Goal: Task Accomplishment & Management: Manage account settings

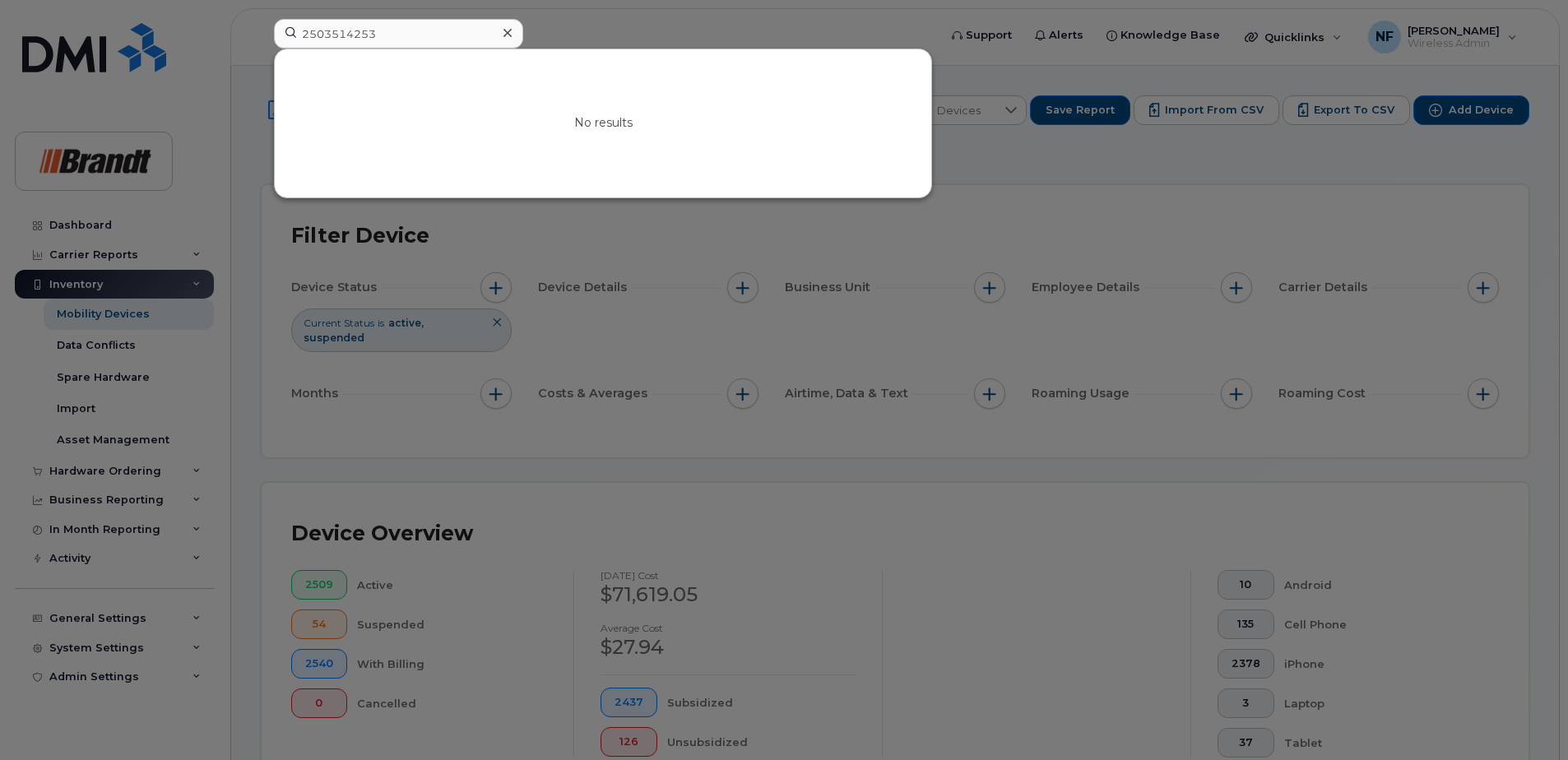
drag, startPoint x: 506, startPoint y: 26, endPoint x: 494, endPoint y: 33, distance: 13.9
click at [497, 31] on div at bounding box center [508, 33] width 24 height 24
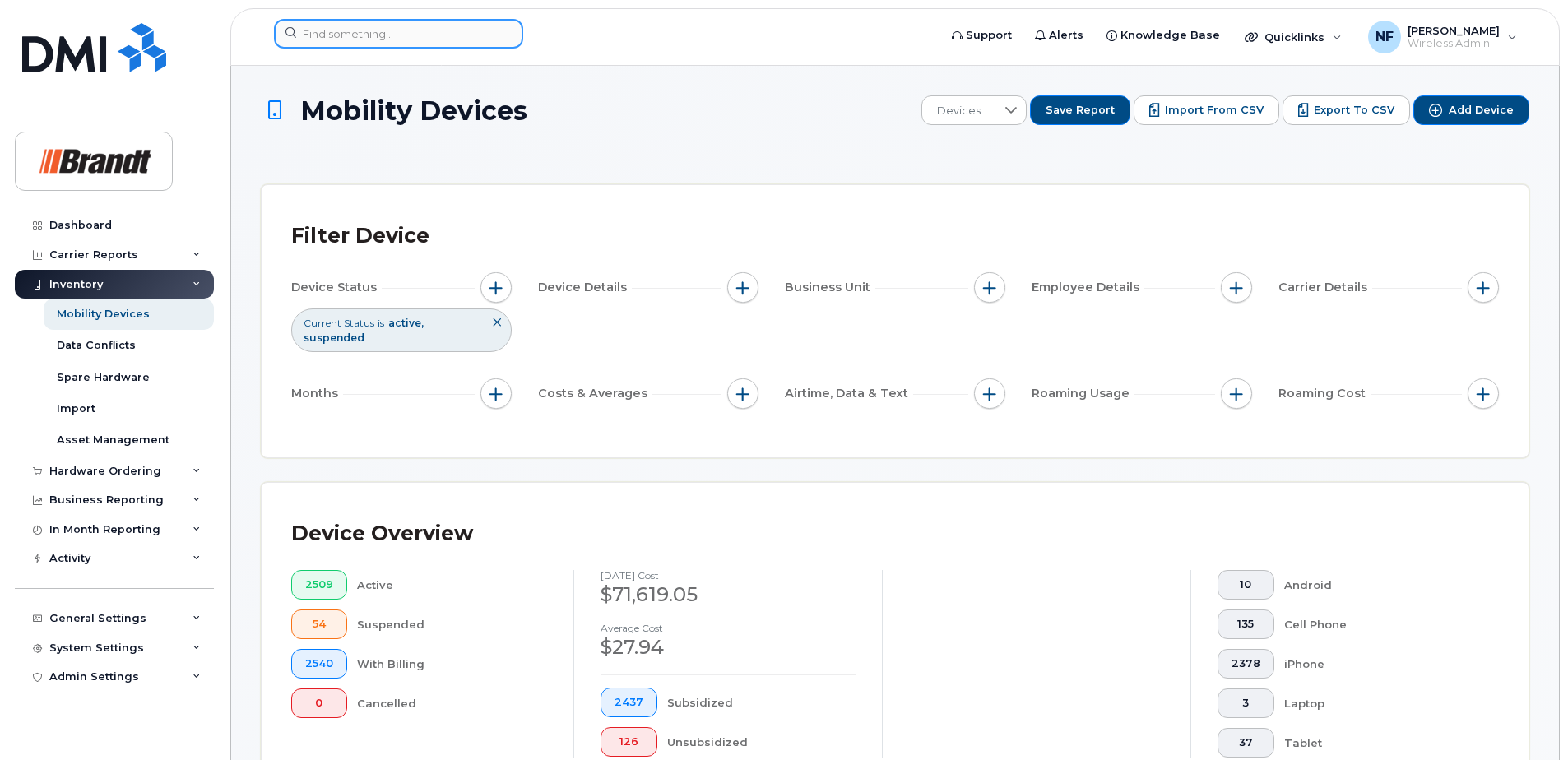
click at [460, 38] on input at bounding box center [399, 33] width 249 height 29
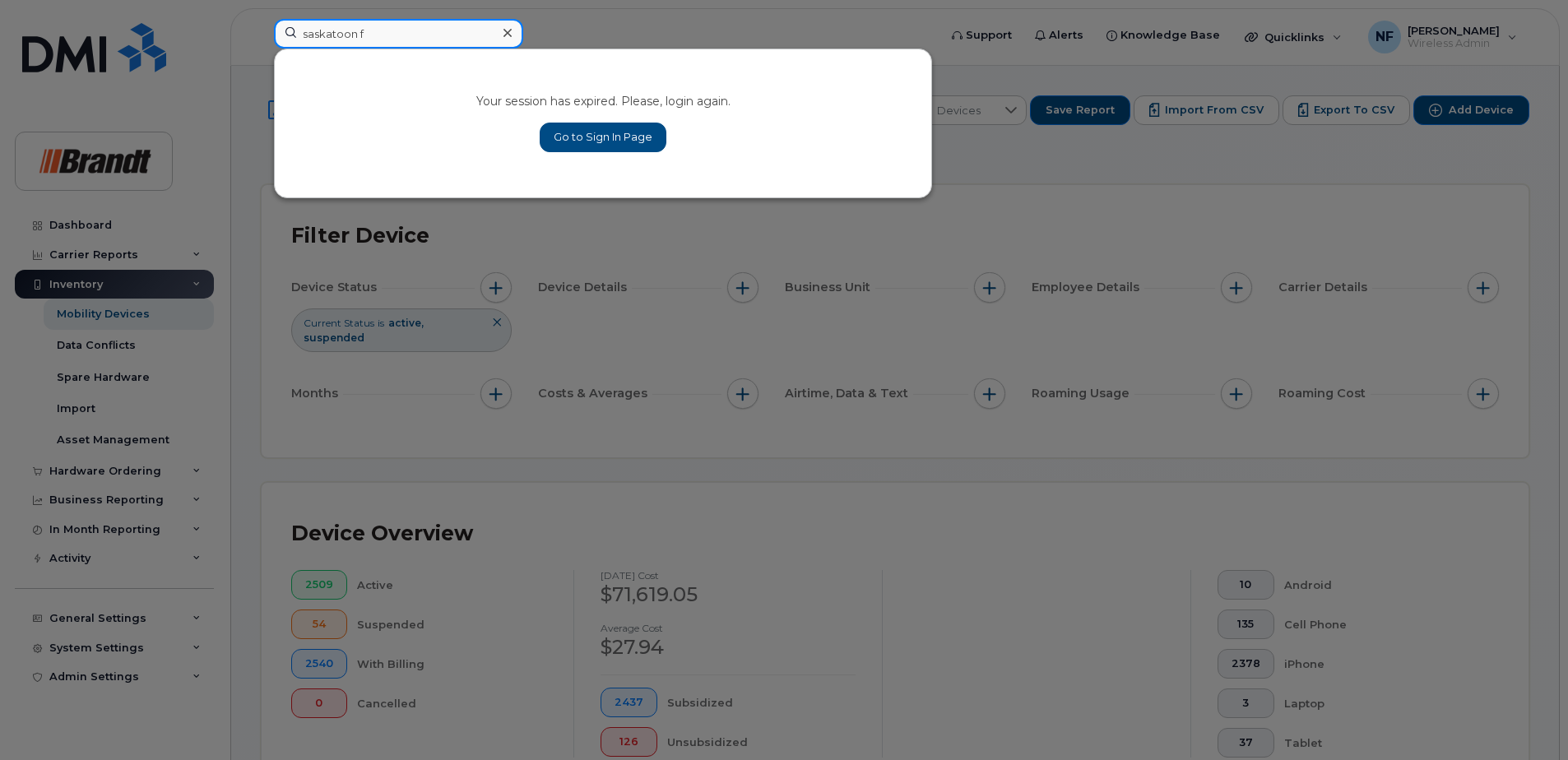
type input "saskatoon f"
drag, startPoint x: 589, startPoint y: 173, endPoint x: 588, endPoint y: 163, distance: 10.0
click at [589, 173] on div "Your session has expired. Please, login again. Go to Sign In Page" at bounding box center [603, 124] width 656 height 148
click at [592, 134] on link "Go to Sign In Page" at bounding box center [603, 137] width 127 height 29
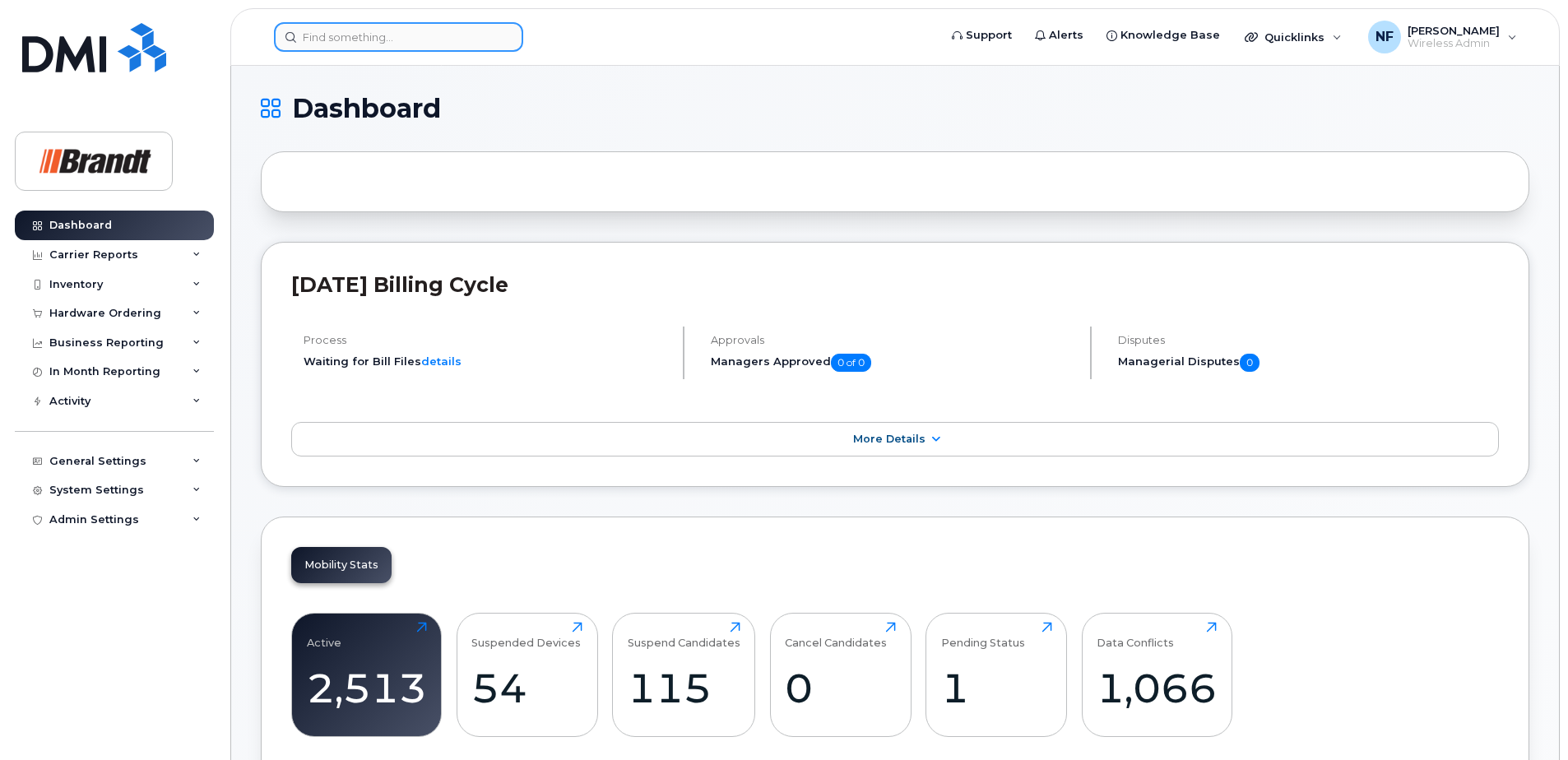
click at [390, 43] on input at bounding box center [399, 36] width 249 height 29
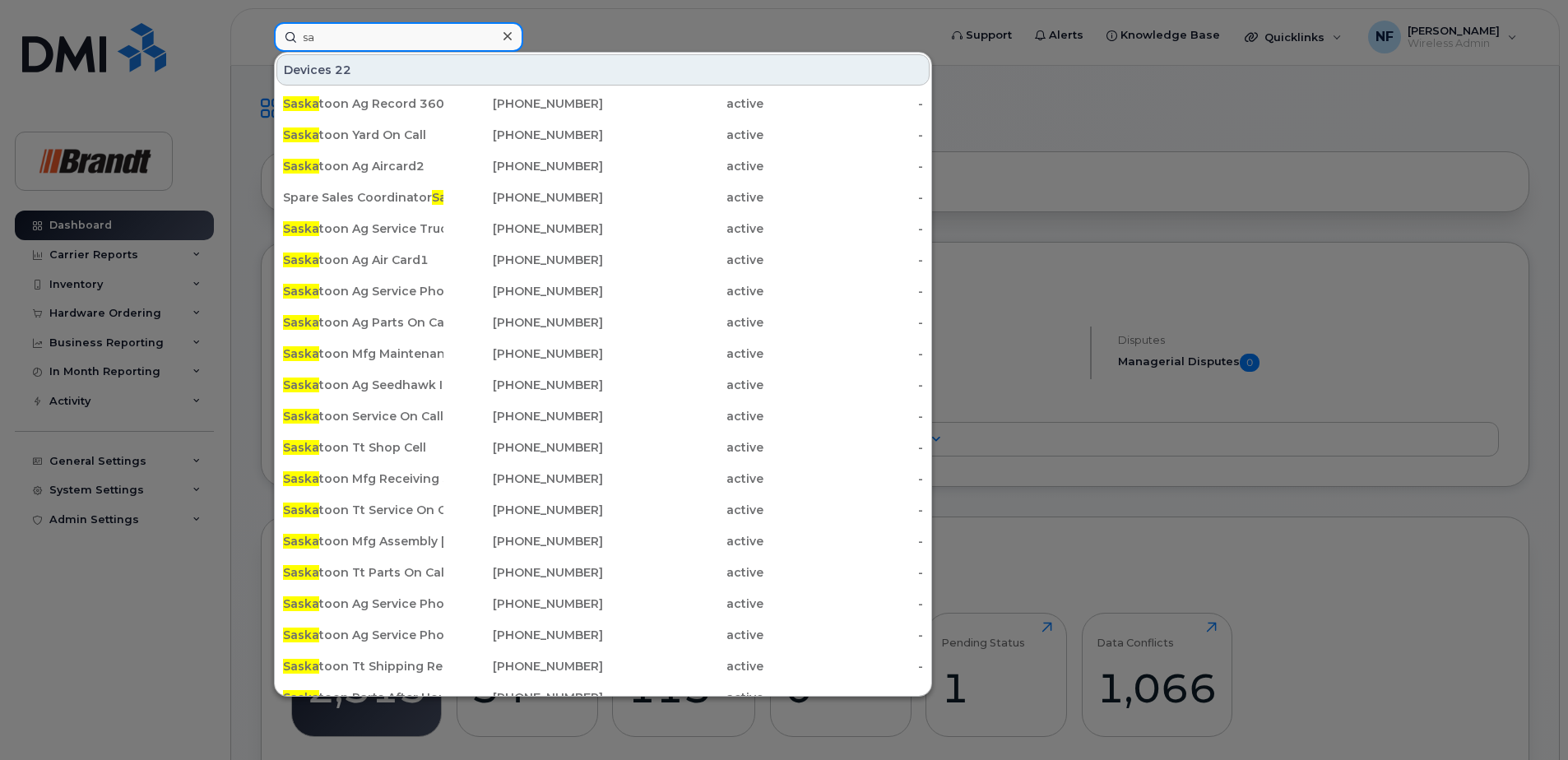
type input "s"
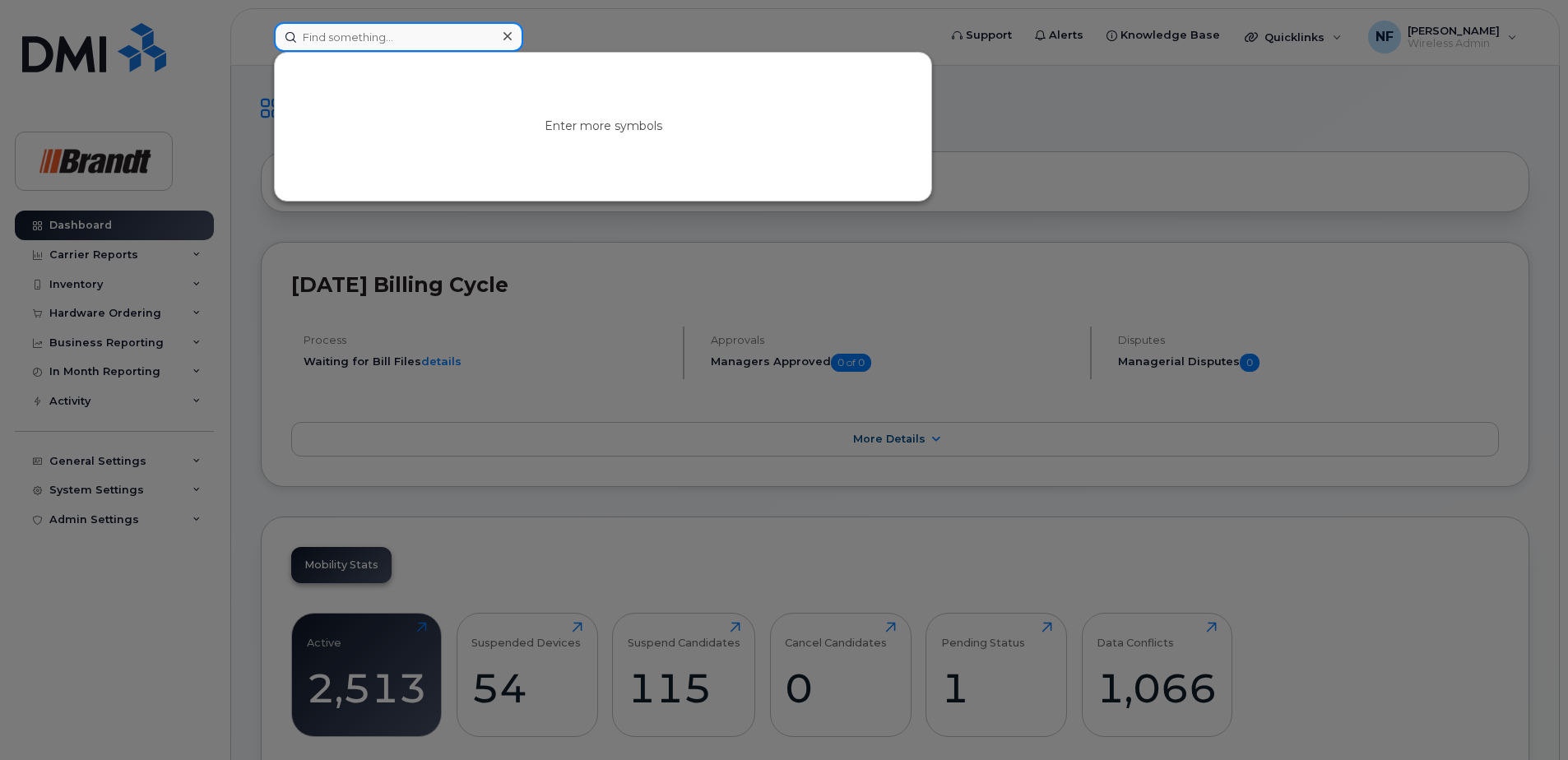
type input "S"
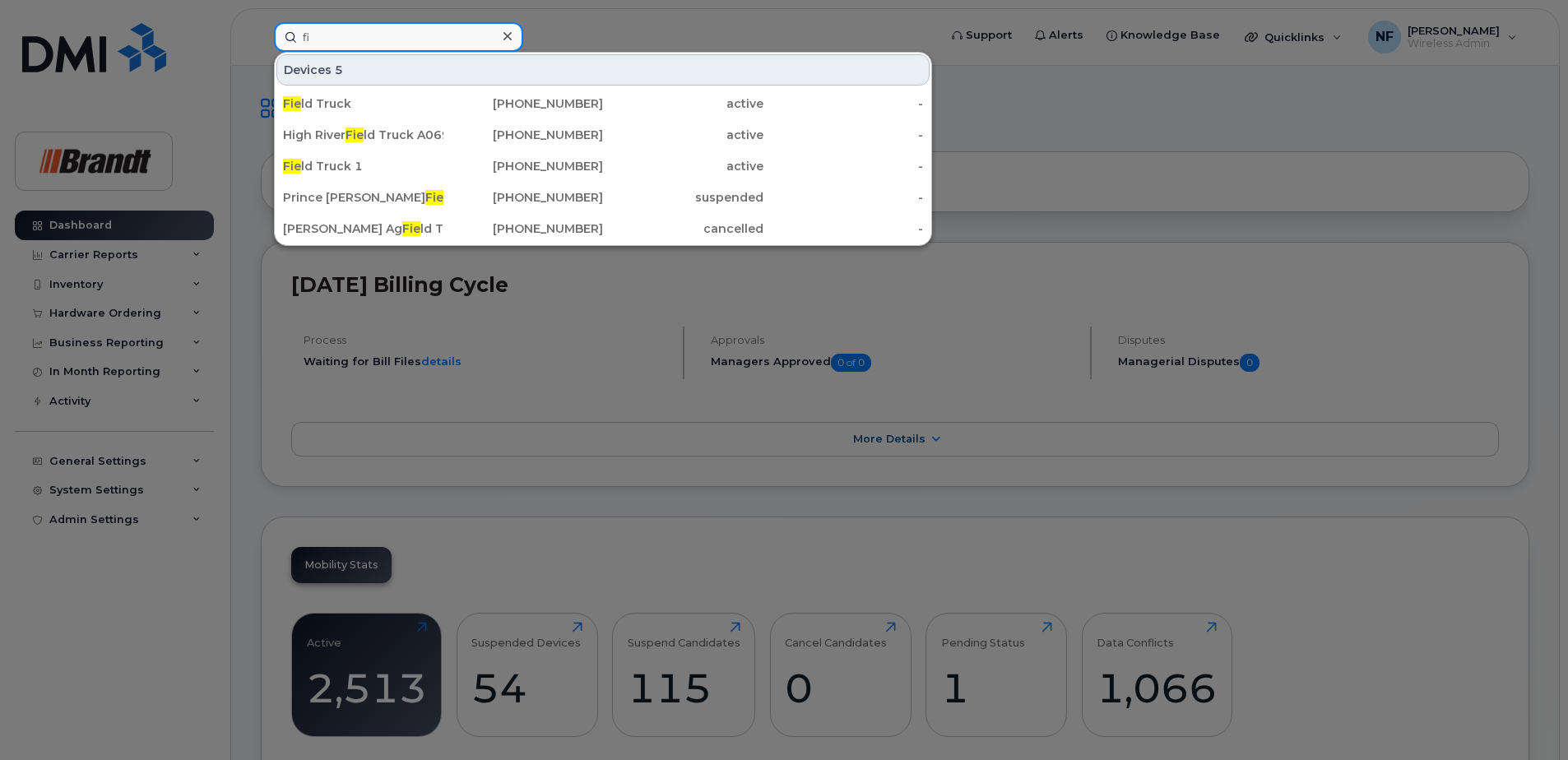
type input "f"
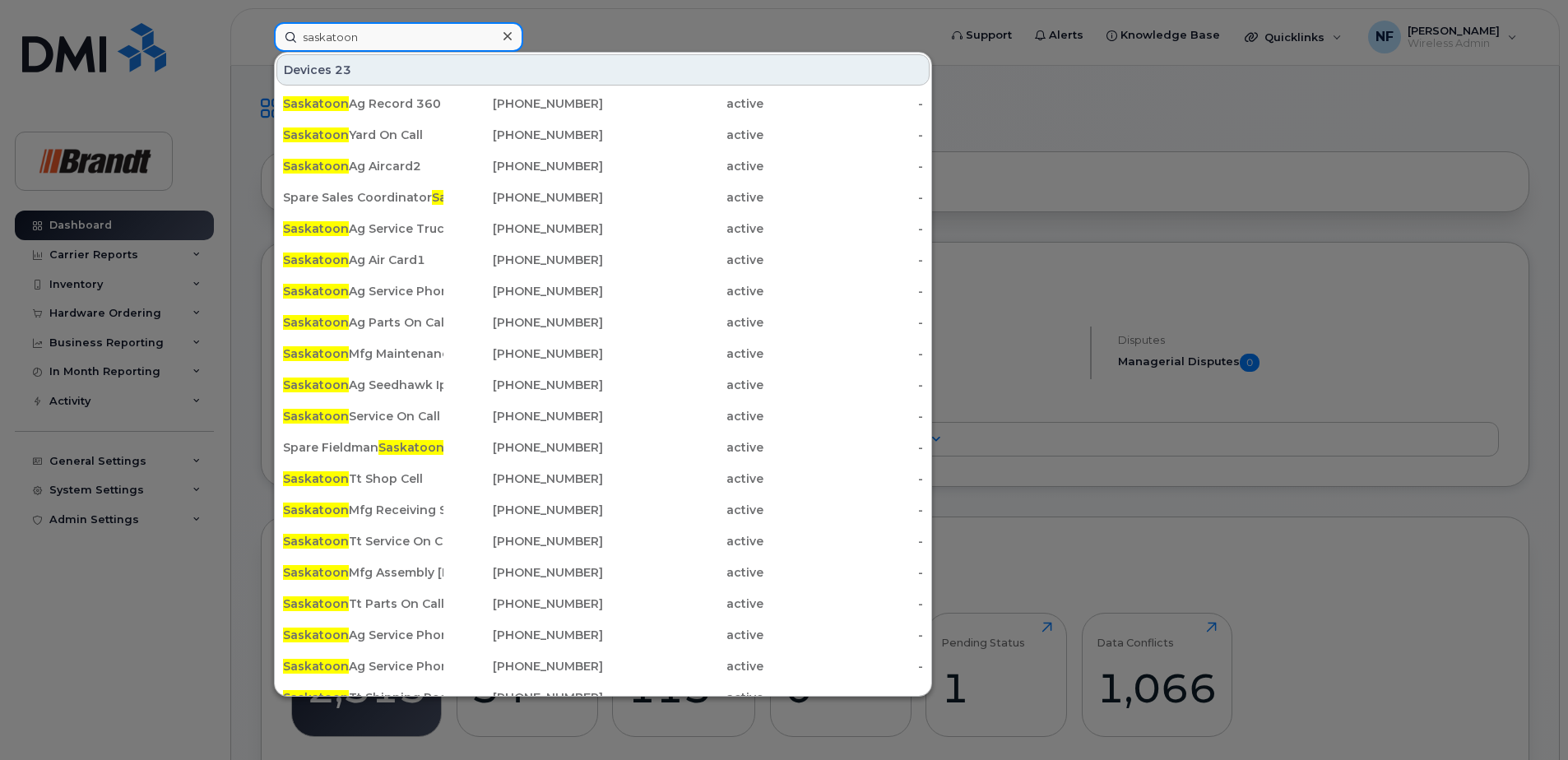
type input "saskatoon"
drag, startPoint x: 423, startPoint y: 34, endPoint x: 278, endPoint y: 41, distance: 145.2
click at [278, 41] on input "saskatoon" at bounding box center [399, 36] width 249 height 29
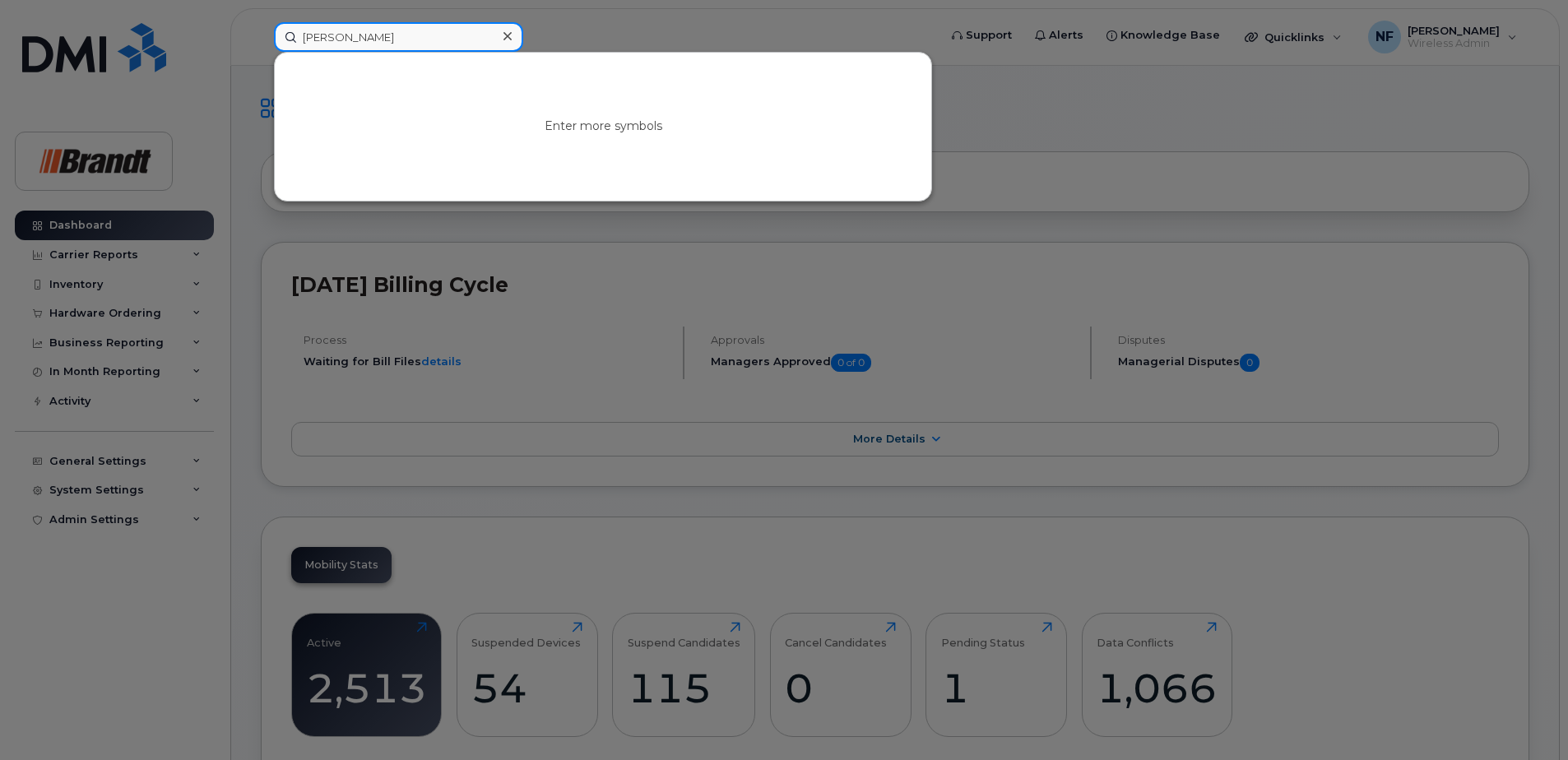
type input "dave williams"
drag, startPoint x: 280, startPoint y: 43, endPoint x: 218, endPoint y: 49, distance: 62.3
click at [261, 49] on div "dave williams No results" at bounding box center [601, 36] width 680 height 29
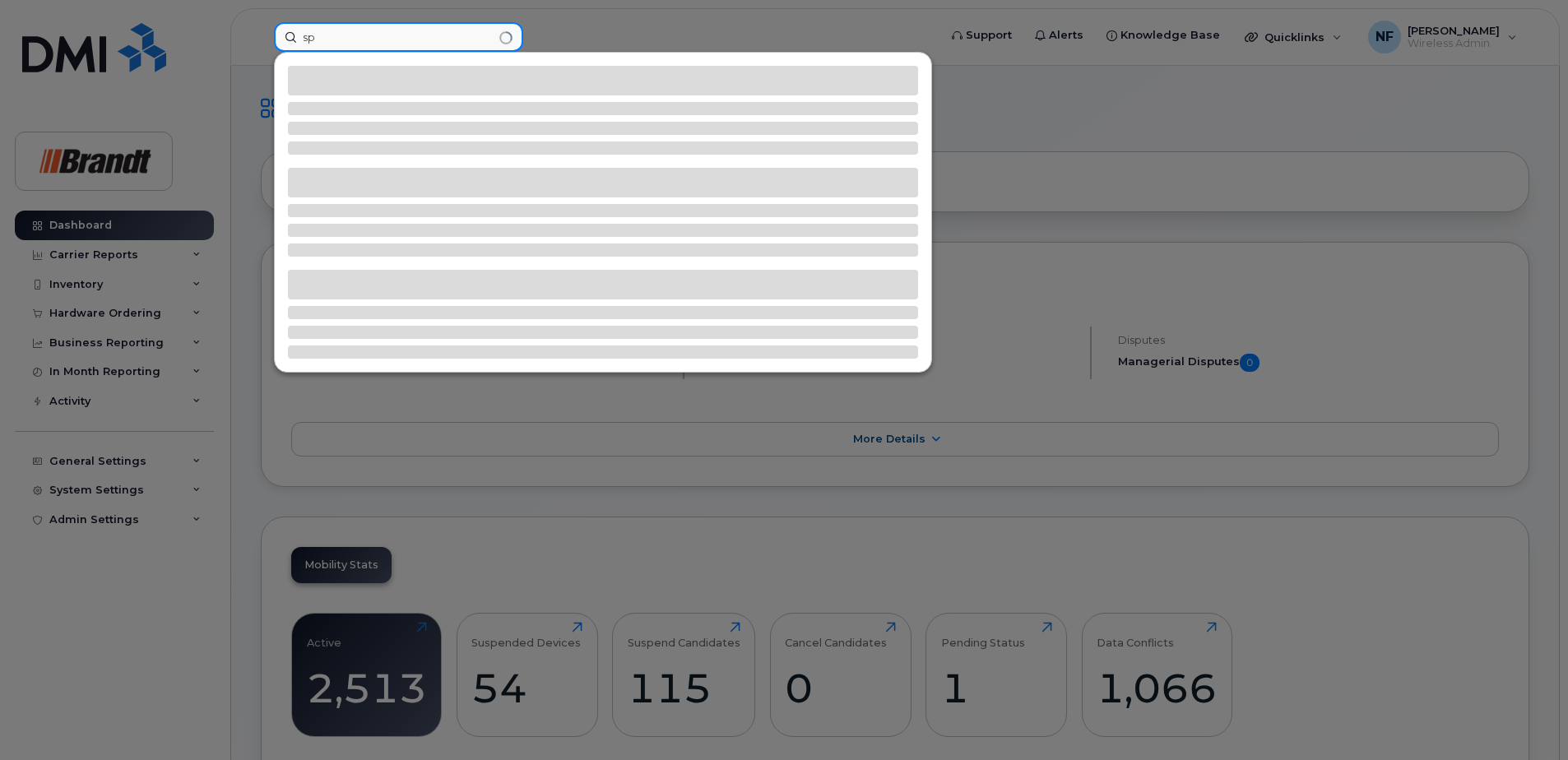
type input "s"
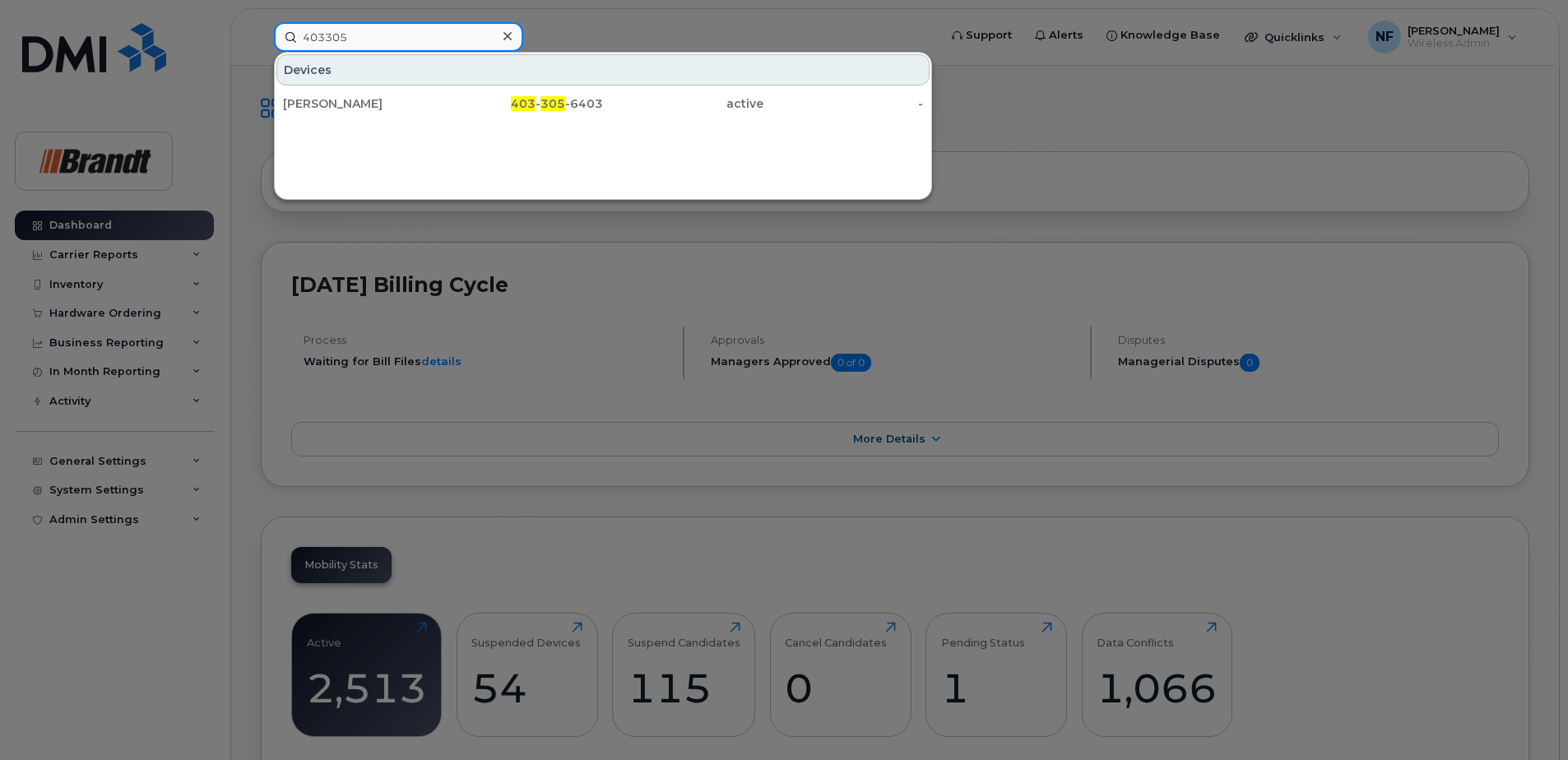
type input "403305"
click at [494, 99] on div "403 - 305 -6403" at bounding box center [524, 104] width 161 height 17
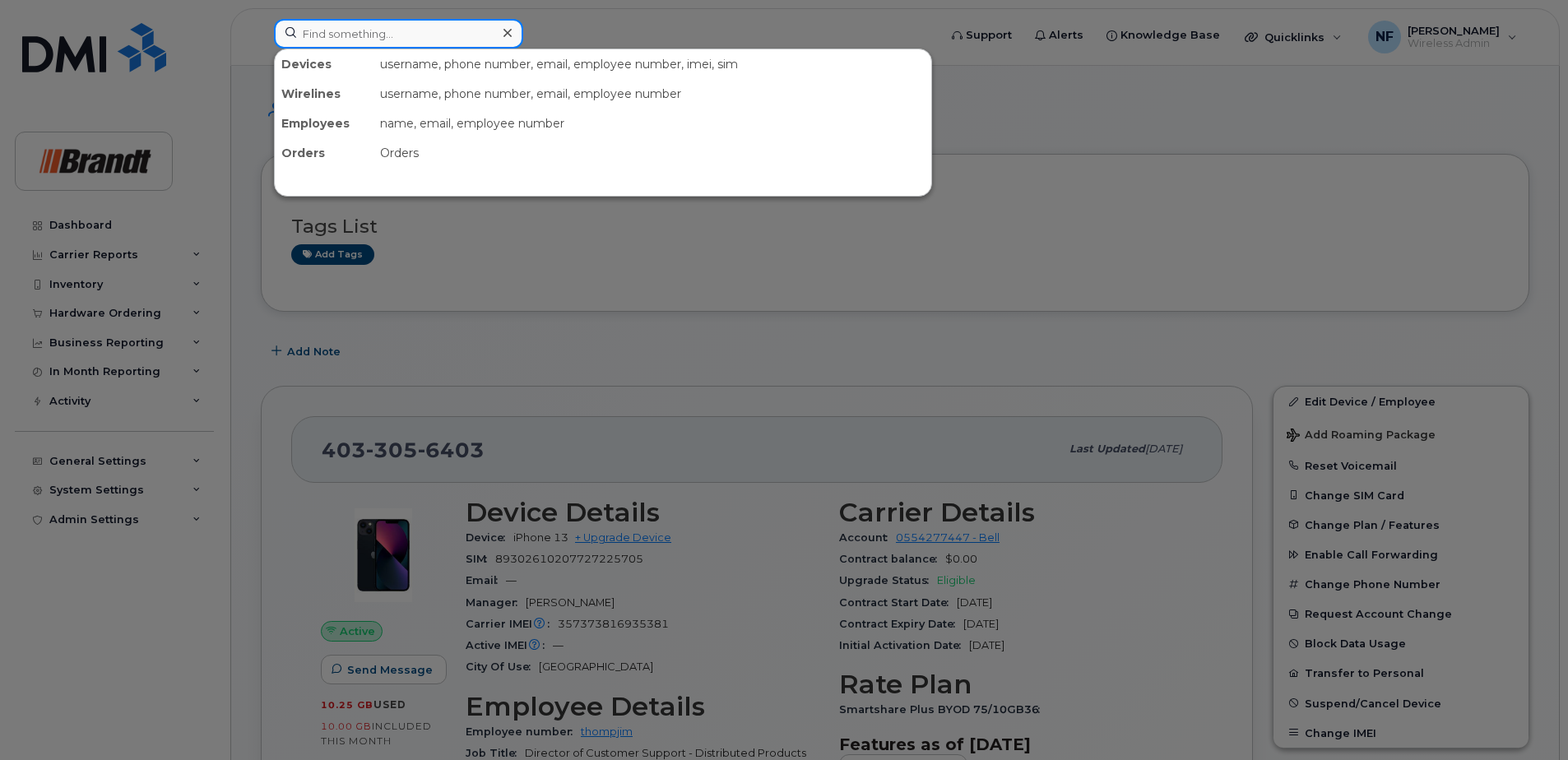
click at [455, 40] on input at bounding box center [399, 33] width 249 height 29
drag, startPoint x: 423, startPoint y: 39, endPoint x: 427, endPoint y: 54, distance: 15.5
click at [423, 39] on input at bounding box center [399, 33] width 249 height 29
click at [510, 354] on div at bounding box center [784, 380] width 1568 height 760
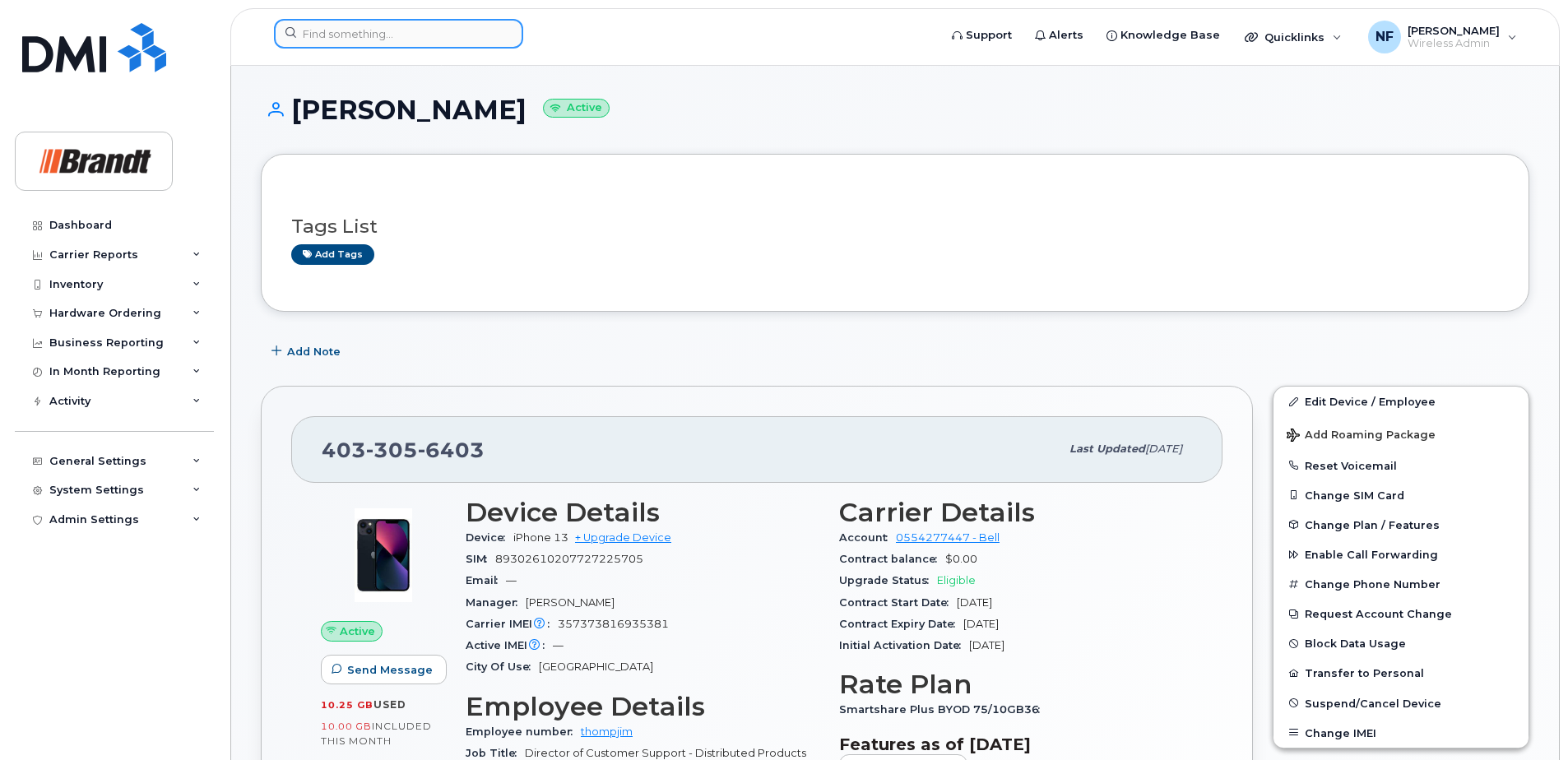
click at [412, 35] on input at bounding box center [399, 33] width 249 height 29
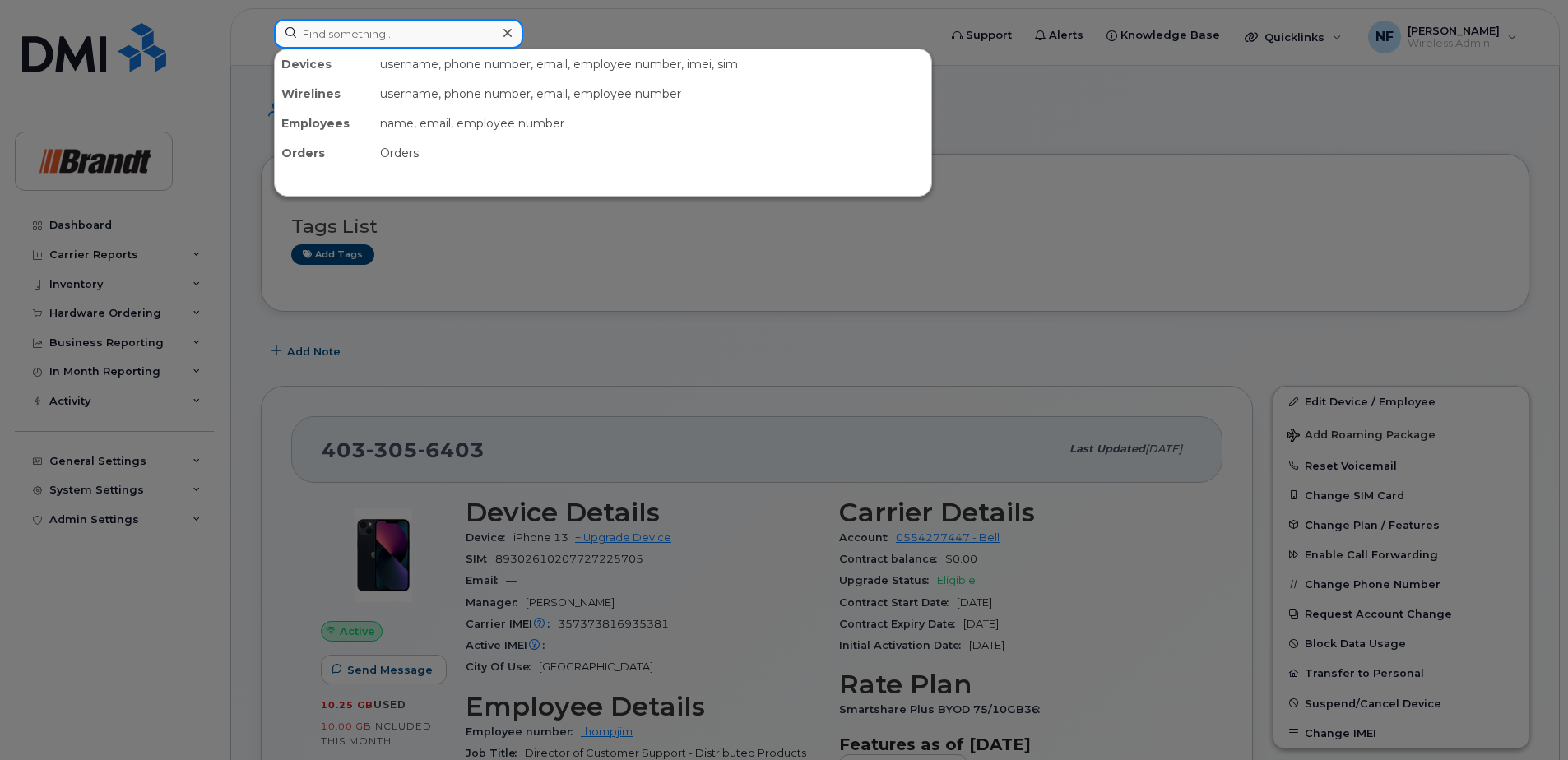
paste input "16729831485"
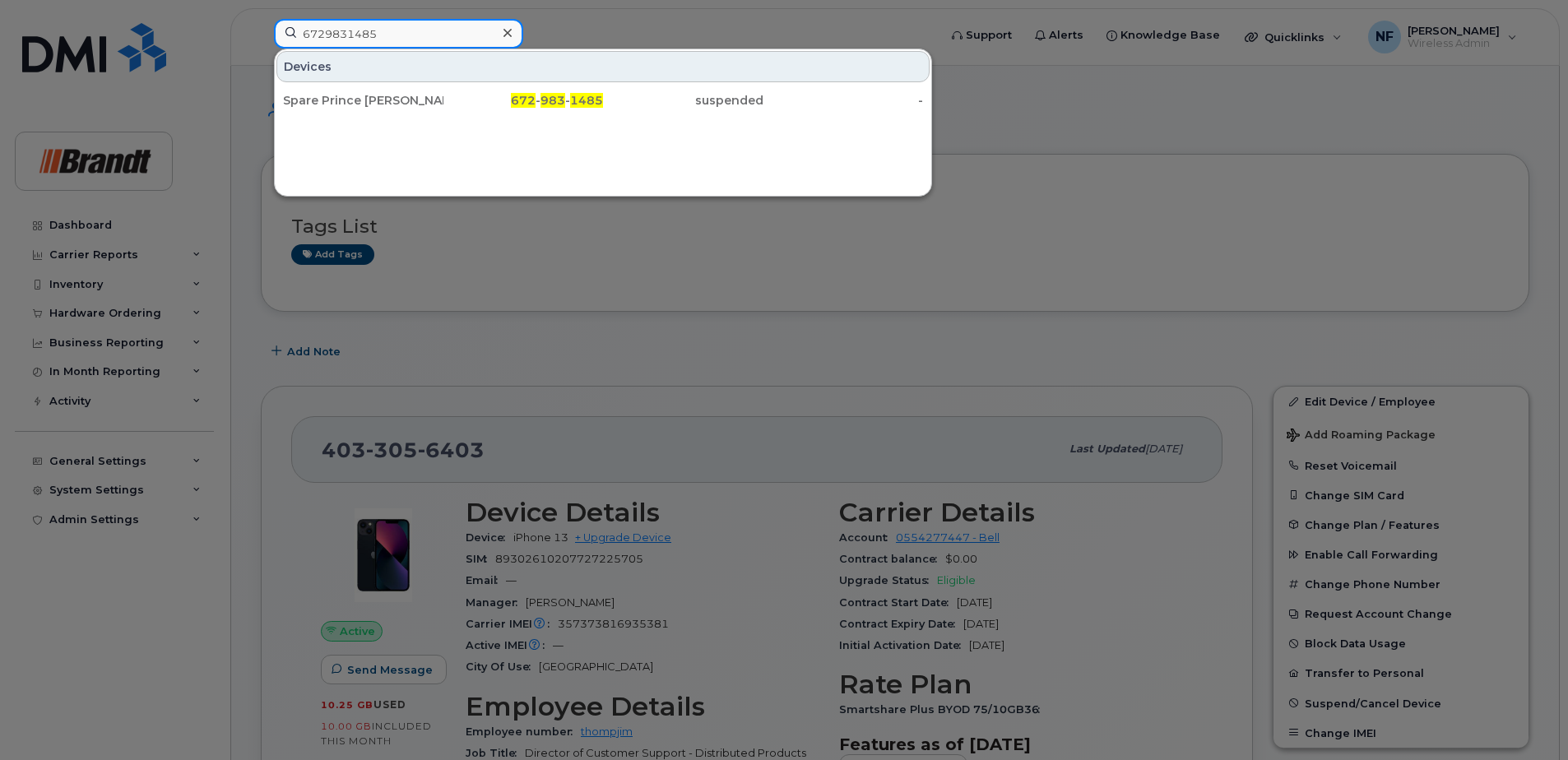
type input "6729831485"
click at [411, 96] on div "Spare Prince [PERSON_NAME]" at bounding box center [363, 100] width 161 height 17
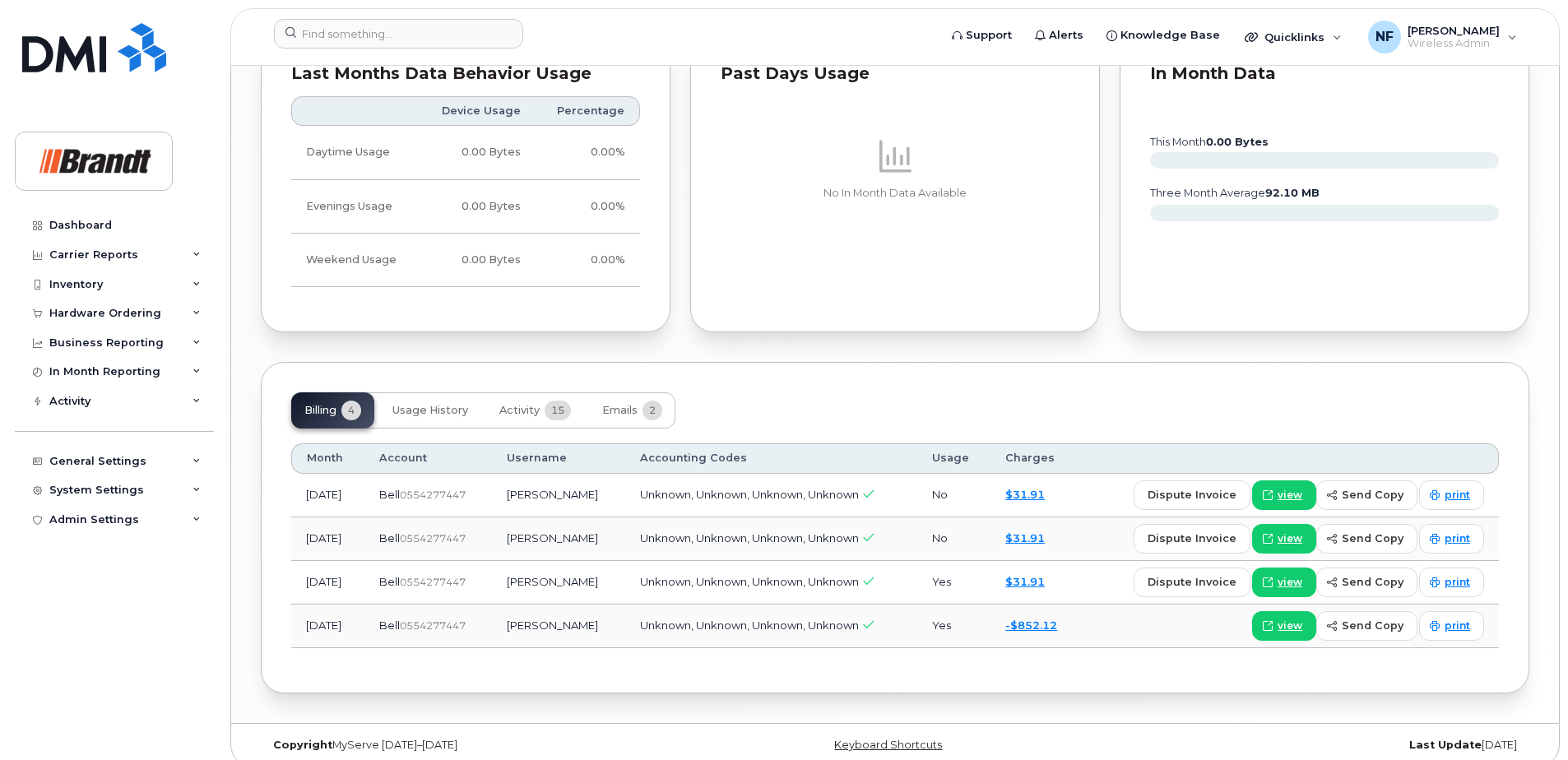
scroll to position [1167, 0]
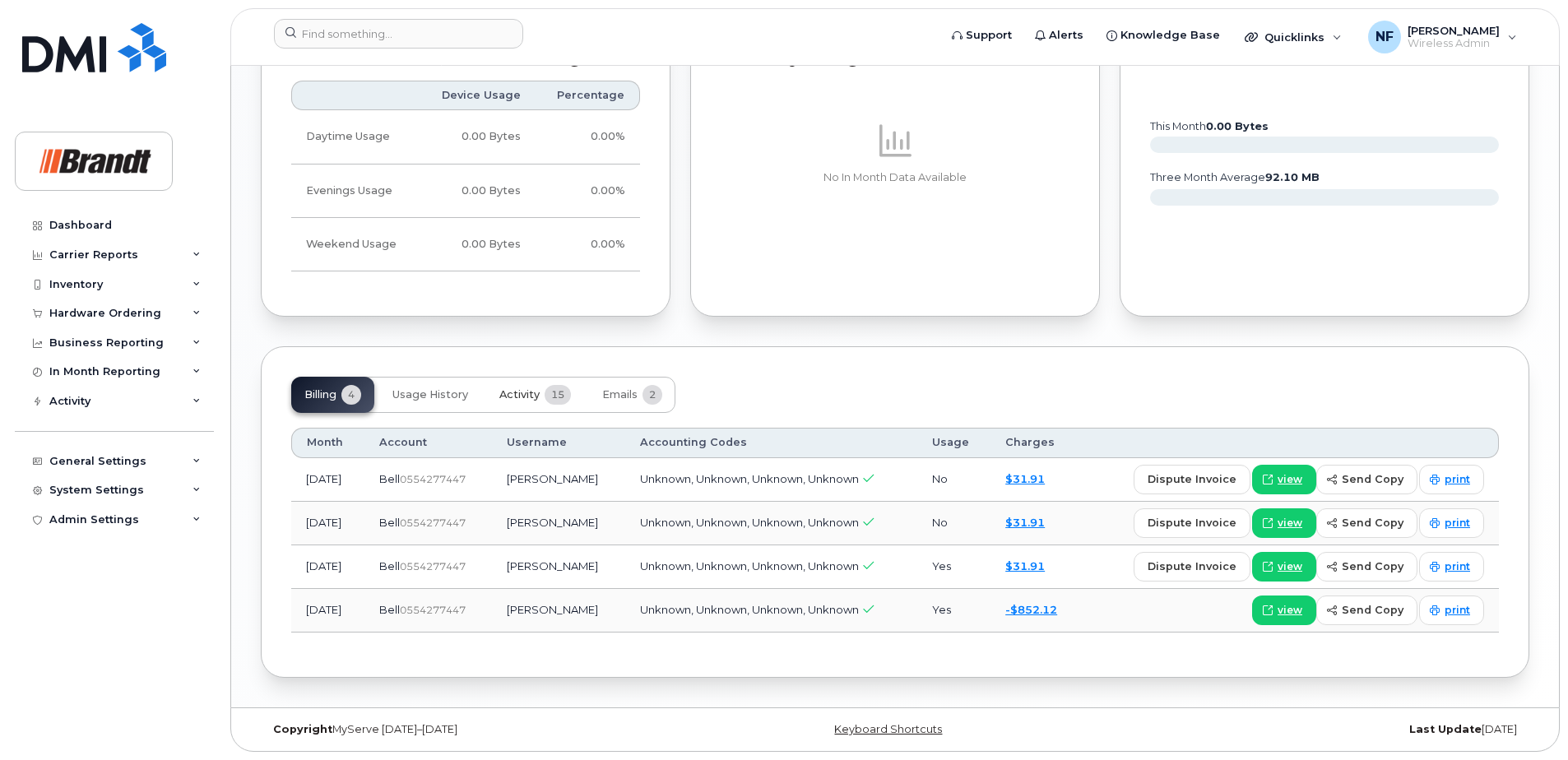
click at [515, 401] on span "Activity" at bounding box center [519, 395] width 40 height 13
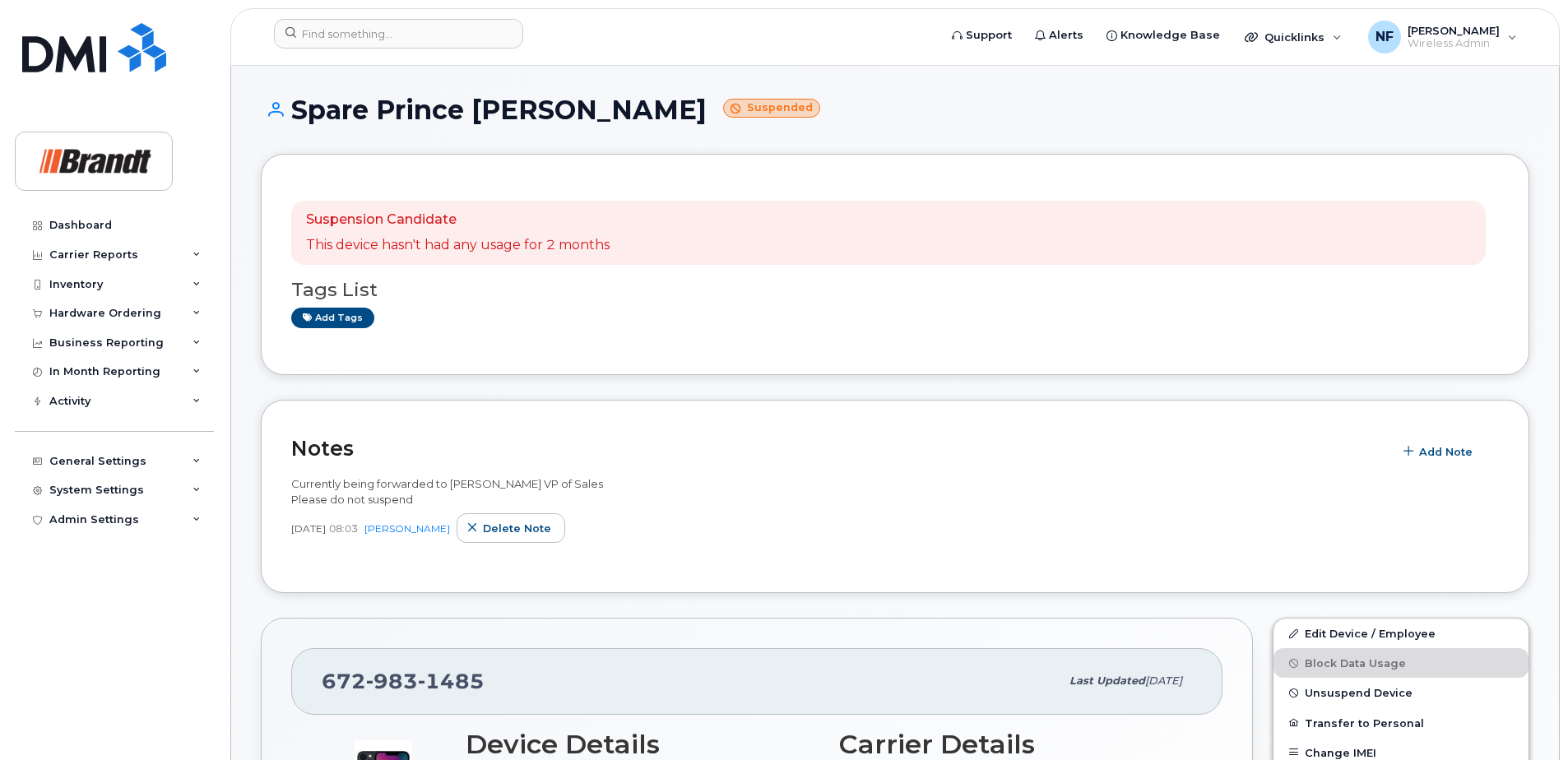
scroll to position [329, 0]
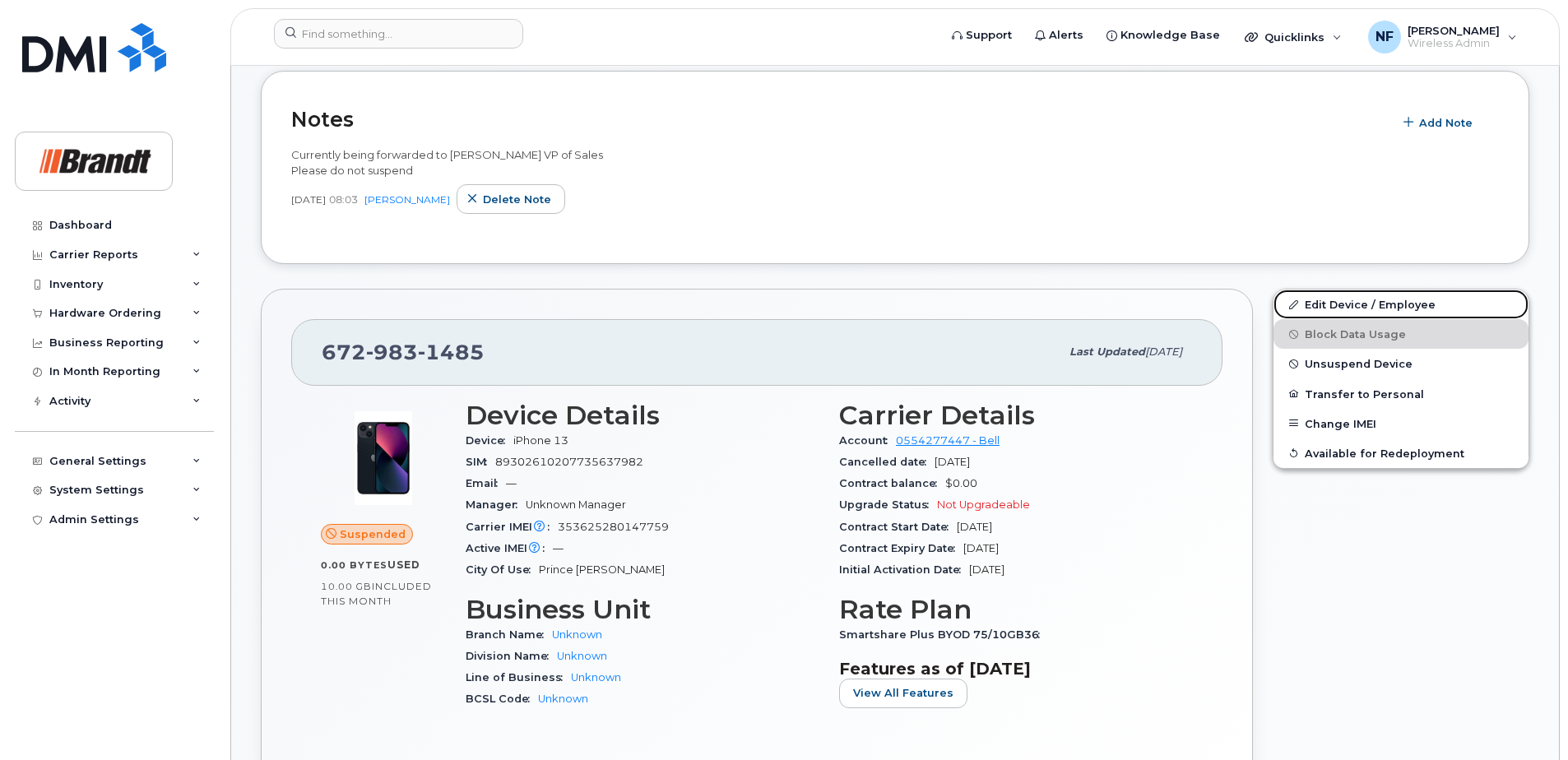
click at [1383, 300] on link "Edit Device / Employee" at bounding box center [1401, 304] width 255 height 29
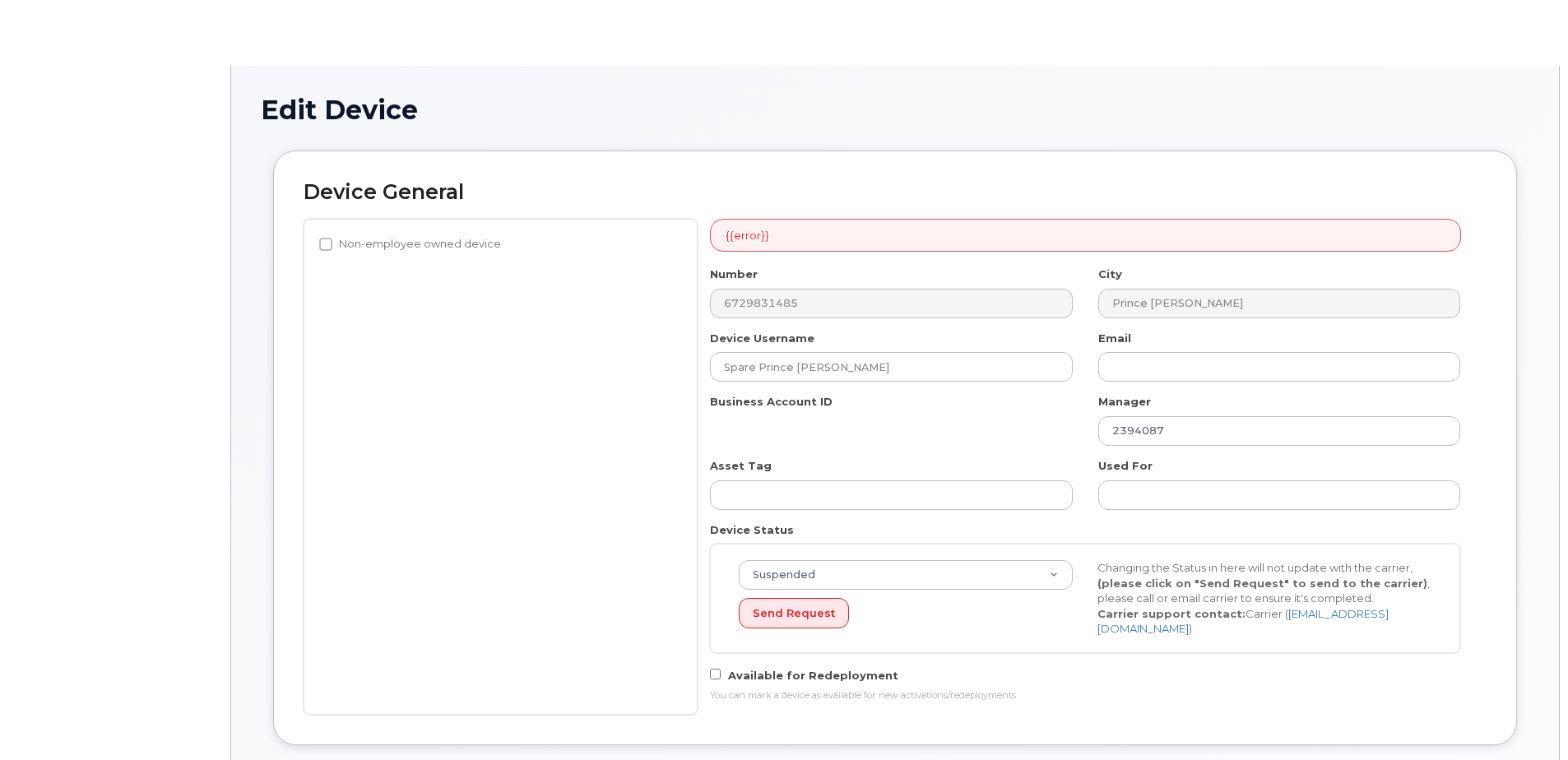
select select "33722384"
select select "34499151"
select select "35132258"
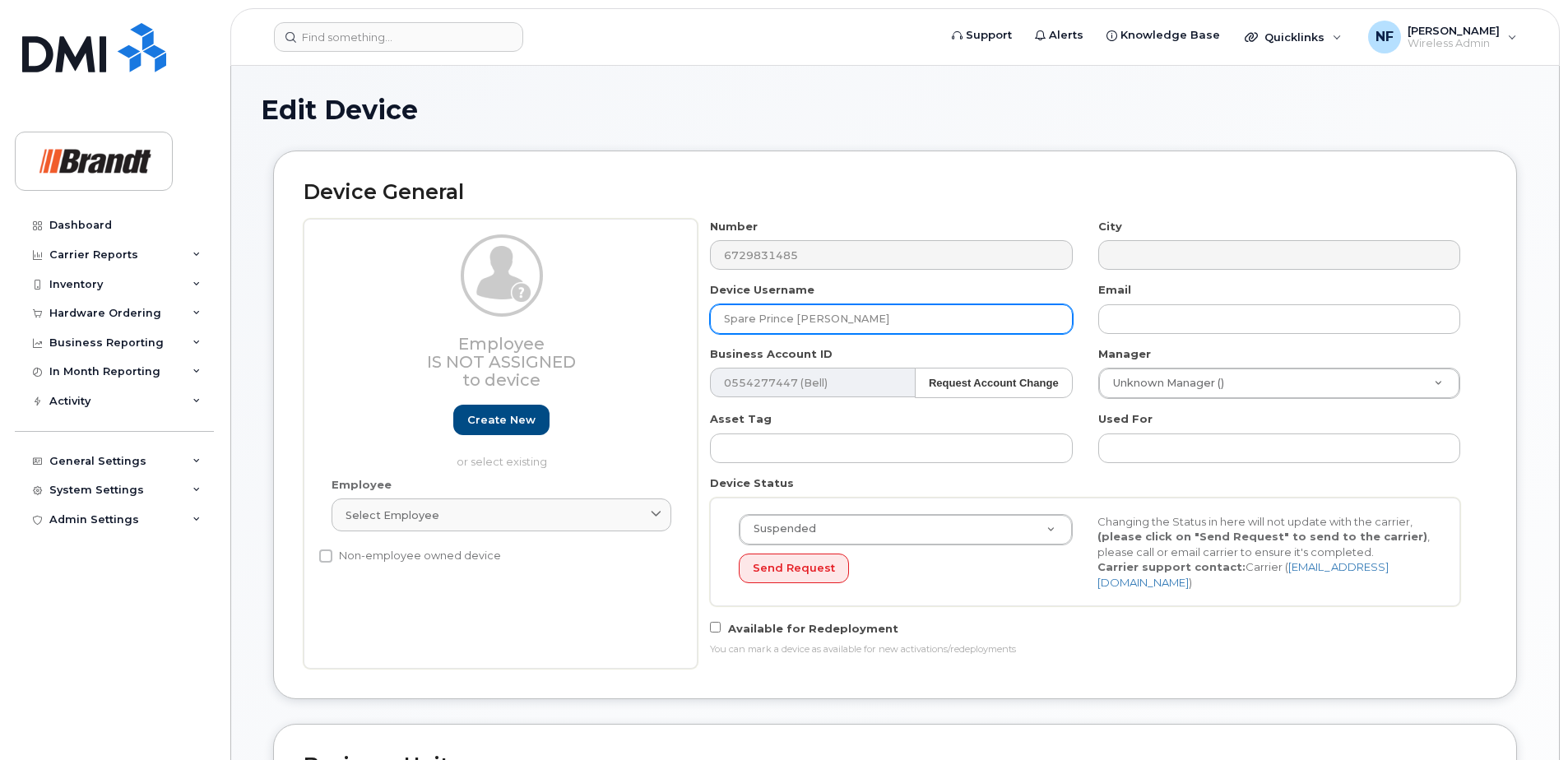
drag, startPoint x: 845, startPoint y: 322, endPoint x: 628, endPoint y: 332, distance: 217.2
click at [628, 332] on div "Employee Is not assigned to device Create new or select existing Employee Selec…" at bounding box center [896, 444] width 1183 height 450
click at [837, 313] on input "Spare Prince [PERSON_NAME]" at bounding box center [891, 319] width 362 height 29
drag, startPoint x: 848, startPoint y: 314, endPoint x: 659, endPoint y: 315, distance: 189.0
click at [659, 315] on div "Employee Is not assigned to device Create new or select existing Employee Selec…" at bounding box center [896, 444] width 1183 height 450
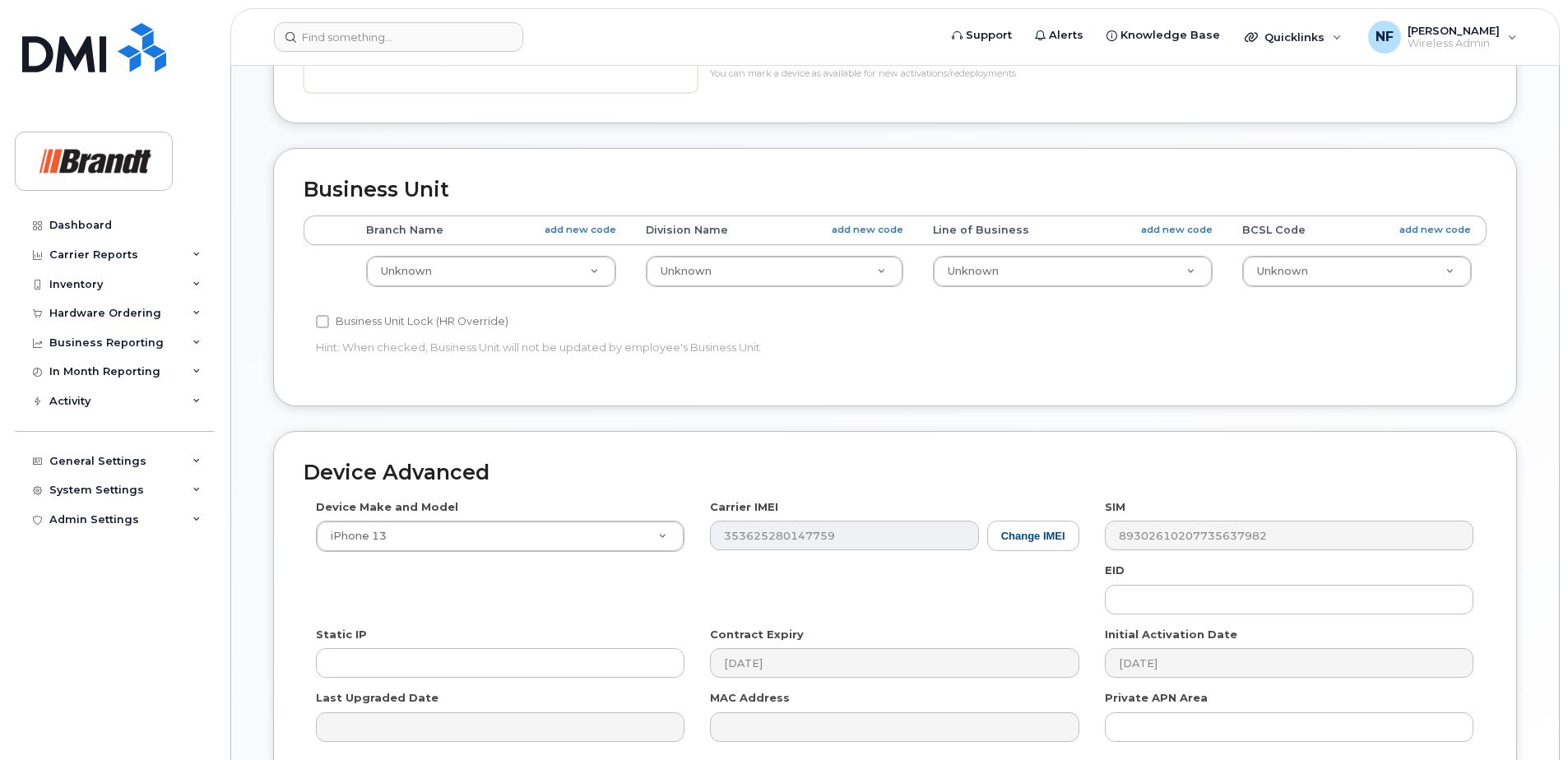
scroll to position [731, 0]
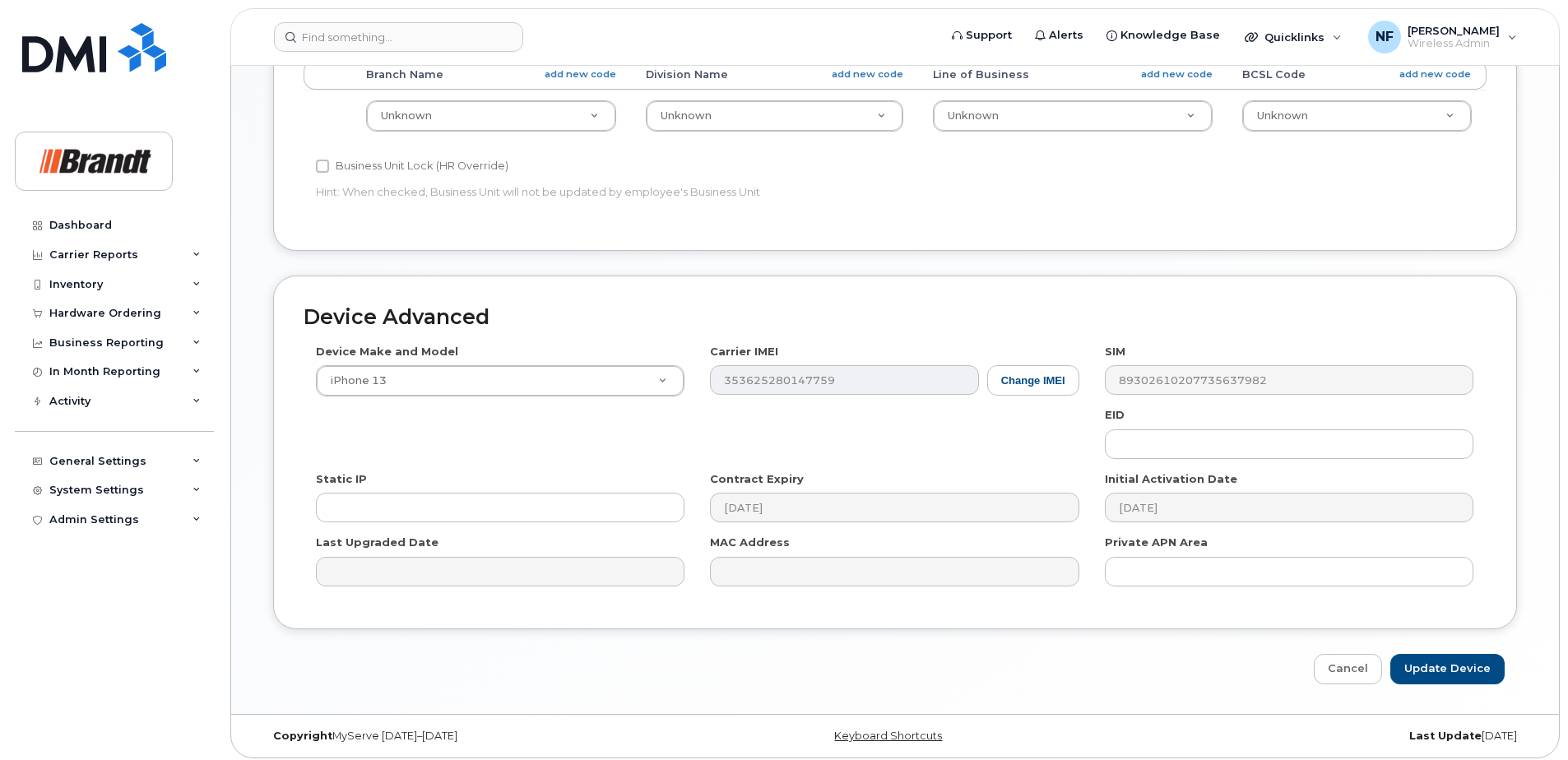
type input "[PERSON_NAME]"
click at [1367, 654] on link "Cancel" at bounding box center [1347, 669] width 68 height 30
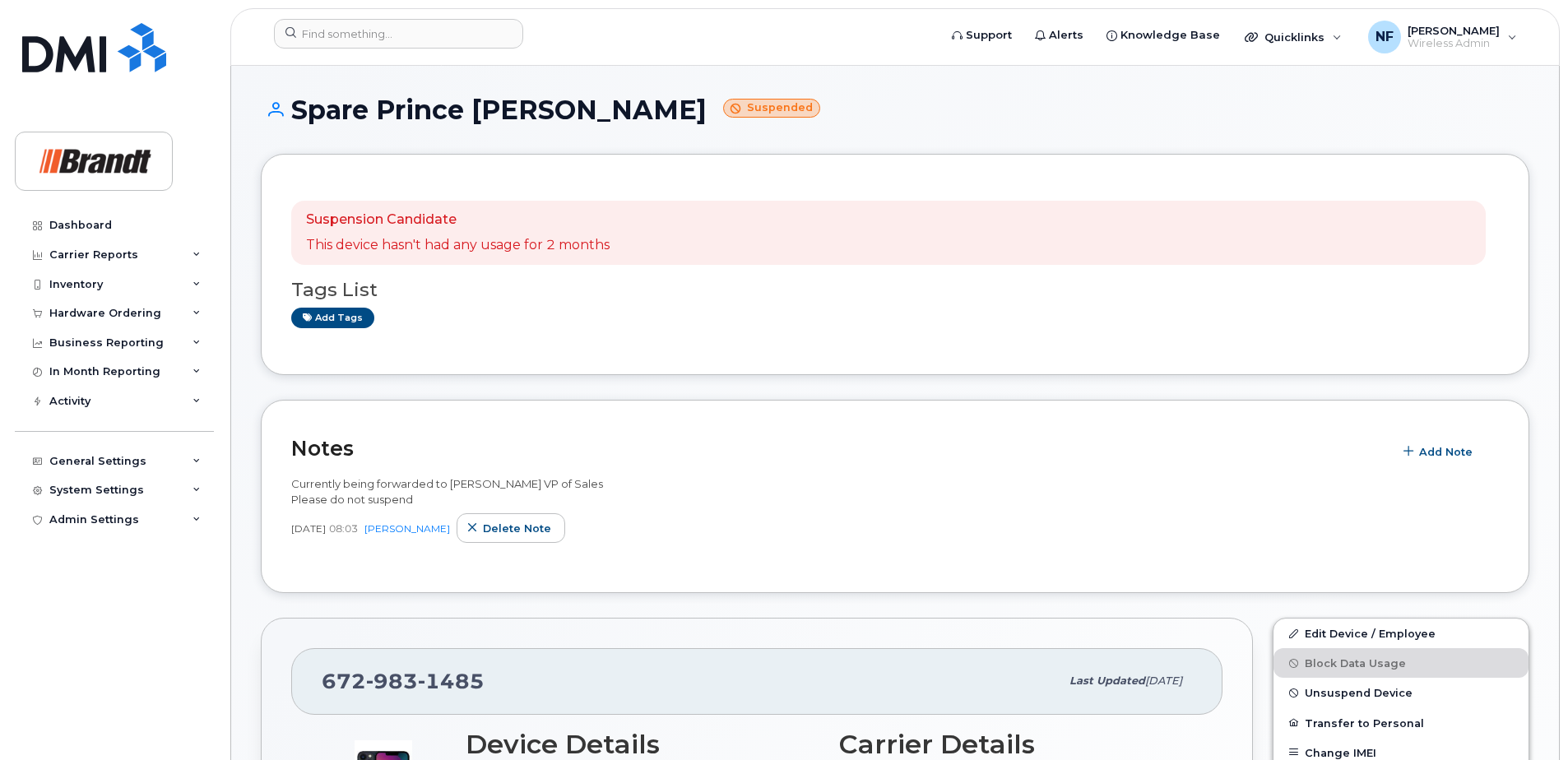
click at [1358, 697] on span "Unsuspend Device" at bounding box center [1359, 693] width 108 height 13
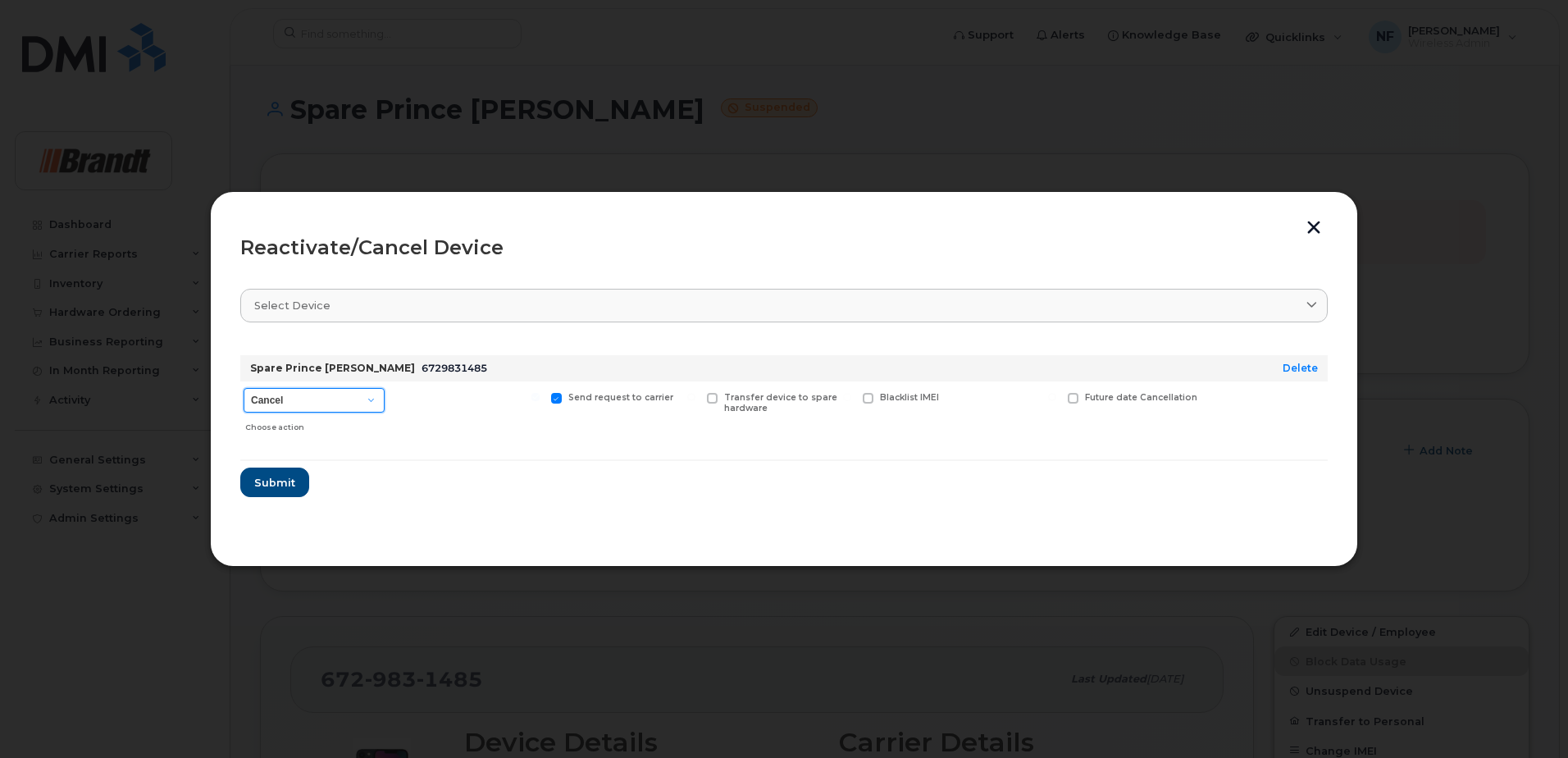
drag, startPoint x: 307, startPoint y: 401, endPoint x: 302, endPoint y: 410, distance: 10.3
click at [307, 401] on select "Cancel Suspend - Extend Suspension Reactivate" at bounding box center [314, 400] width 141 height 24
select select "[object Object]"
click at [243, 388] on select "Cancel Suspend - Extend Suspension Reactivate" at bounding box center [314, 400] width 141 height 24
click at [1023, 402] on span "New Username" at bounding box center [1017, 397] width 69 height 11
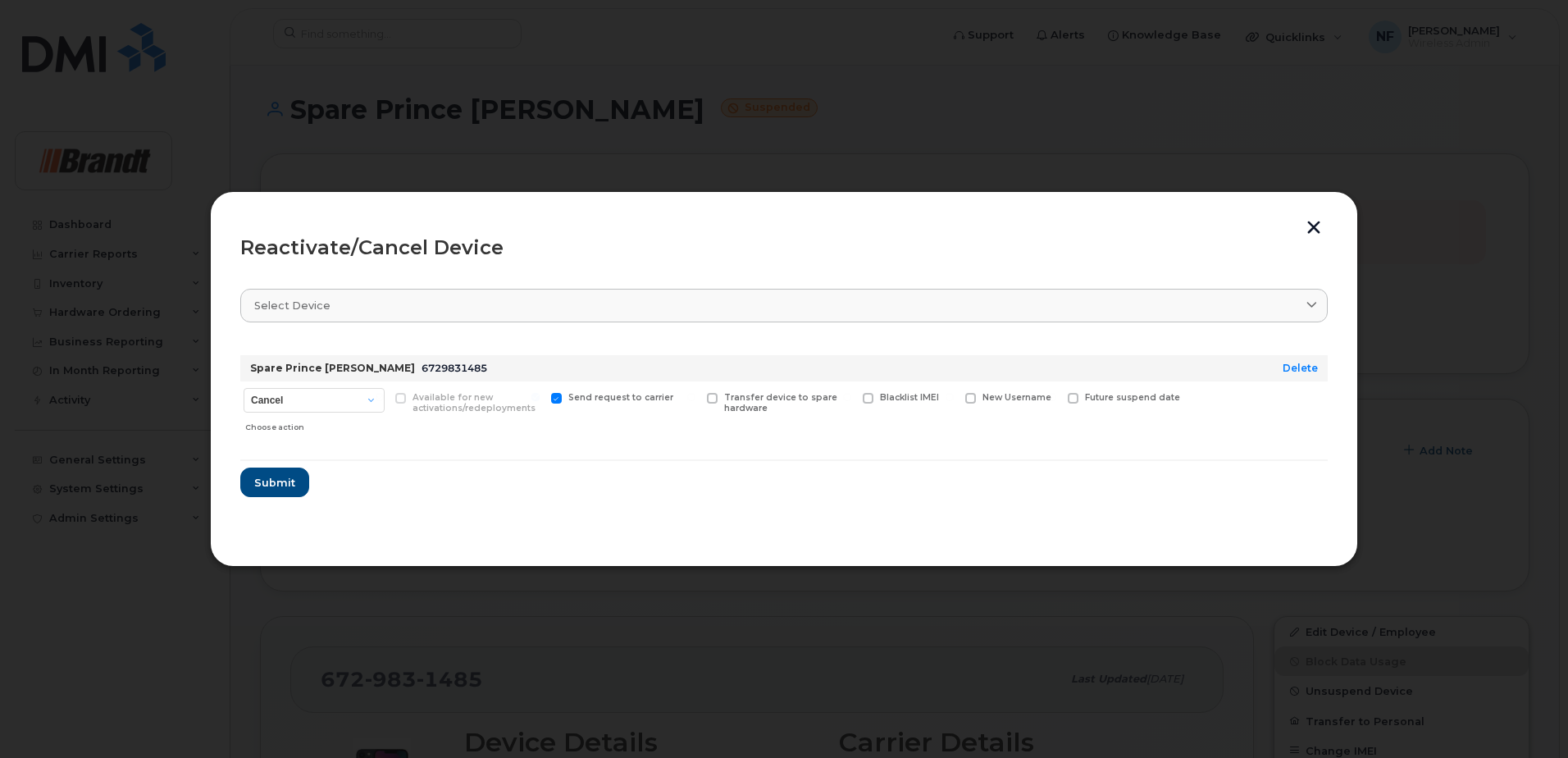
click at [954, 401] on input "New Username" at bounding box center [950, 397] width 8 height 8
checkbox input "true"
click at [1013, 426] on input "text" at bounding box center [1011, 423] width 91 height 29
type input "J"
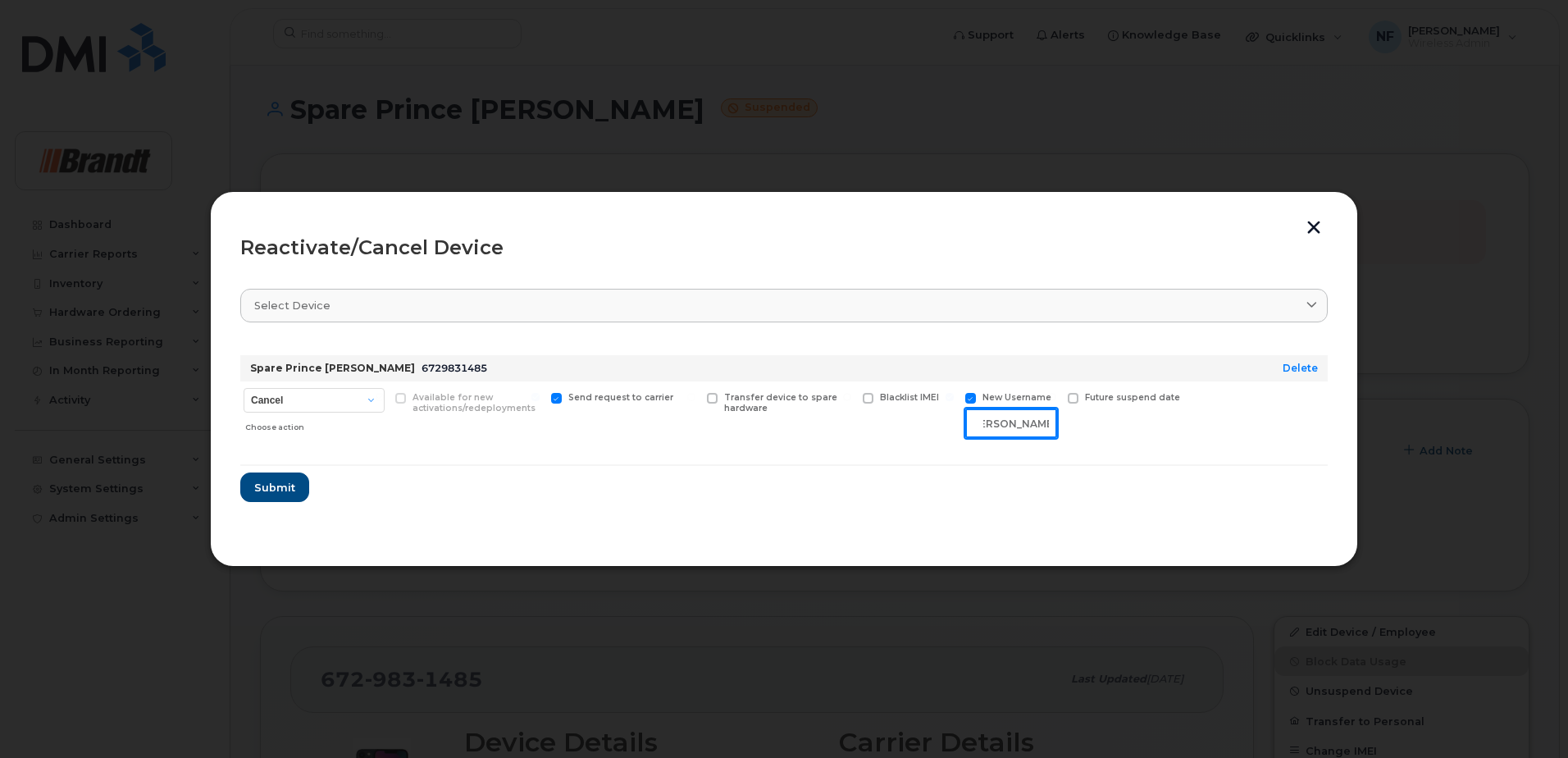
type input "[PERSON_NAME]"
click at [288, 485] on span "Submit" at bounding box center [273, 488] width 41 height 16
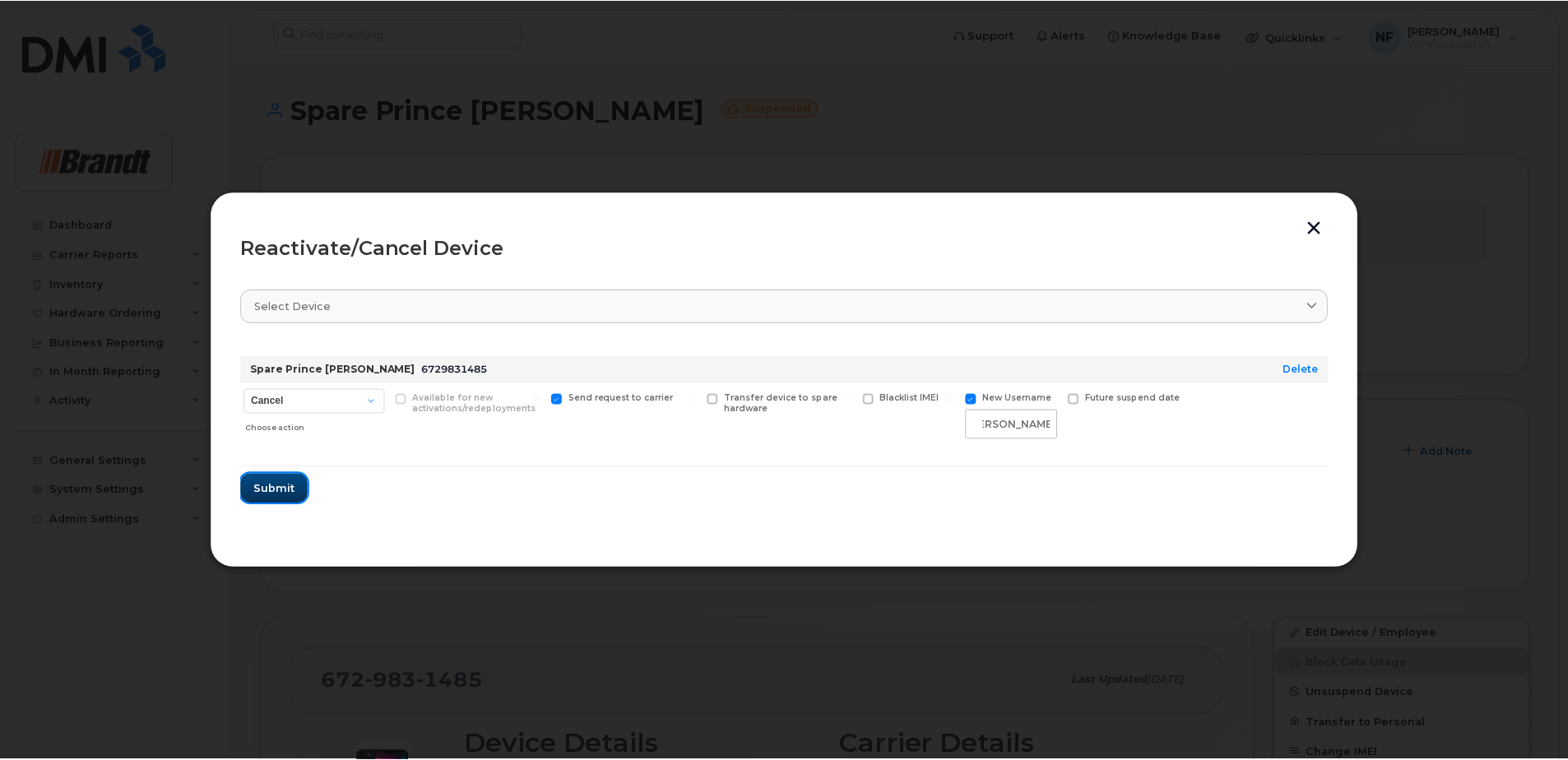
scroll to position [0, 0]
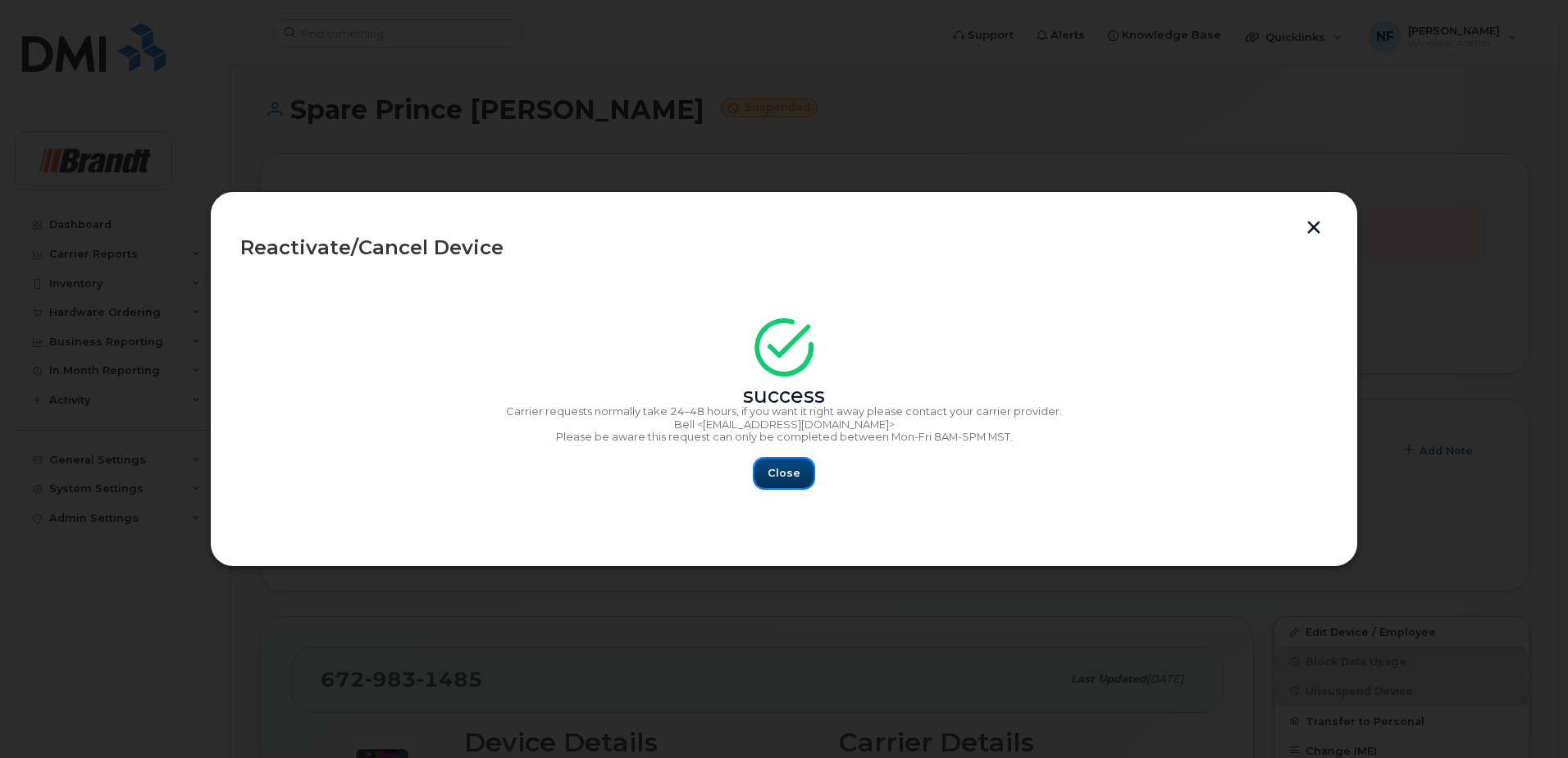
drag, startPoint x: 796, startPoint y: 458, endPoint x: 784, endPoint y: 464, distance: 13.4
click at [795, 458] on button "Close" at bounding box center [784, 473] width 59 height 29
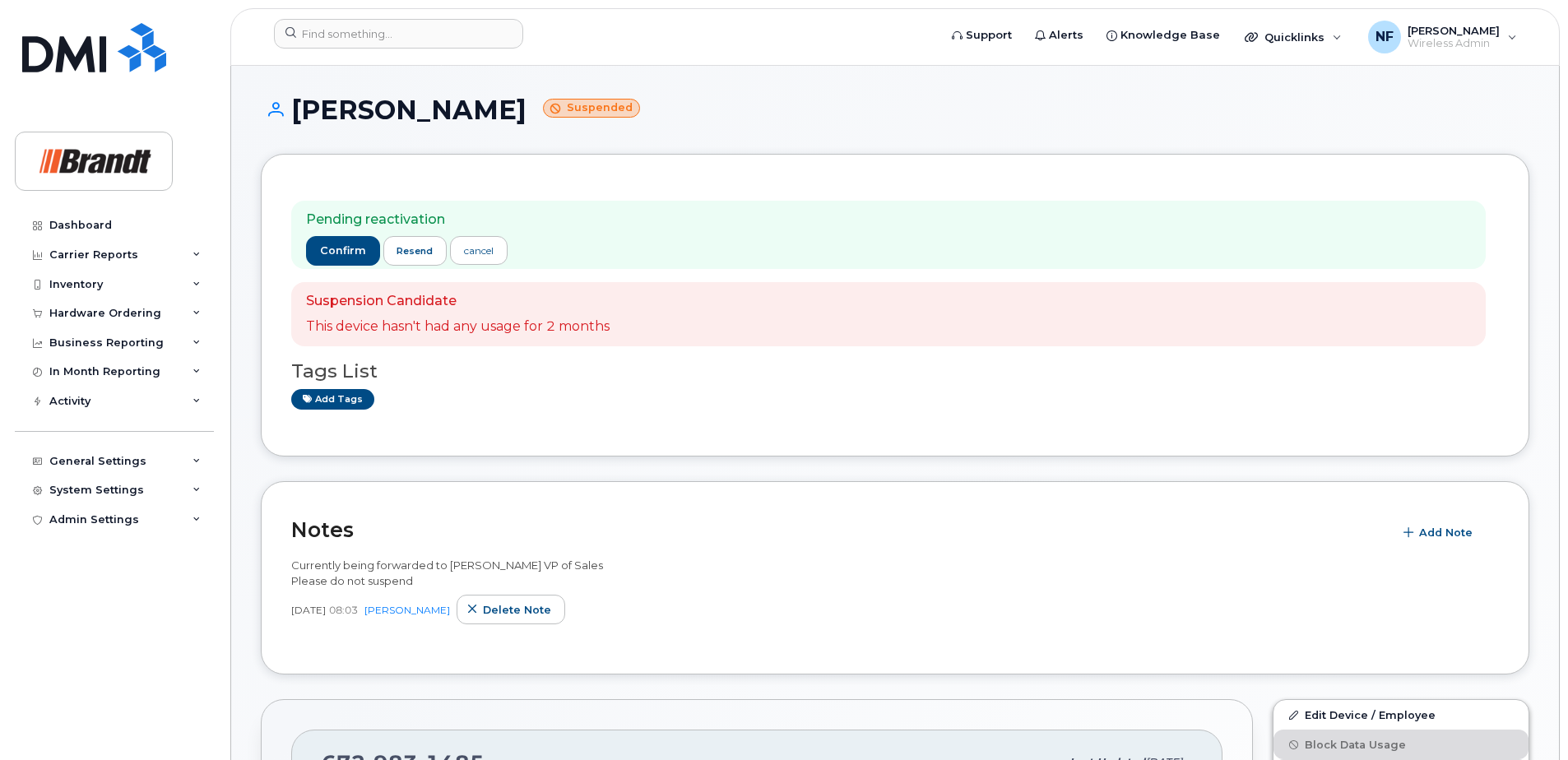
scroll to position [82, 0]
click at [386, 37] on input at bounding box center [399, 33] width 249 height 29
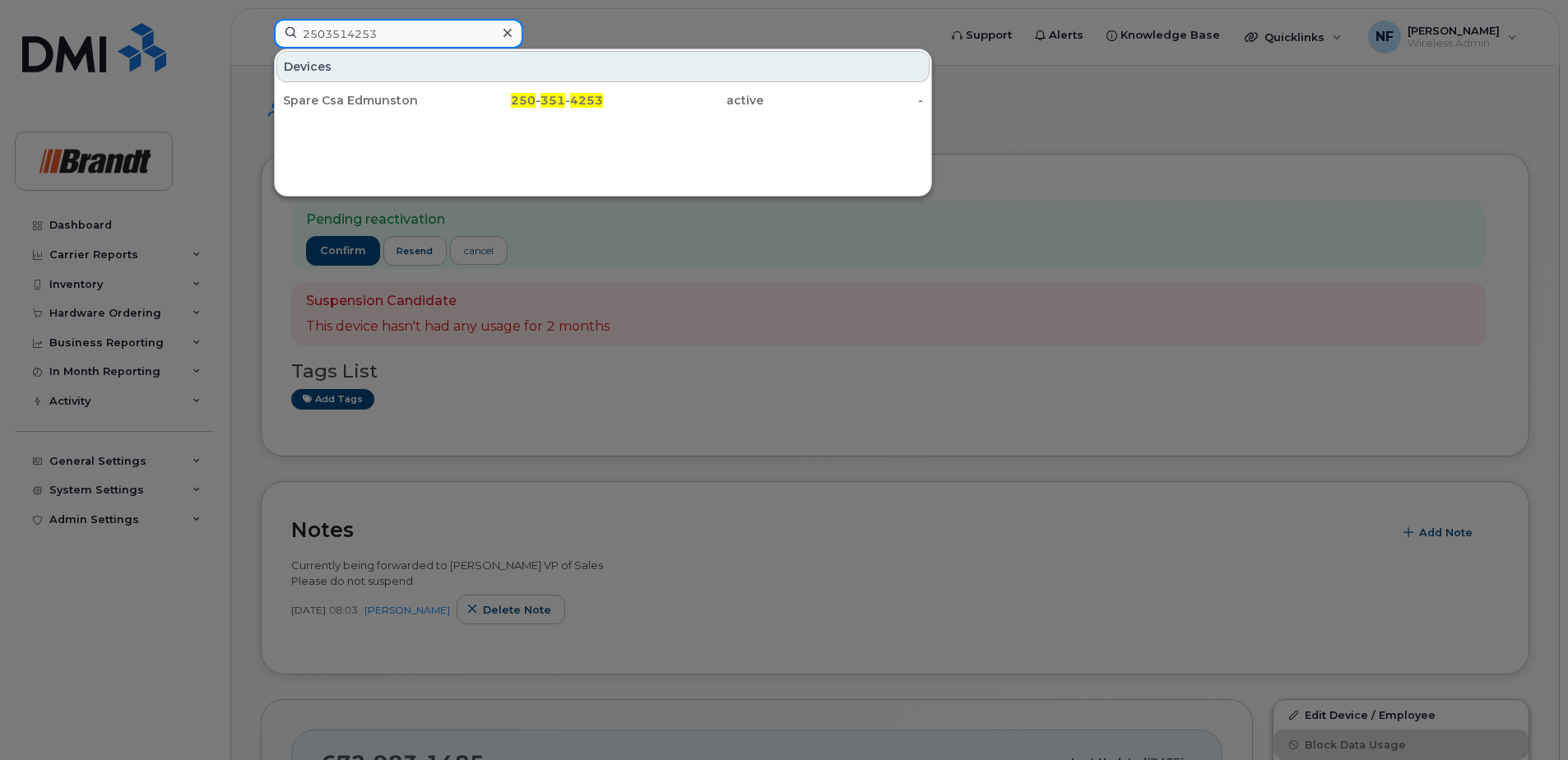
type input "2503514253"
click at [443, 99] on div "Spare Csa Edmunston" at bounding box center [363, 100] width 161 height 17
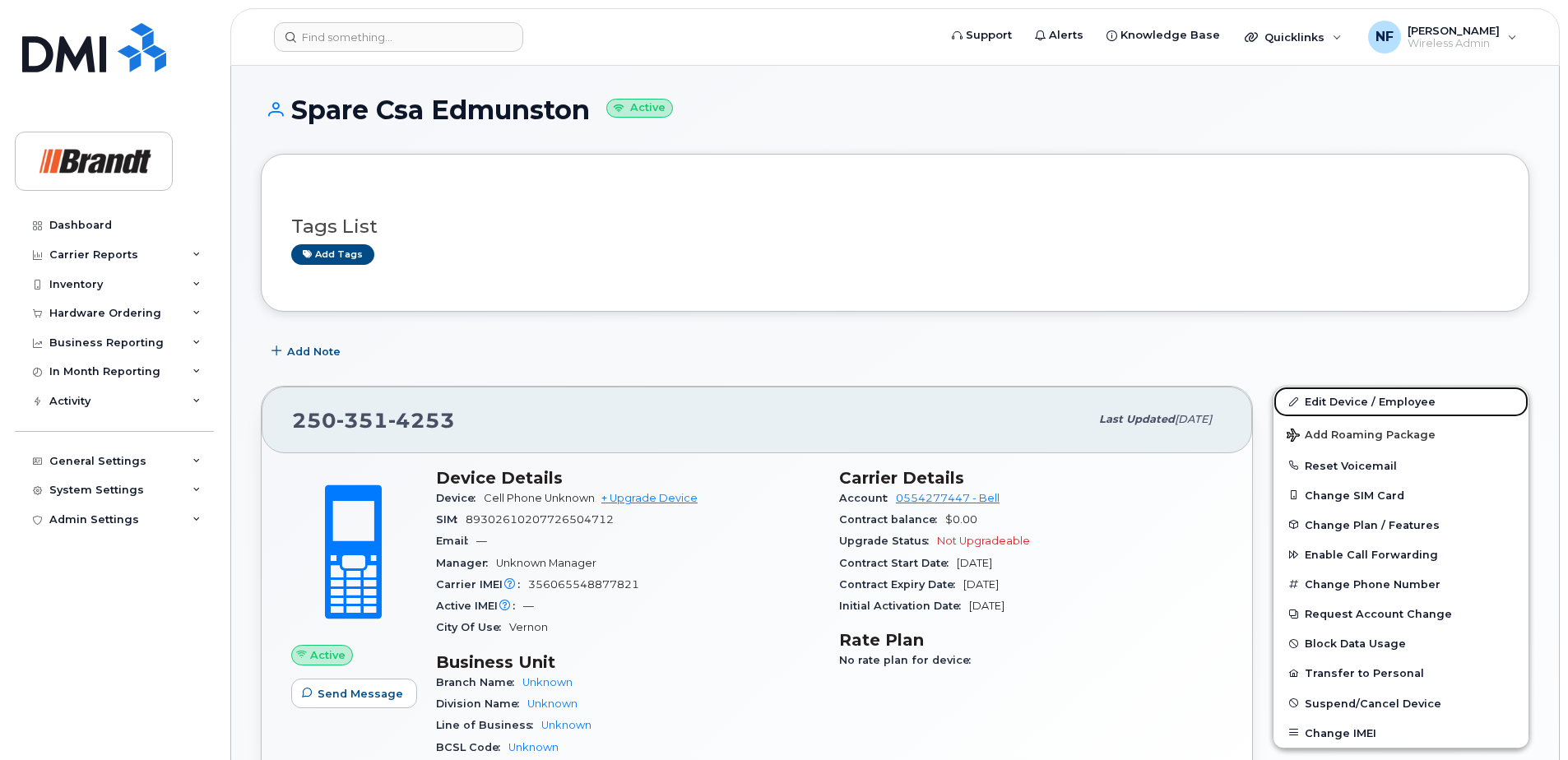
drag, startPoint x: 1368, startPoint y: 408, endPoint x: 1041, endPoint y: 392, distance: 327.4
click at [1368, 408] on link "Edit Device / Employee" at bounding box center [1401, 401] width 255 height 29
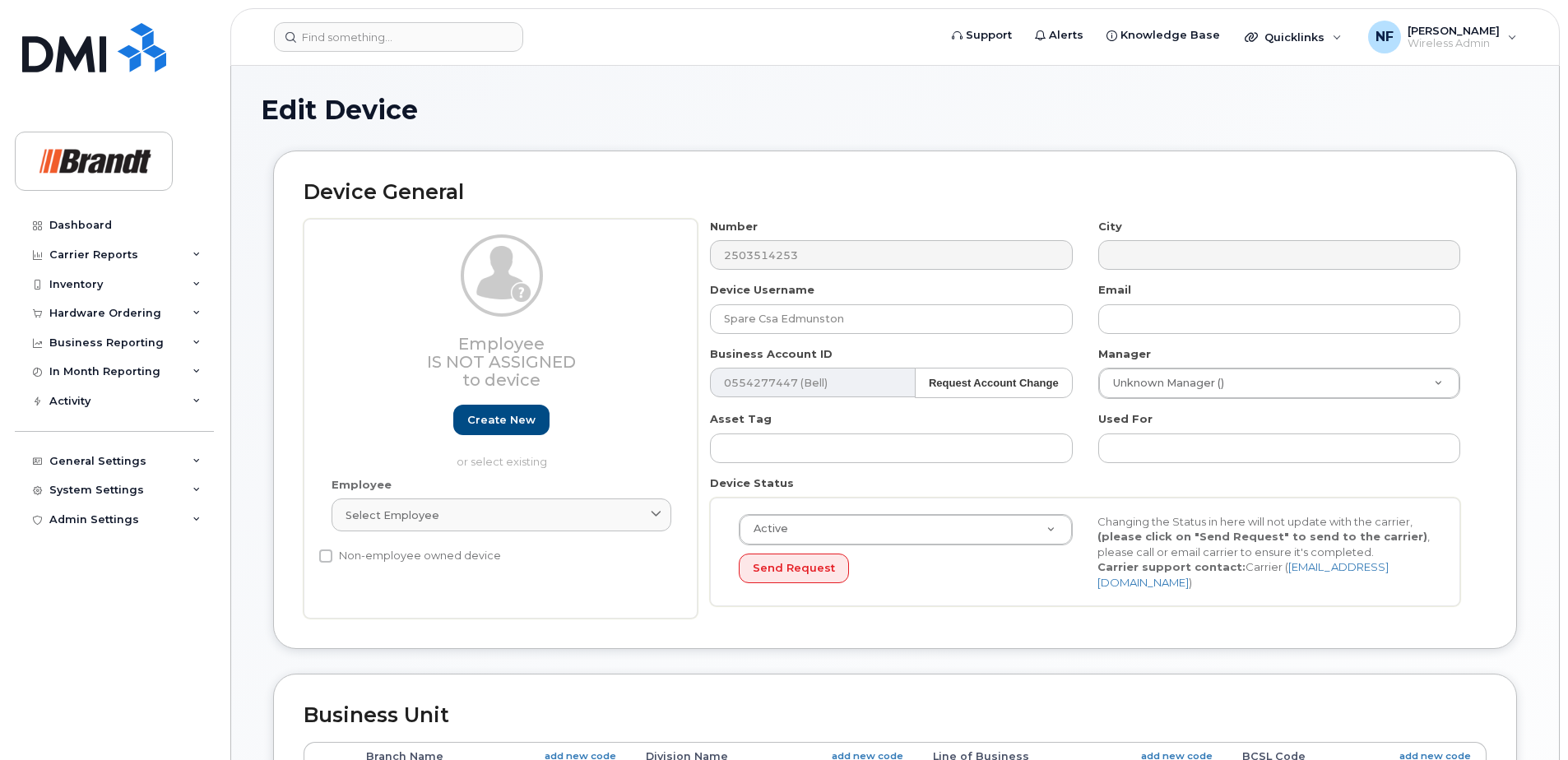
select select "33722384"
select select "34499151"
select select "35132258"
drag, startPoint x: 838, startPoint y: 325, endPoint x: 617, endPoint y: 315, distance: 221.2
click at [617, 315] on div "Employee Is not assigned to device Create new or select existing Employee Selec…" at bounding box center [896, 419] width 1183 height 401
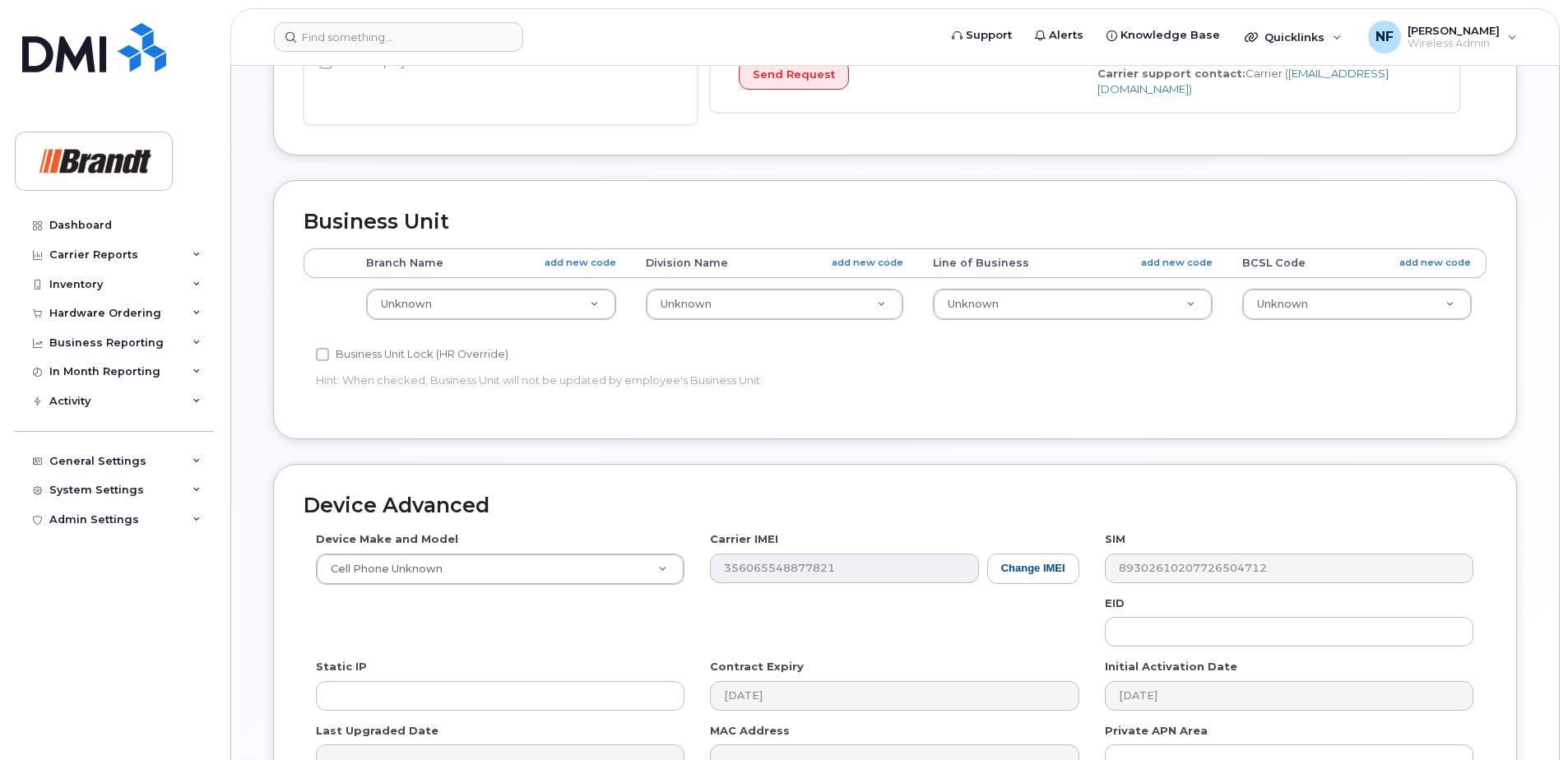
scroll to position [681, 0]
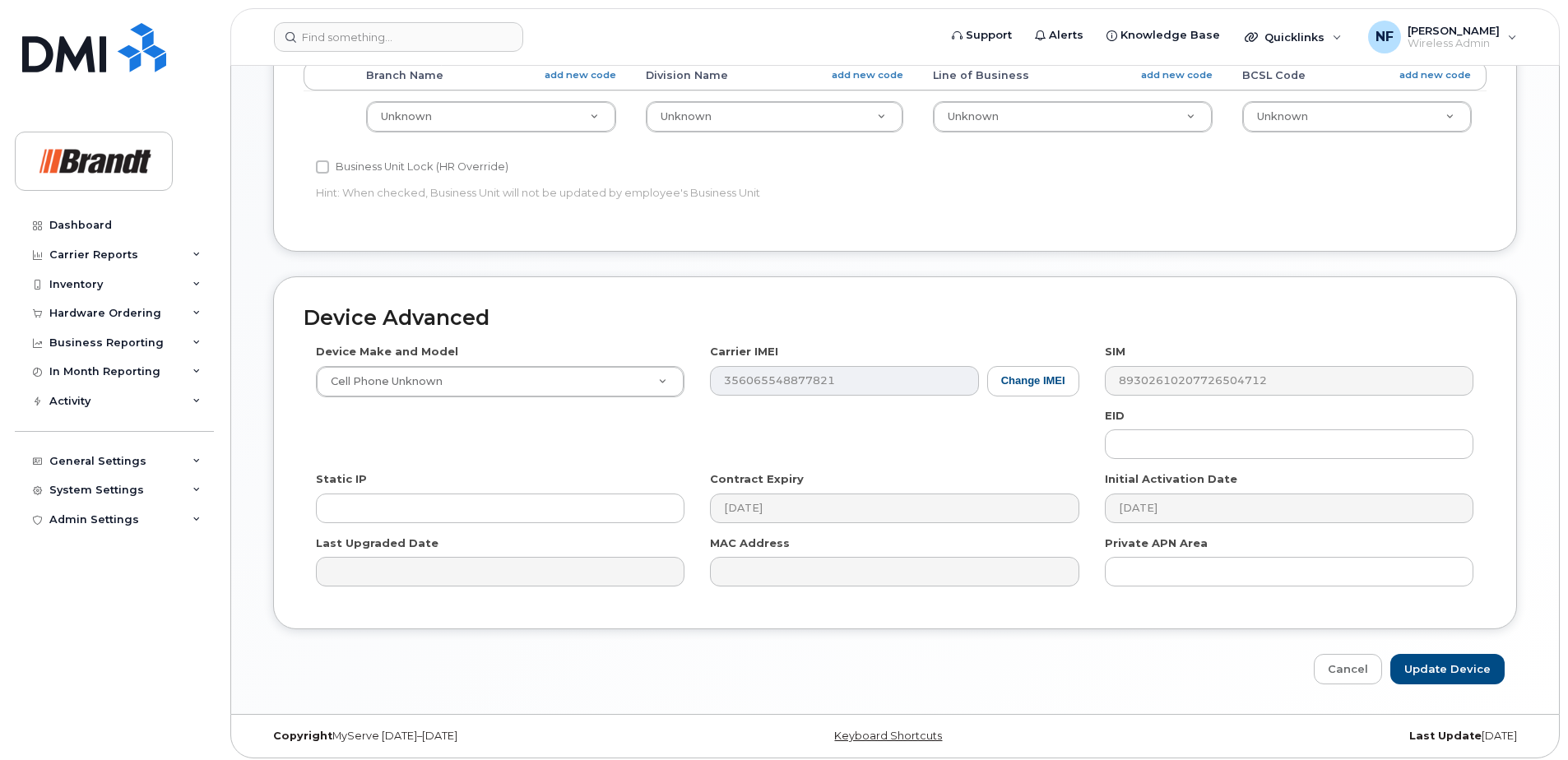
type input "James Swift"
click at [1474, 669] on input "Update Device" at bounding box center [1448, 669] width 114 height 30
type input "Saving..."
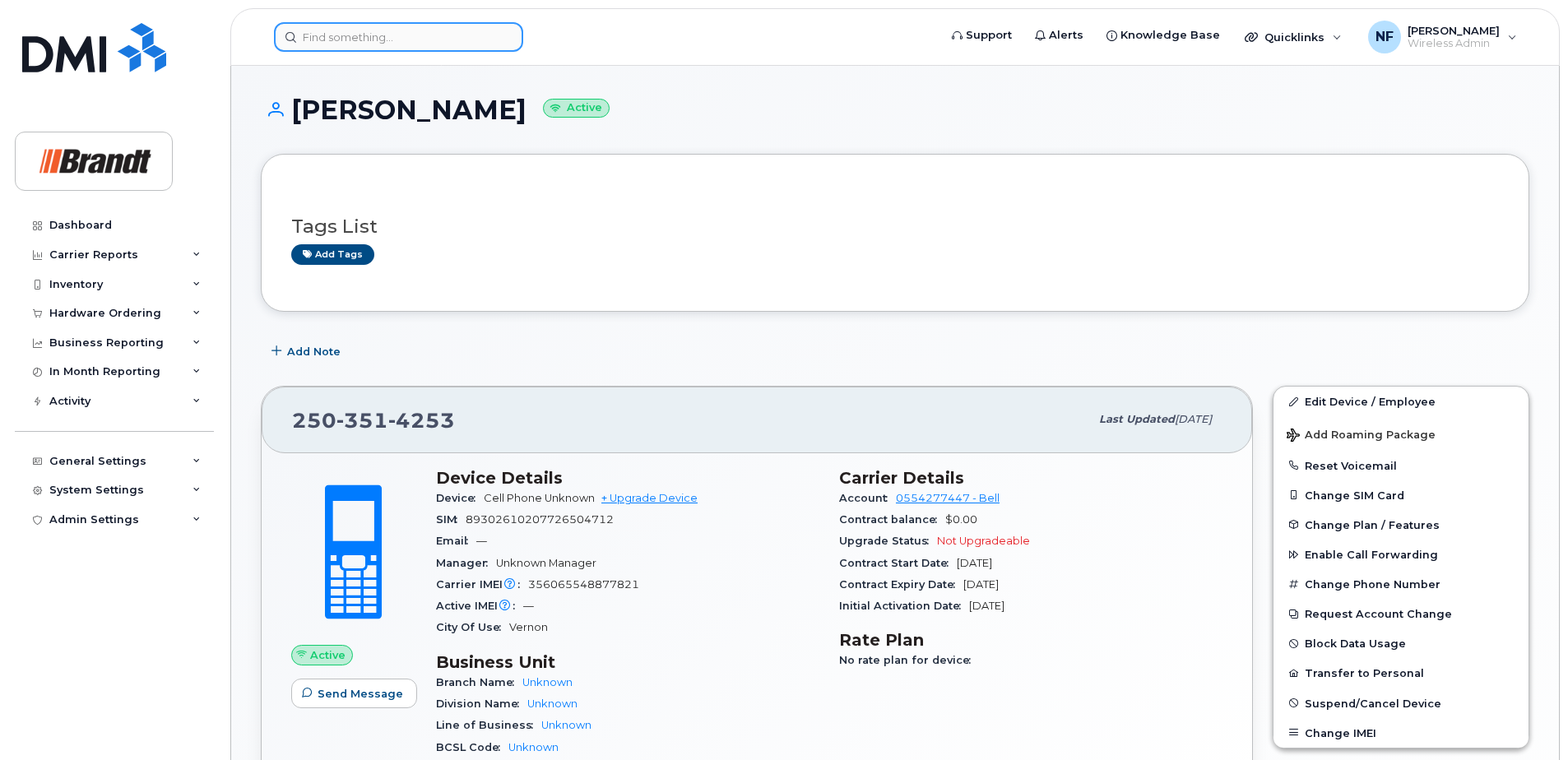
click at [427, 38] on input at bounding box center [399, 36] width 249 height 29
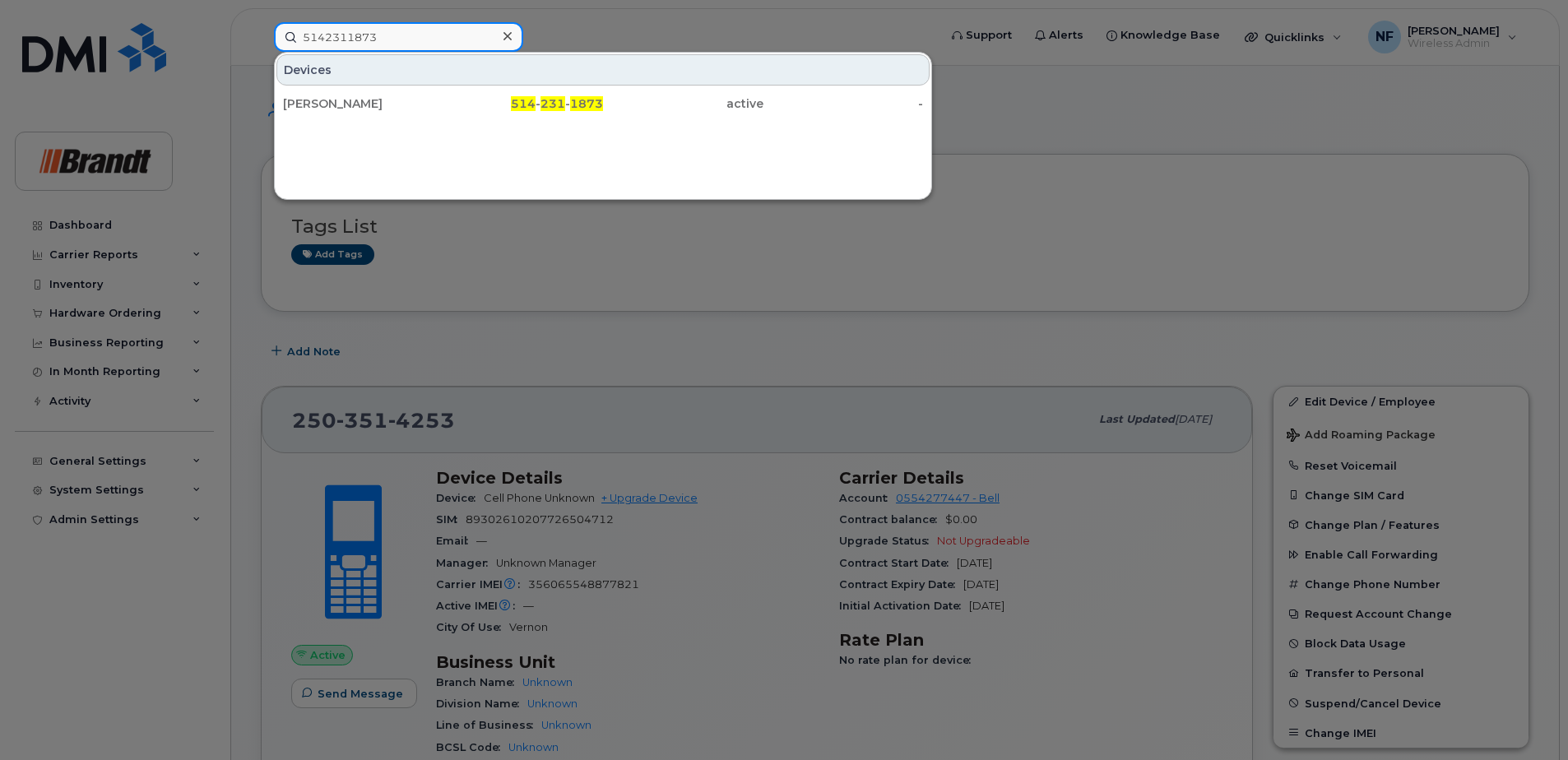
type input "5142311873"
click at [508, 41] on icon at bounding box center [508, 36] width 8 height 13
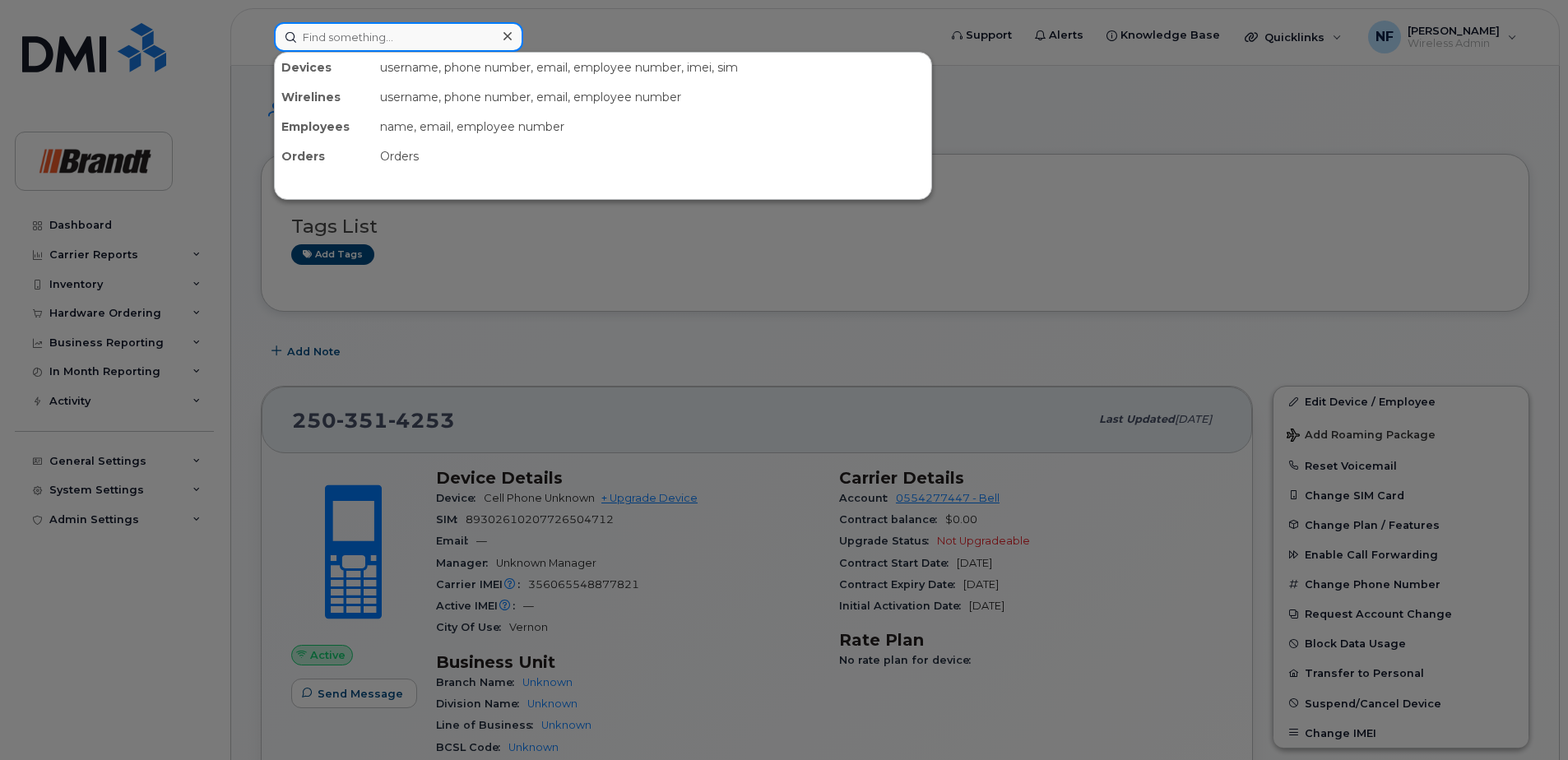
click at [513, 28] on div at bounding box center [399, 36] width 249 height 29
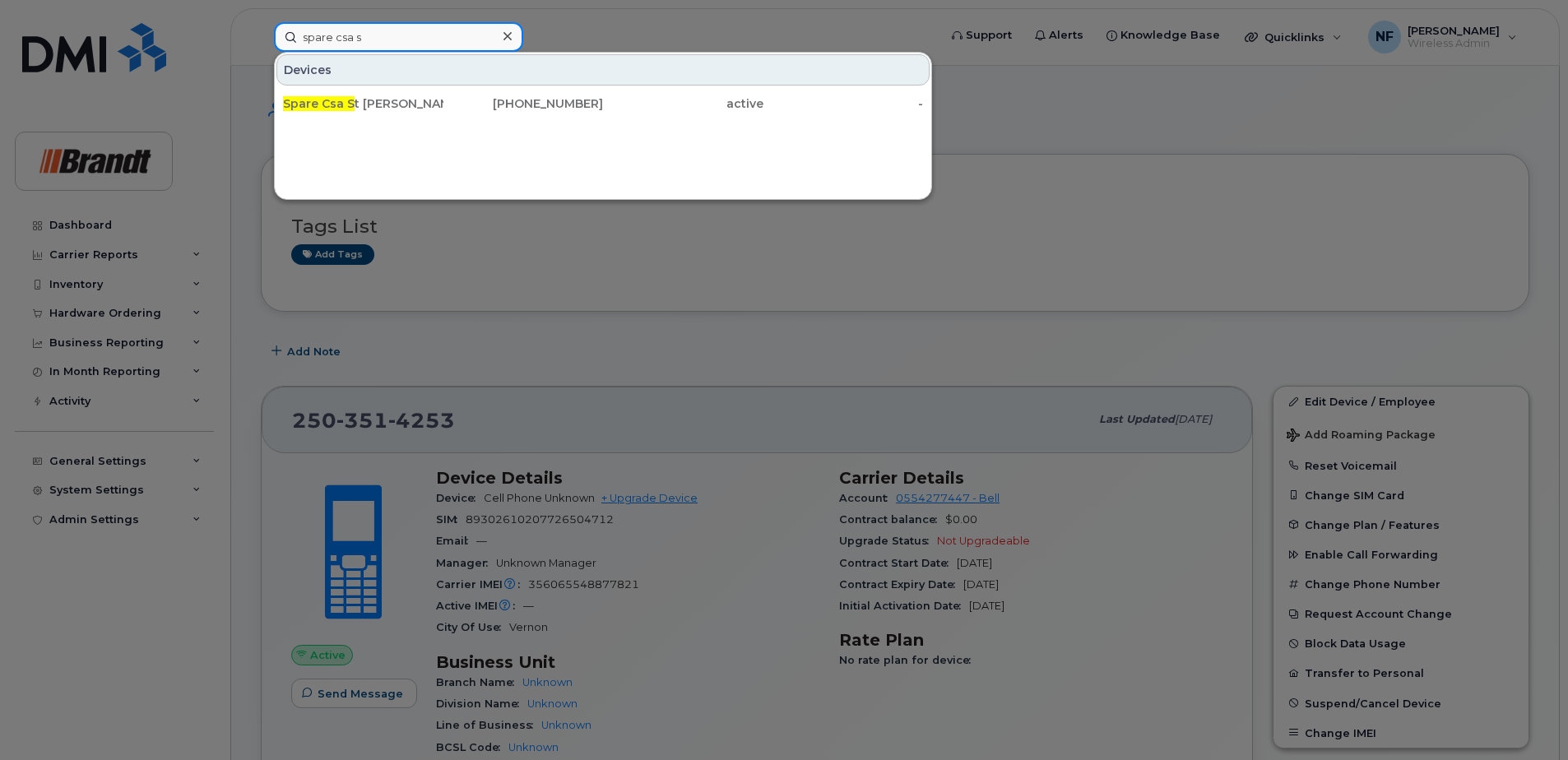
type input "spare csa s"
click at [442, 109] on div "Spare Csa S t Augustin" at bounding box center [363, 104] width 161 height 17
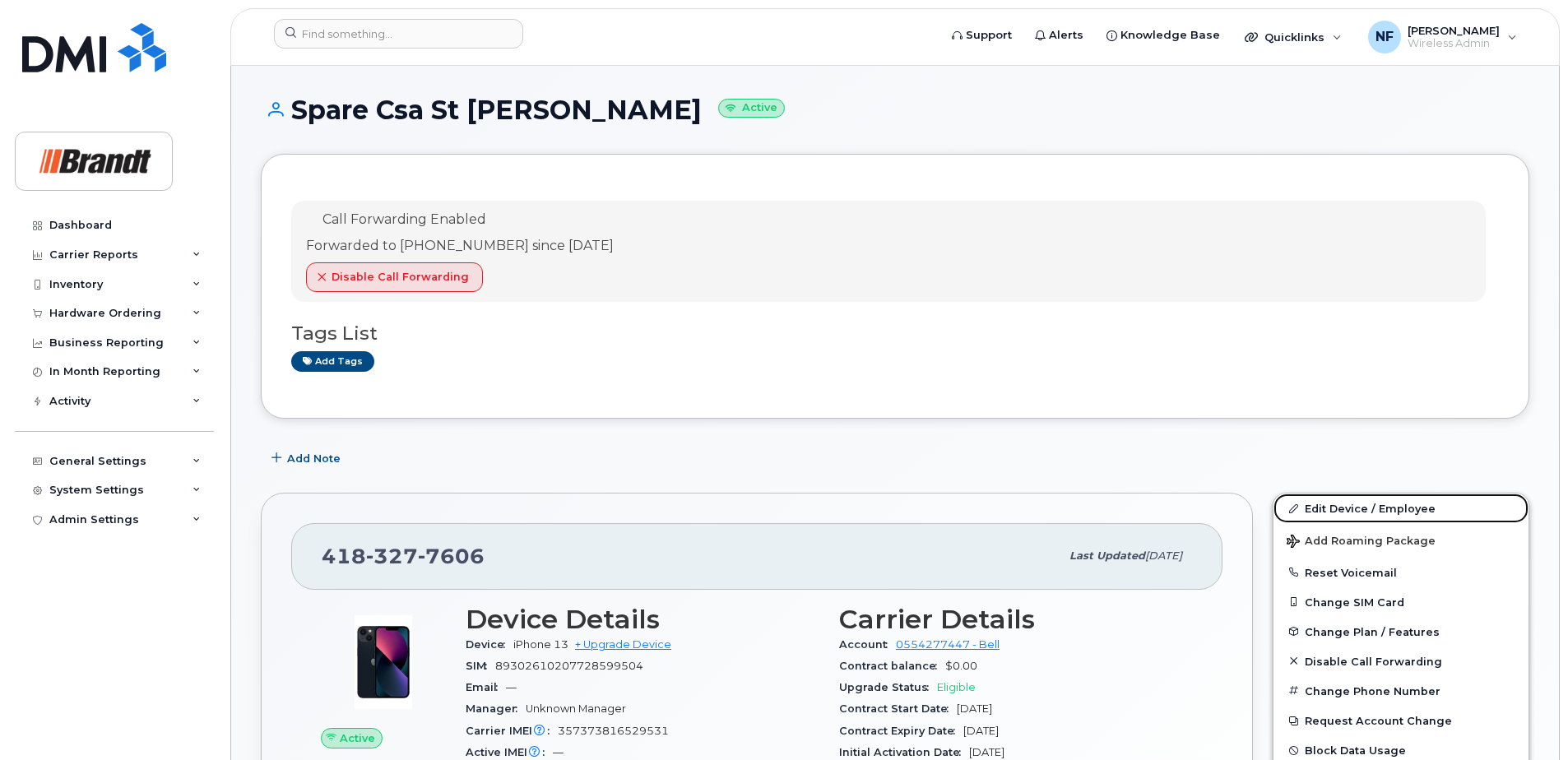
click at [1365, 509] on link "Edit Device / Employee" at bounding box center [1401, 508] width 255 height 29
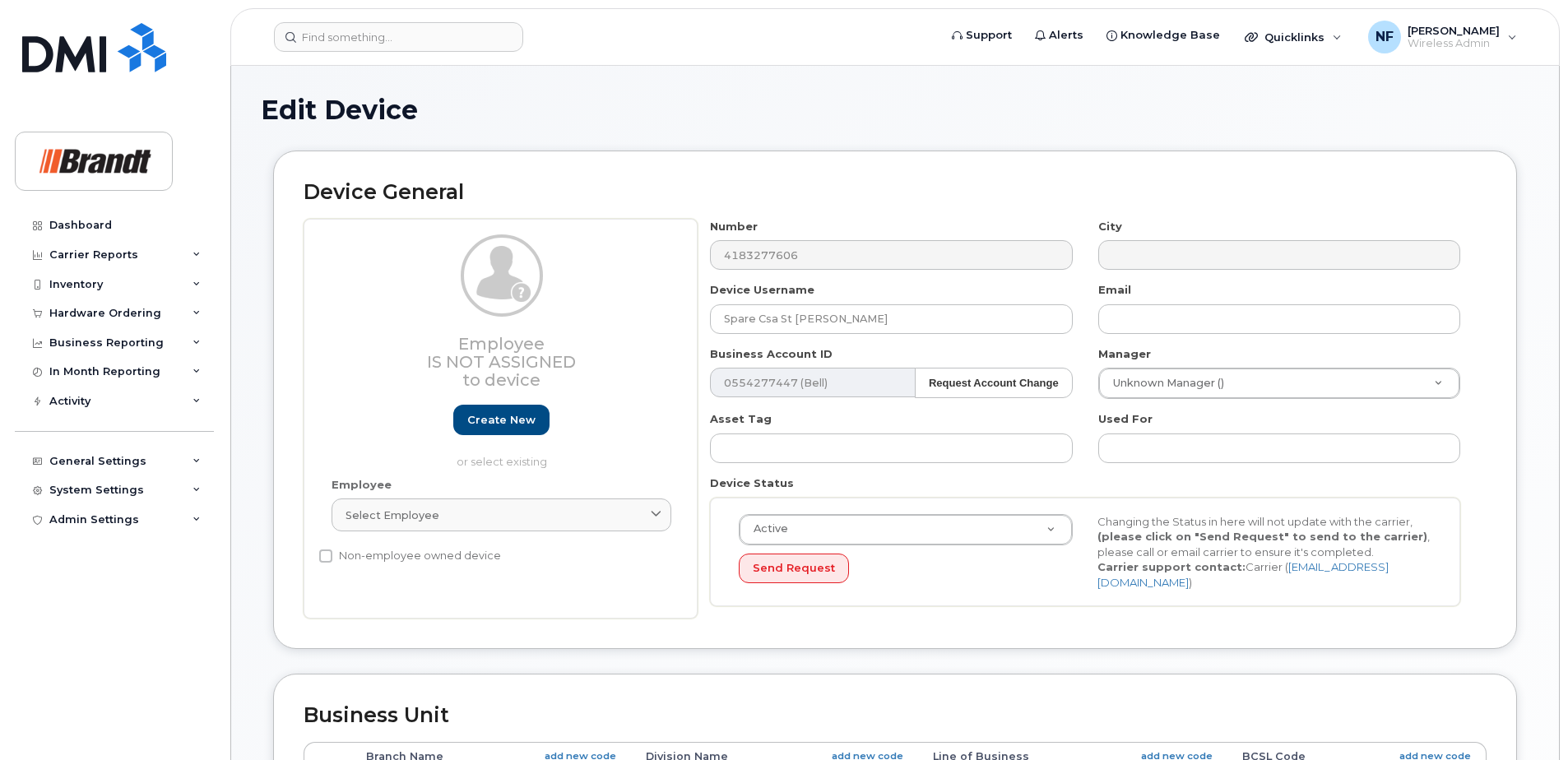
select select "33722384"
select select "34499151"
select select "35132258"
drag, startPoint x: 861, startPoint y: 316, endPoint x: 608, endPoint y: 327, distance: 253.2
click at [608, 327] on div "Employee Is not assigned to device Create new or select existing Employee Selec…" at bounding box center [896, 419] width 1183 height 401
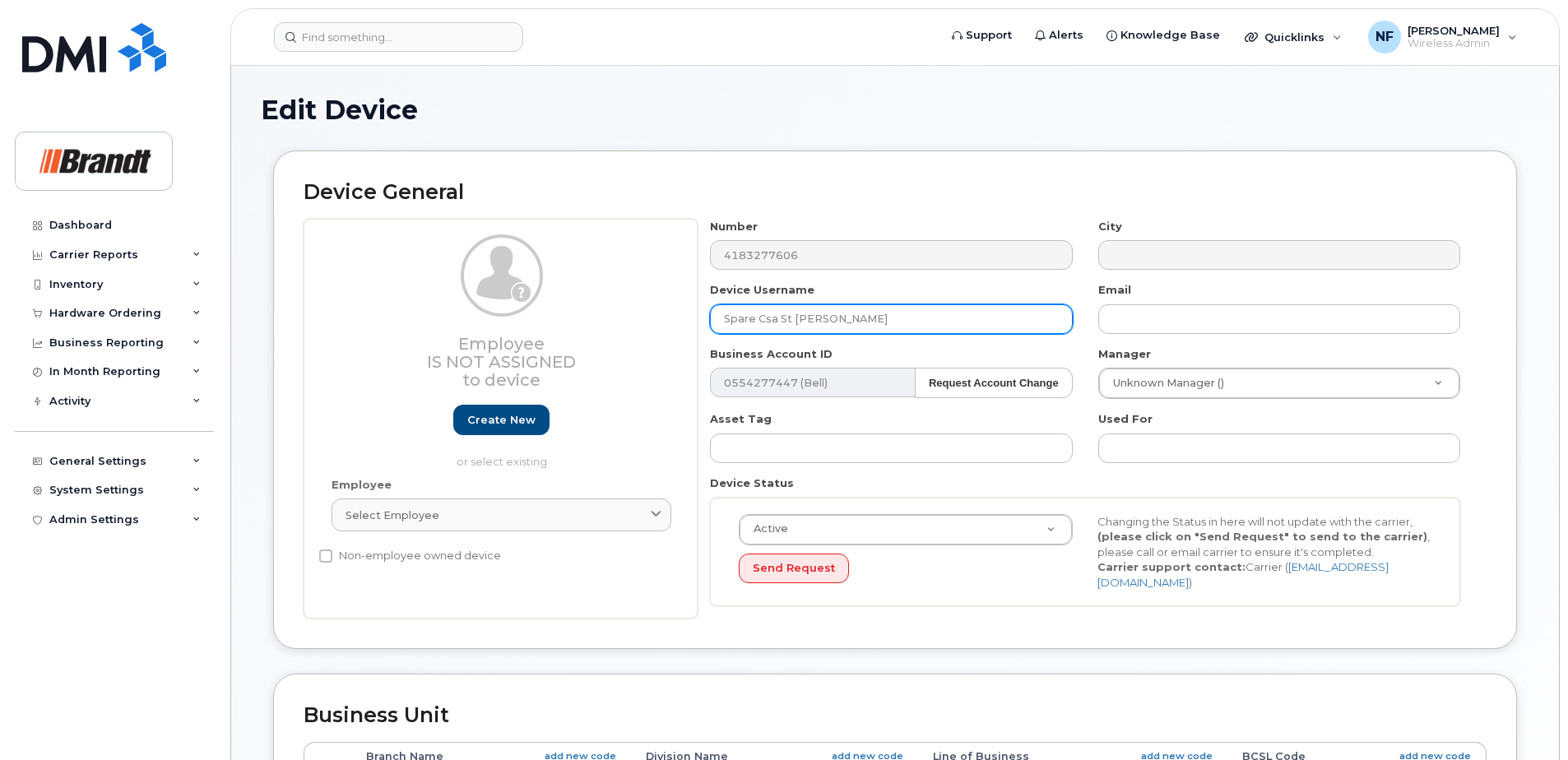
click at [880, 328] on input "Spare Csa St Augustin" at bounding box center [891, 319] width 362 height 29
click at [901, 326] on input "Spare Csa St Augustin" at bounding box center [891, 319] width 362 height 29
drag, startPoint x: 861, startPoint y: 321, endPoint x: 622, endPoint y: 327, distance: 239.1
click at [622, 327] on div "Employee Is not assigned to device Create new or select existing Employee Selec…" at bounding box center [896, 419] width 1183 height 401
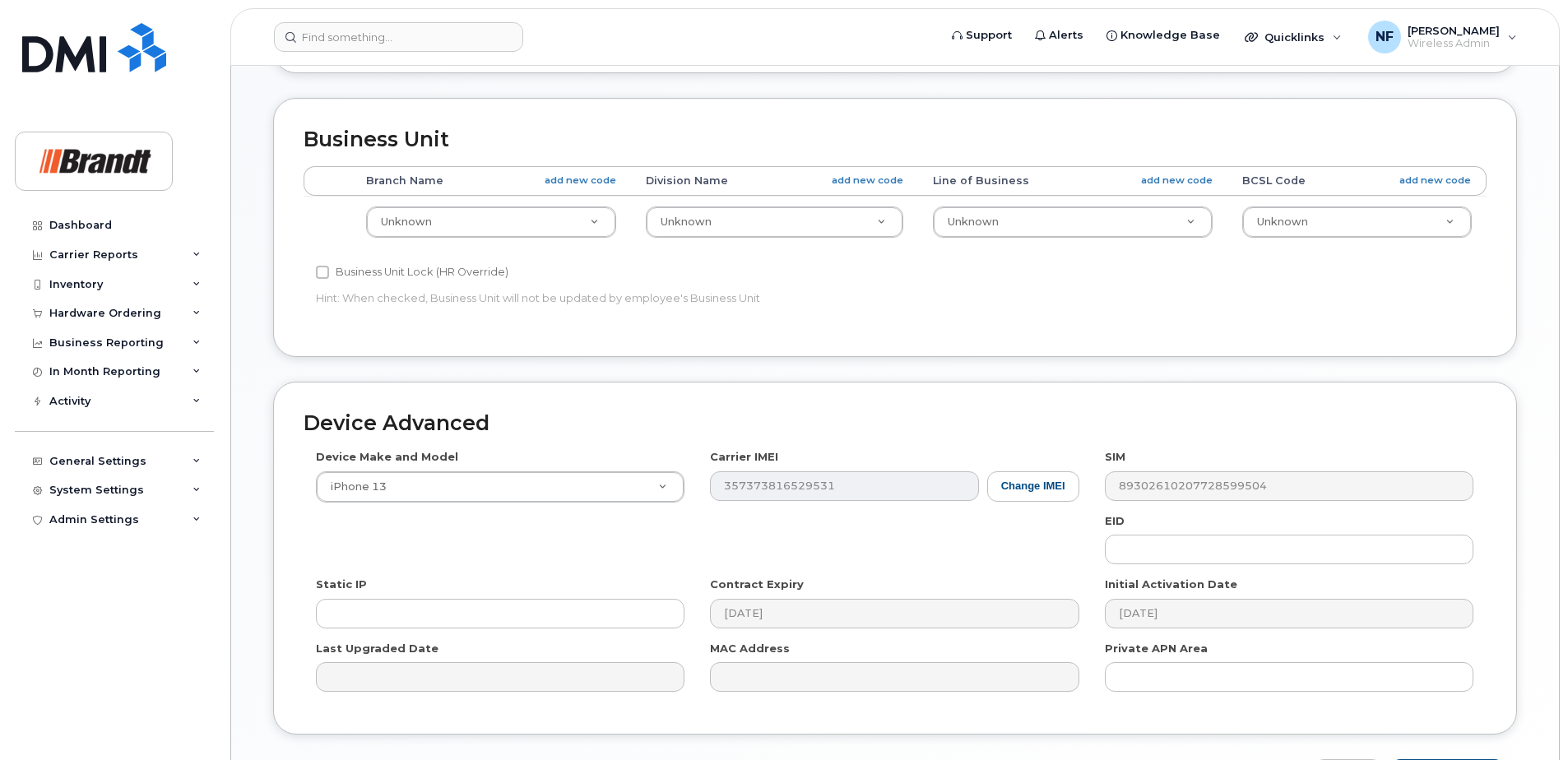
scroll to position [681, 0]
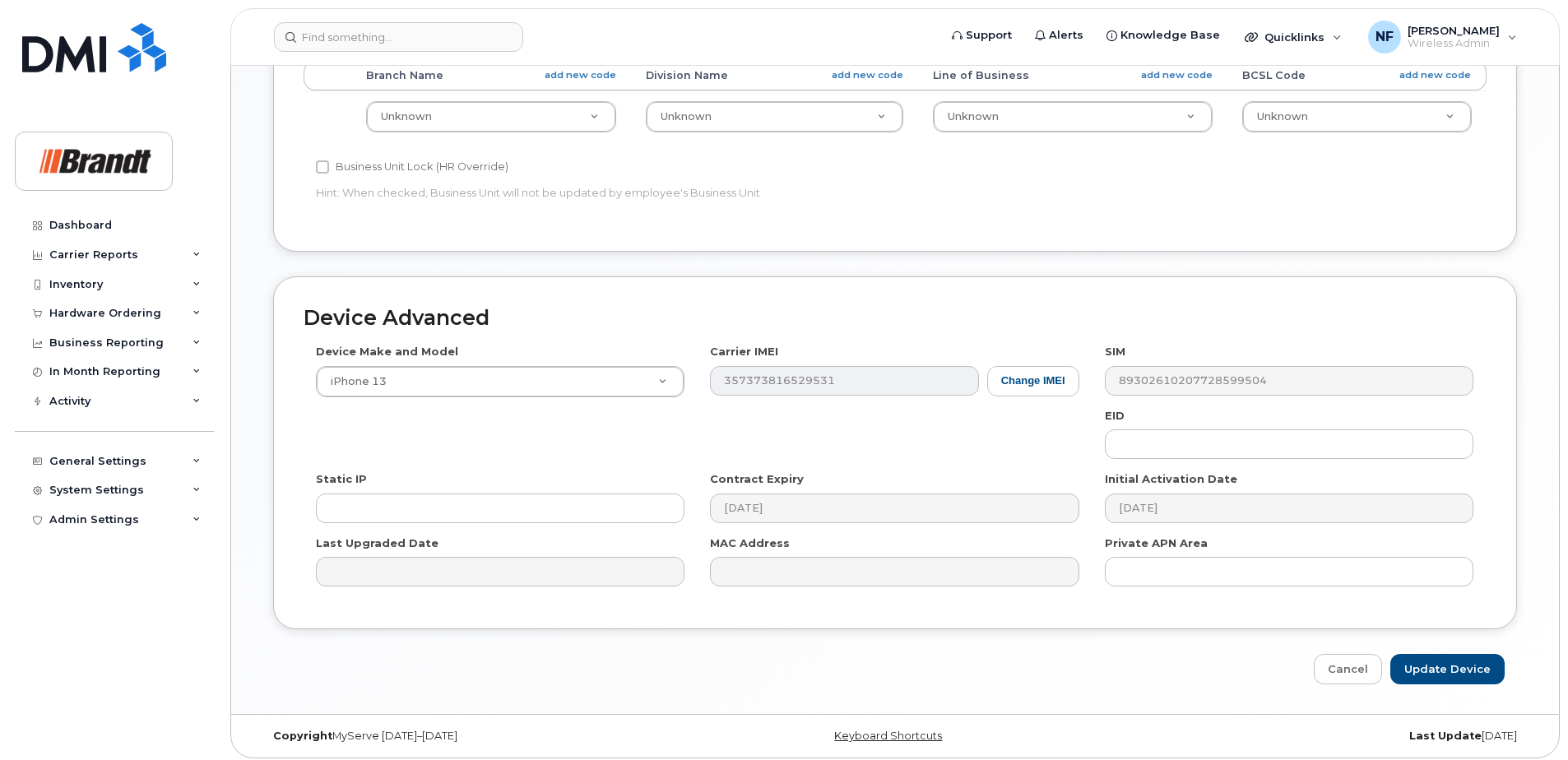
type input "Alla Sidorenko"
click at [1465, 662] on input "Update Device" at bounding box center [1448, 669] width 114 height 30
type input "Saving..."
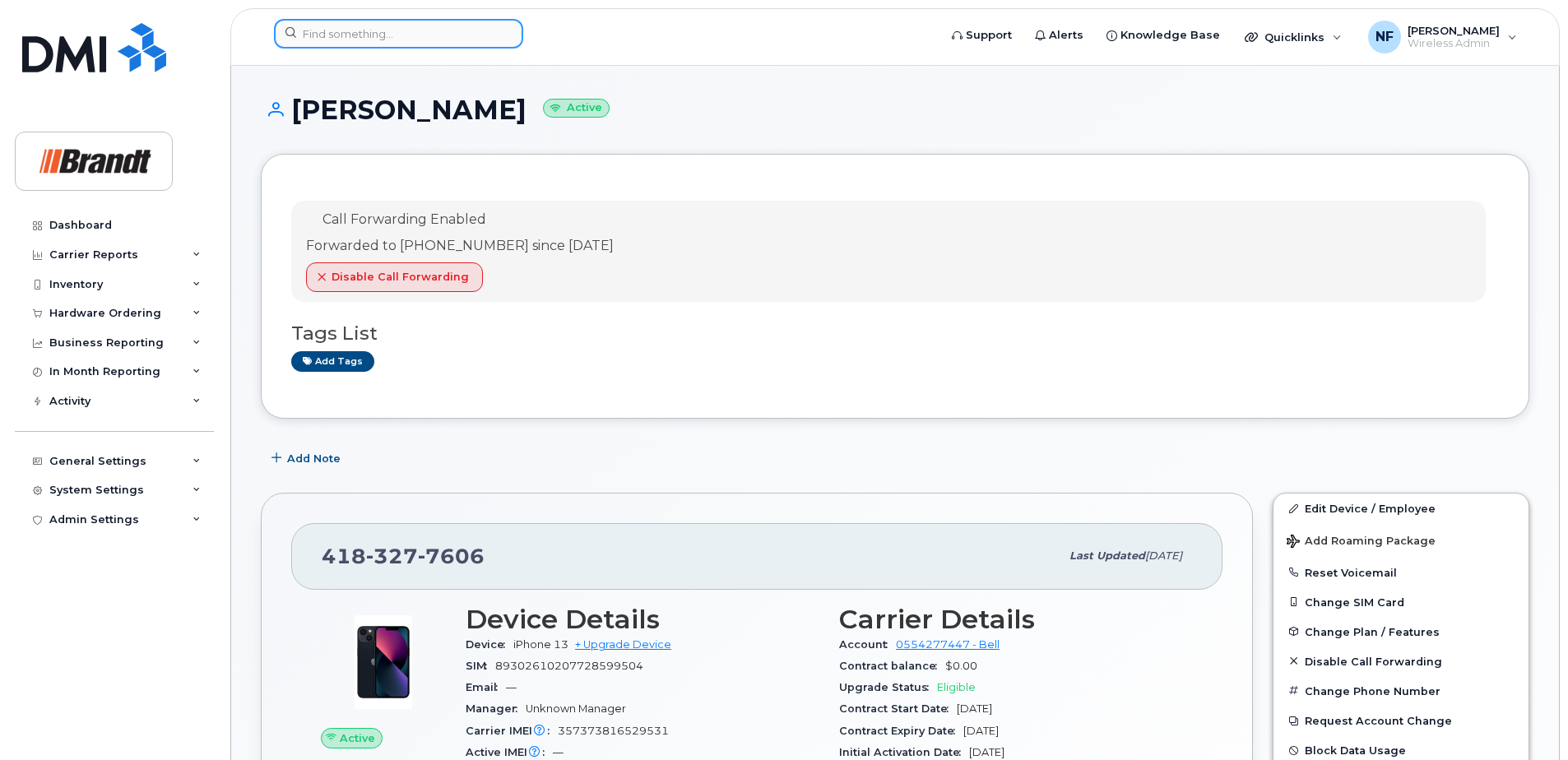
click at [350, 29] on input at bounding box center [399, 33] width 249 height 29
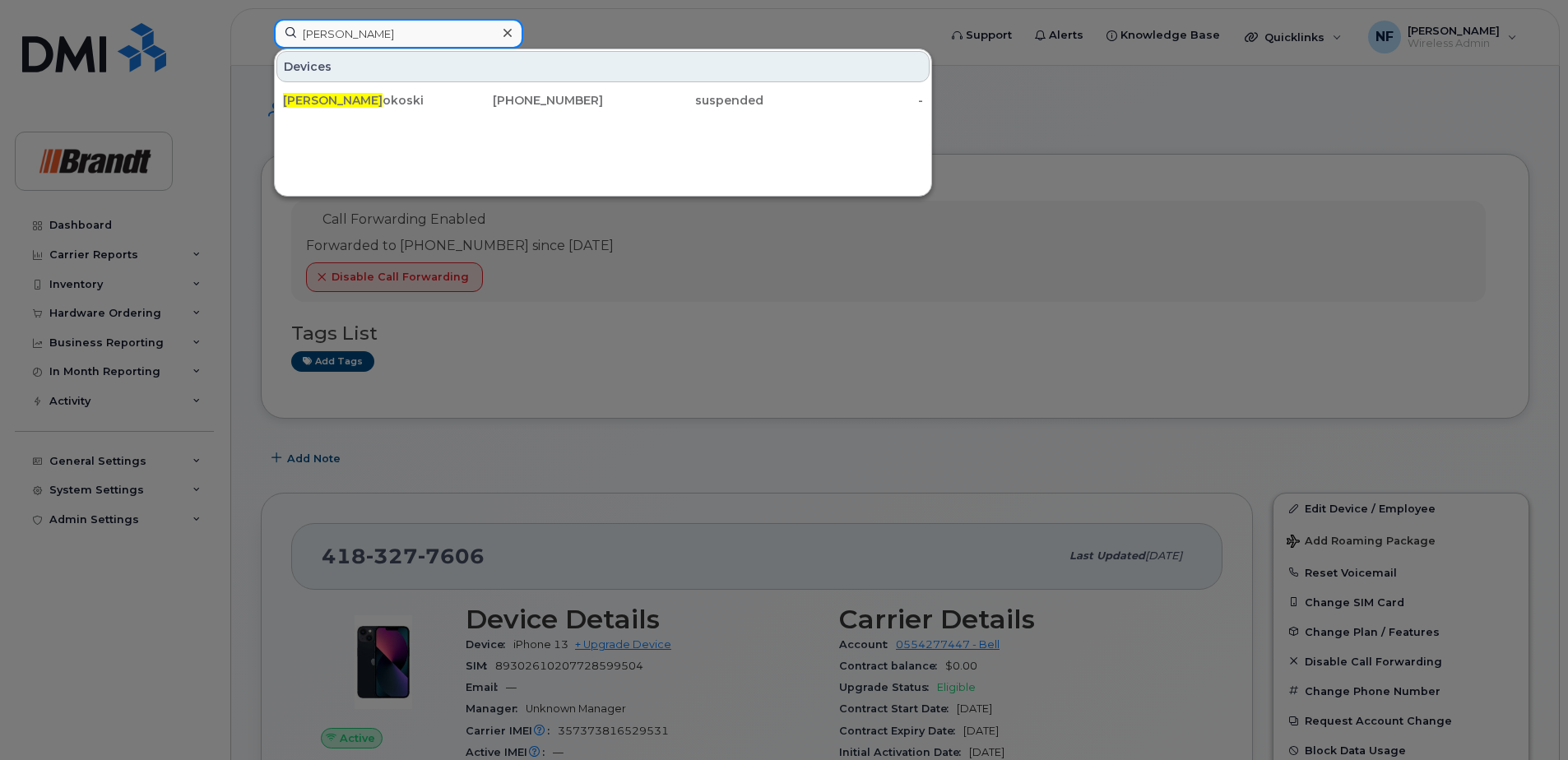
type input "[PERSON_NAME]"
click at [423, 106] on div "[PERSON_NAME]" at bounding box center [363, 100] width 161 height 17
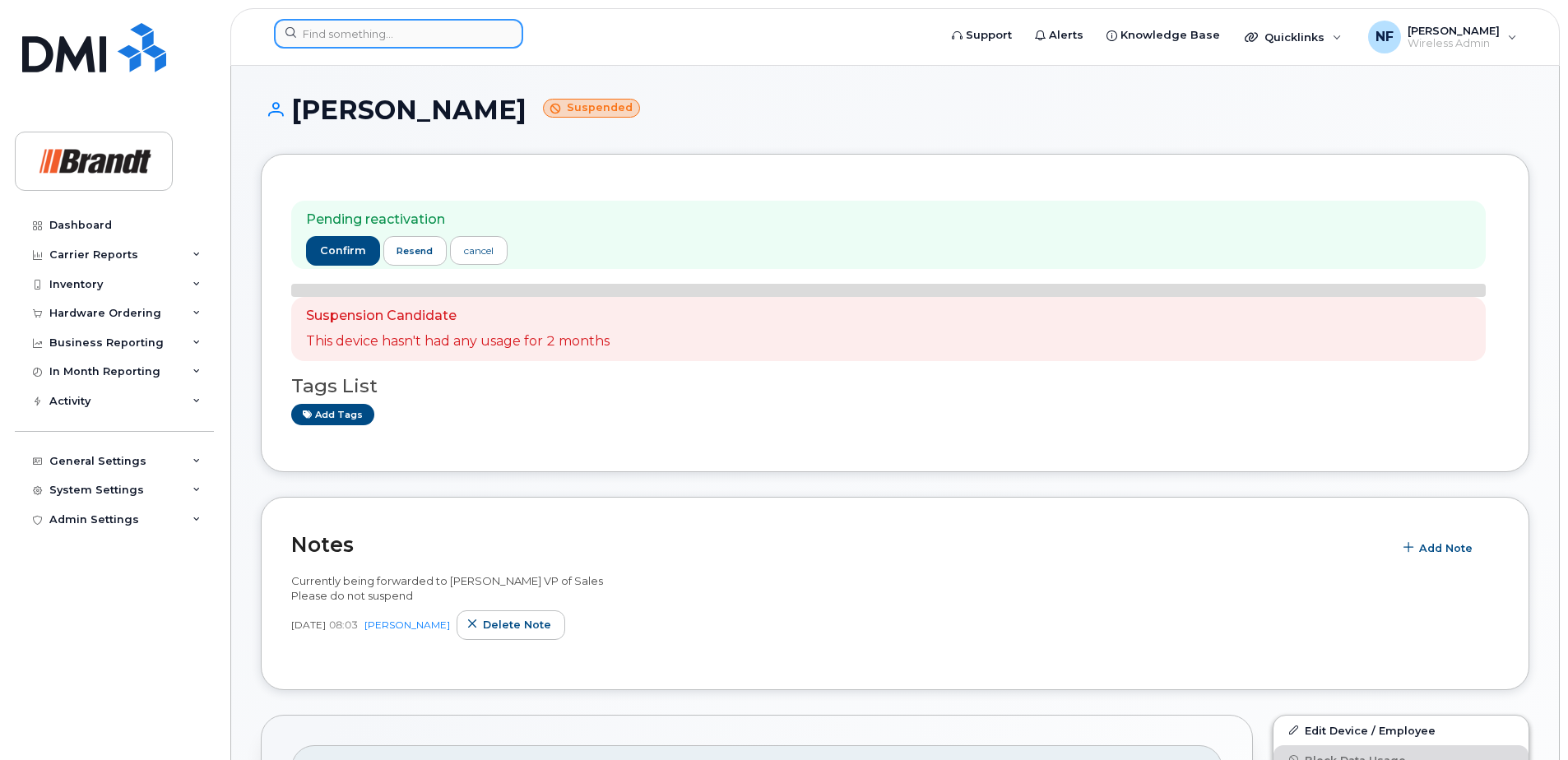
click at [406, 42] on input at bounding box center [399, 33] width 249 height 29
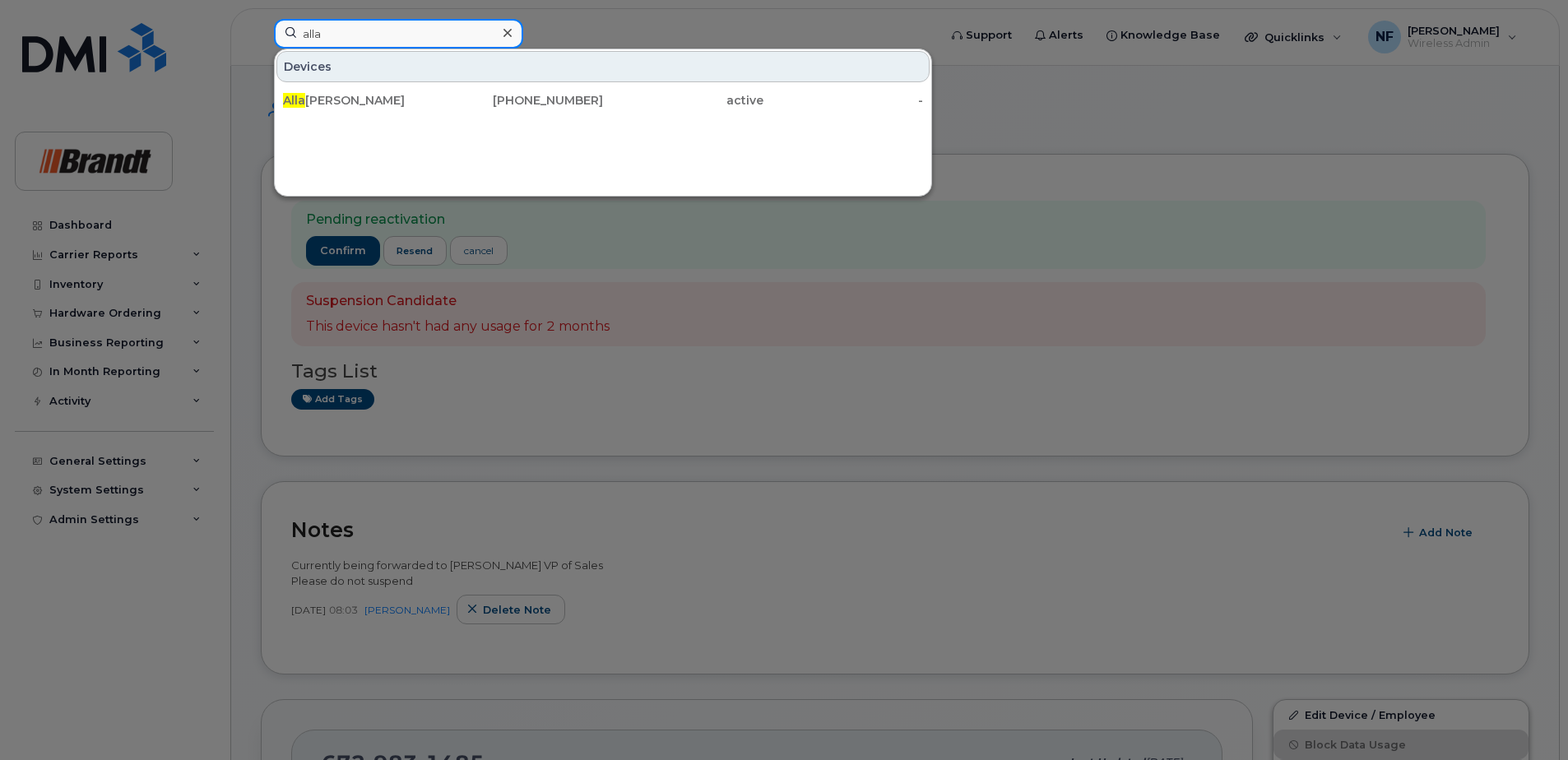
type input "alla"
click at [393, 110] on div "Alla Sidorenko" at bounding box center [363, 100] width 161 height 29
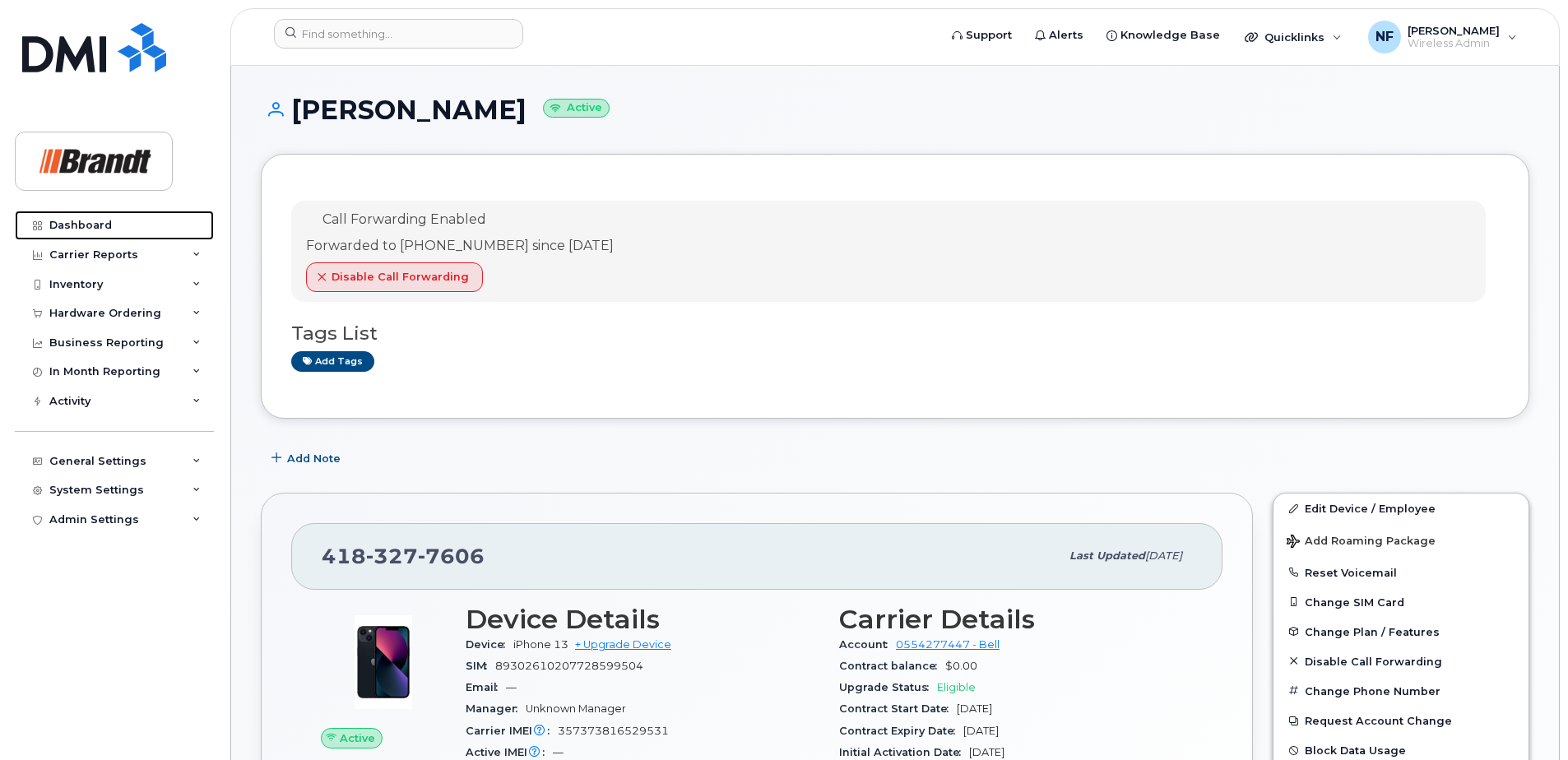
drag, startPoint x: 94, startPoint y: 229, endPoint x: 319, endPoint y: 249, distance: 225.9
click at [94, 229] on div "Dashboard" at bounding box center [81, 226] width 62 height 13
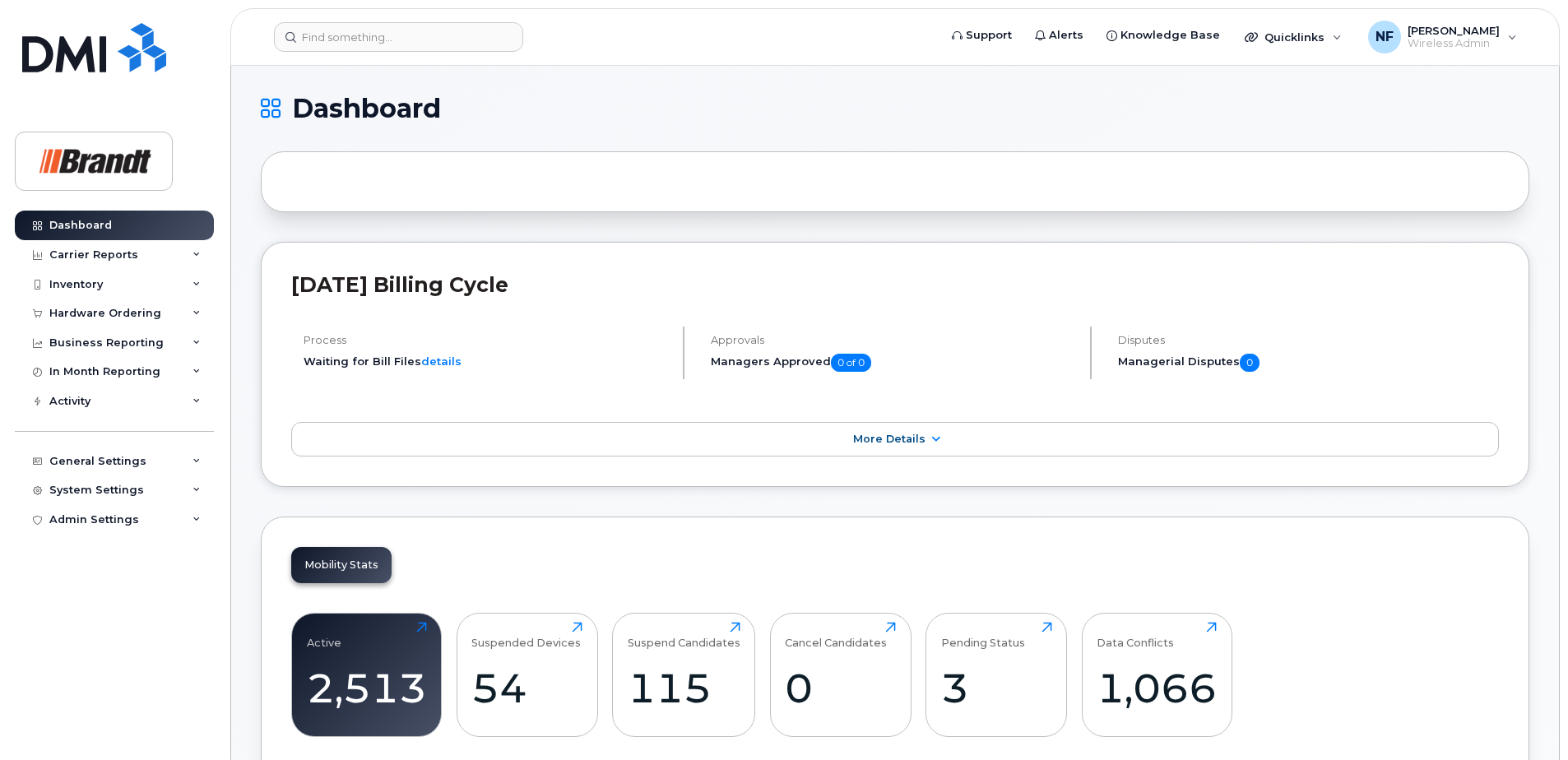
scroll to position [247, 0]
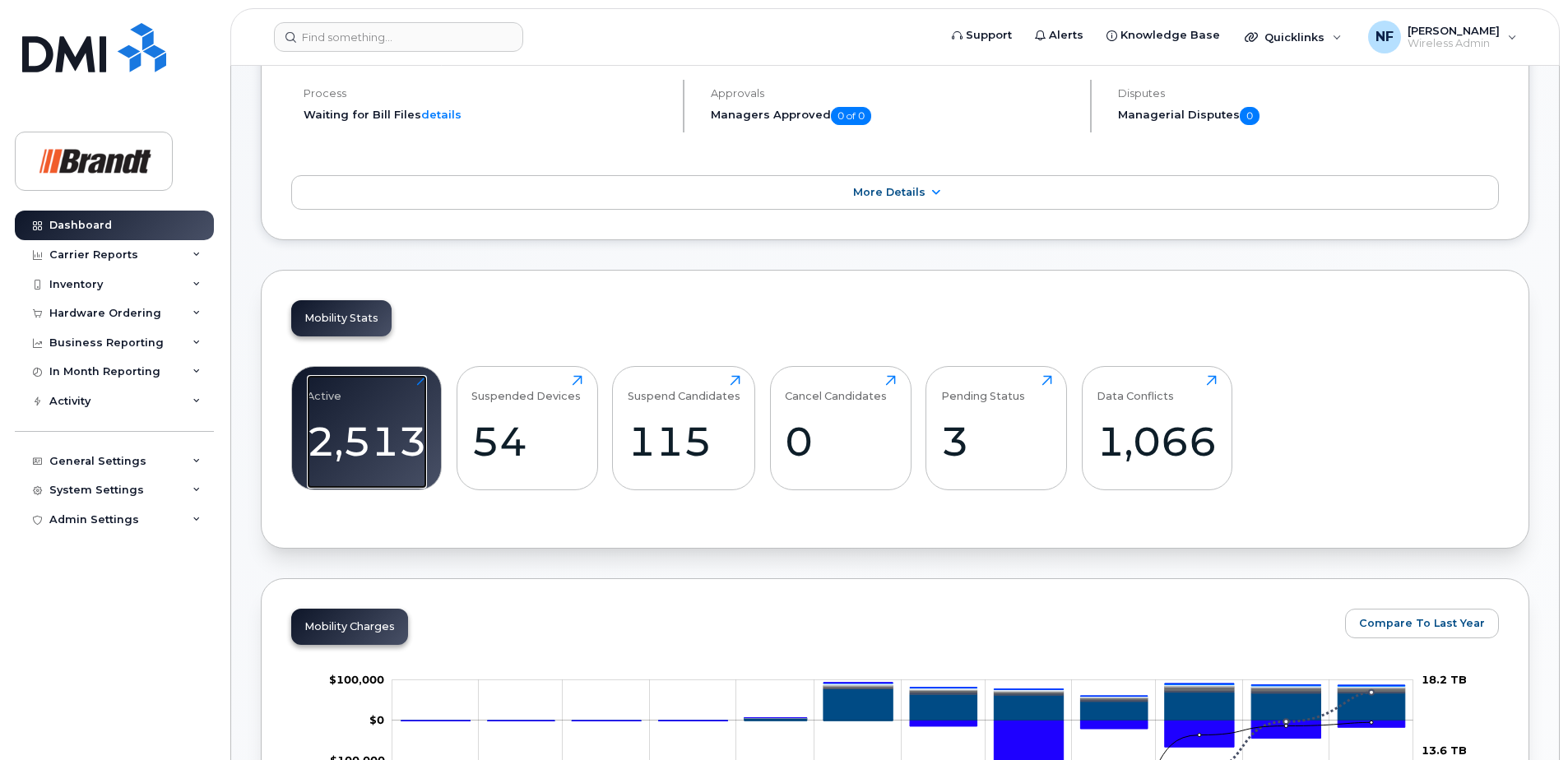
click at [378, 474] on div "Click to view more" at bounding box center [367, 481] width 120 height 16
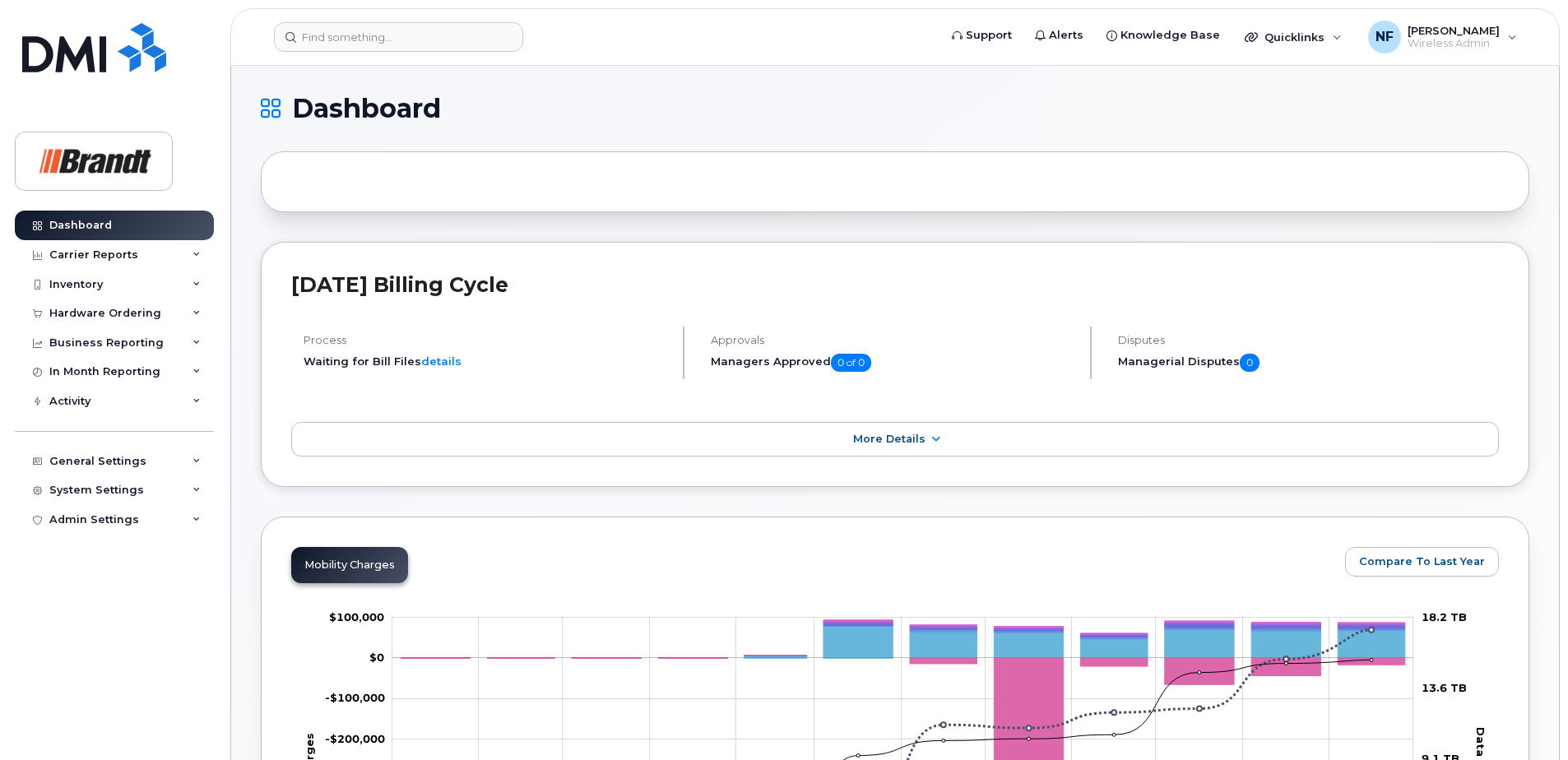
click at [84, 280] on div "Inventory" at bounding box center [77, 284] width 54 height 13
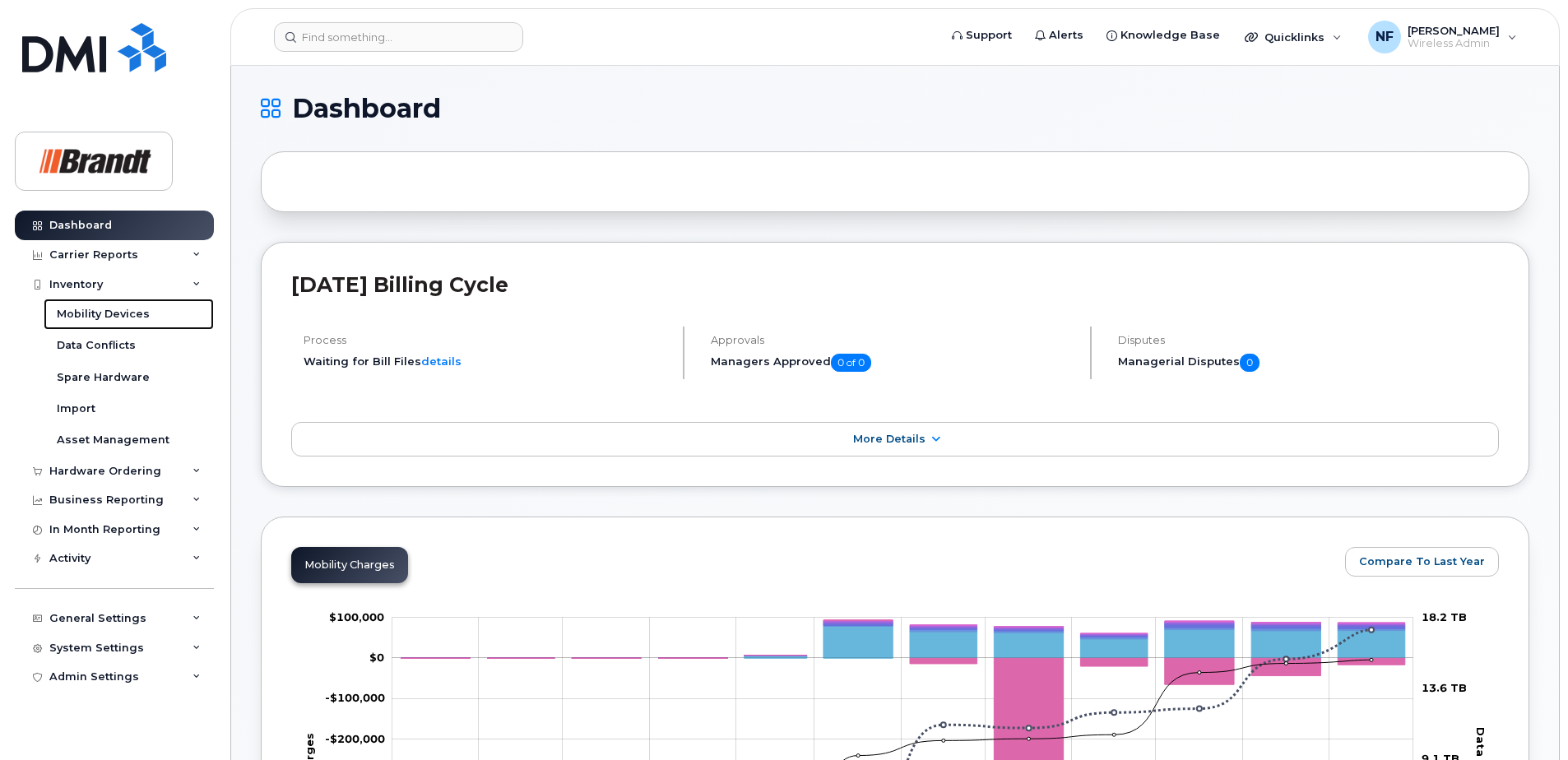
click at [118, 317] on div "Mobility Devices" at bounding box center [103, 315] width 93 height 15
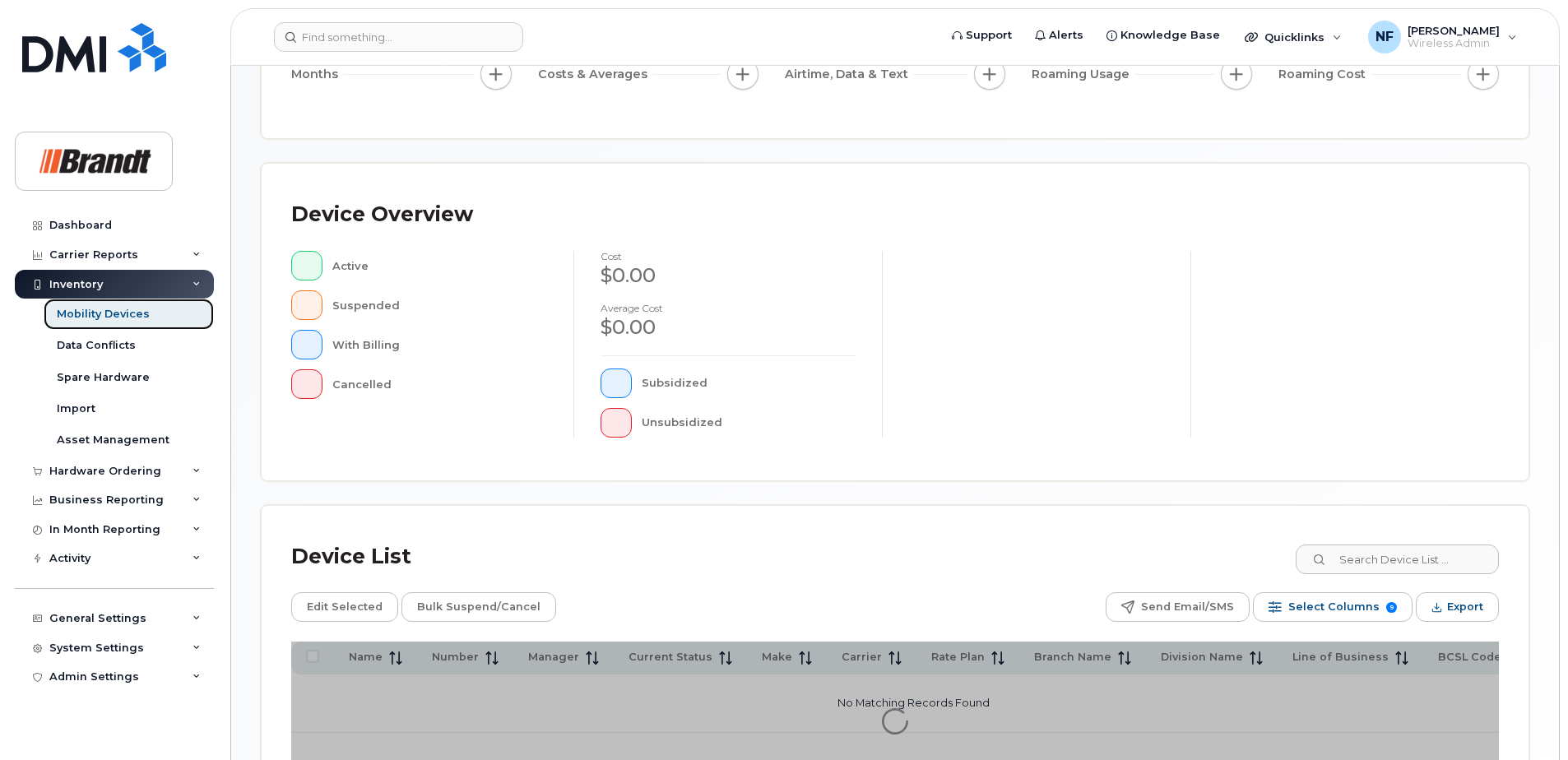
scroll to position [376, 0]
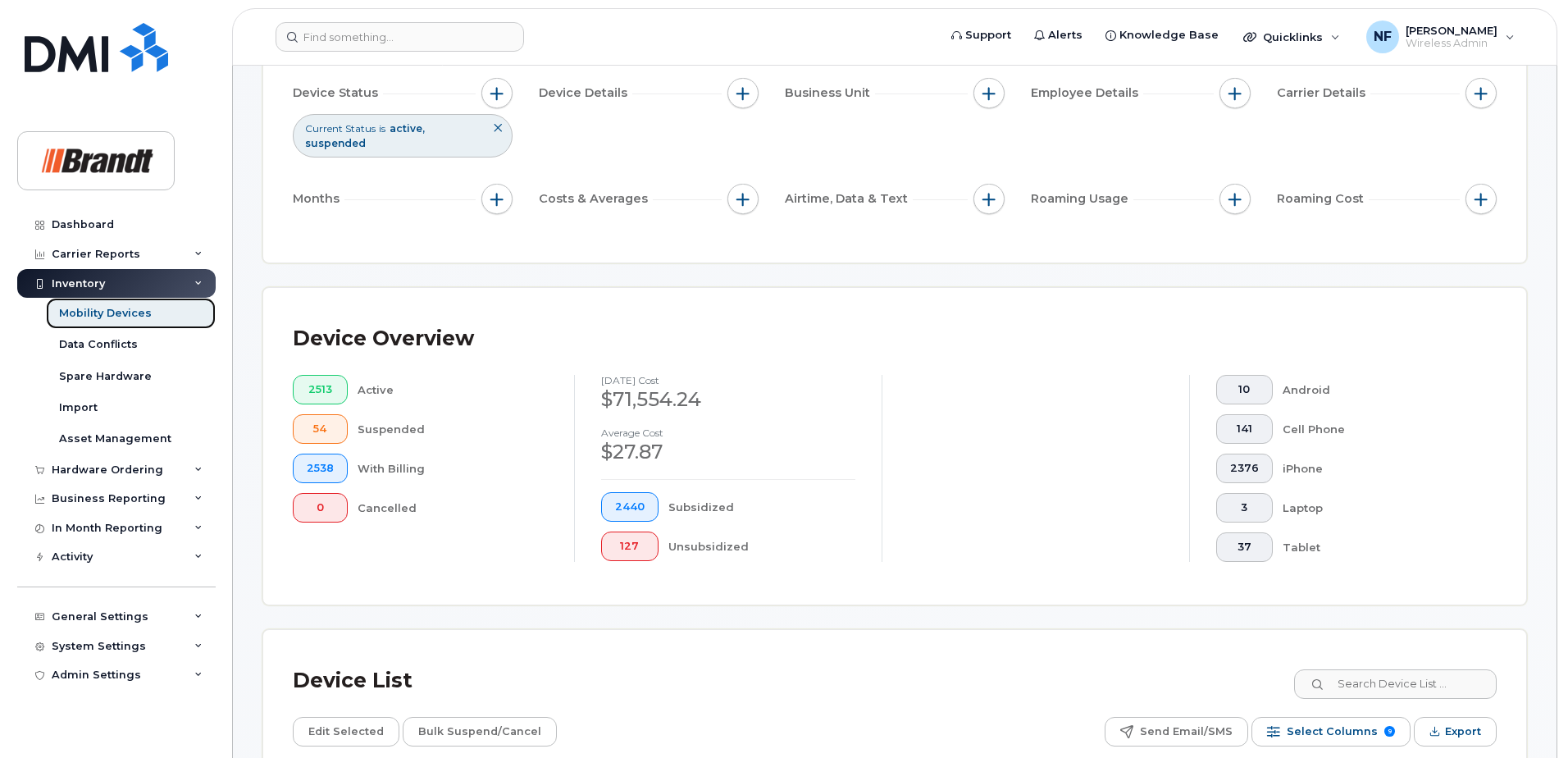
scroll to position [328, 0]
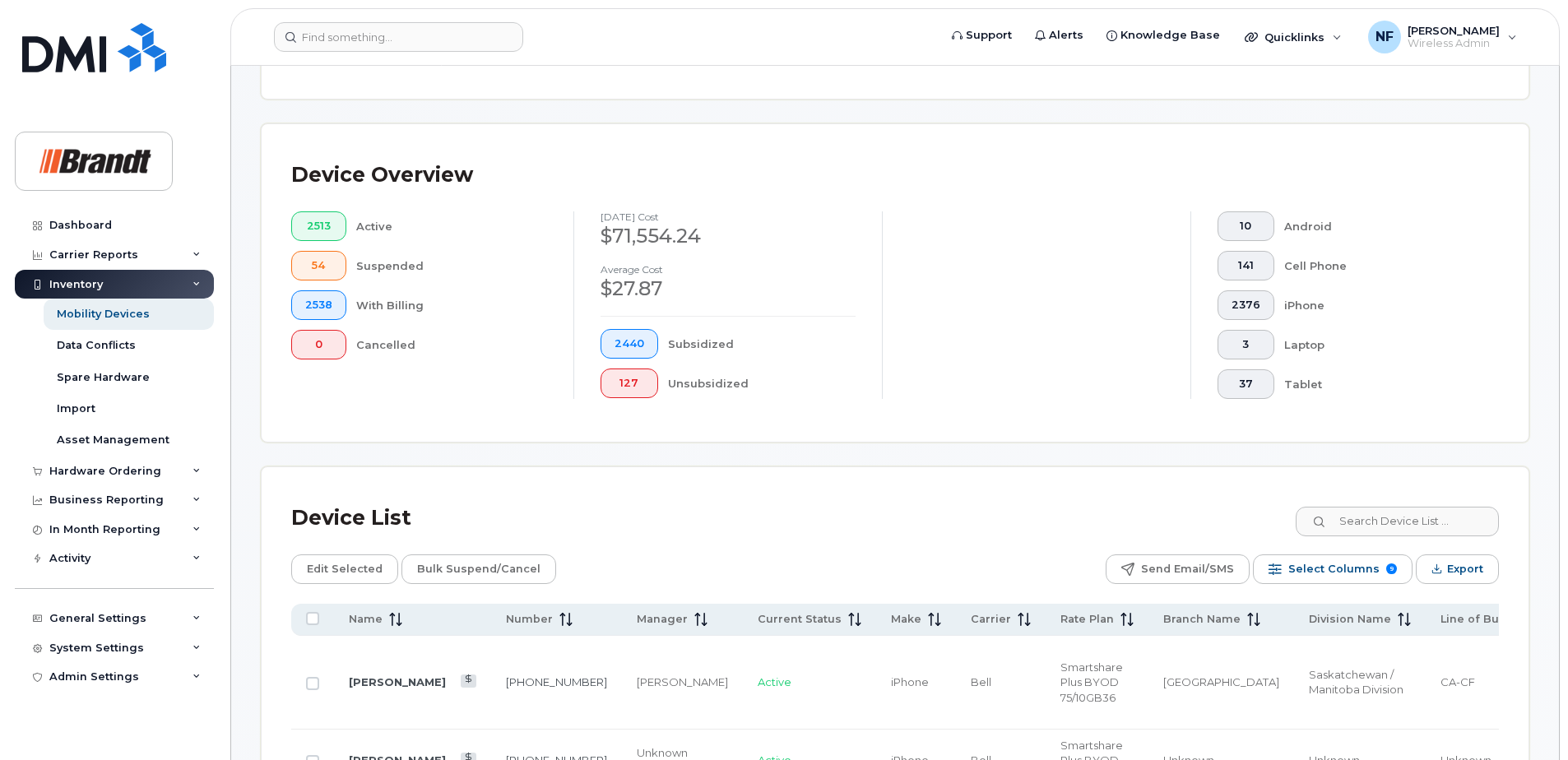
click at [1435, 571] on icon "Export" at bounding box center [1437, 569] width 11 height 11
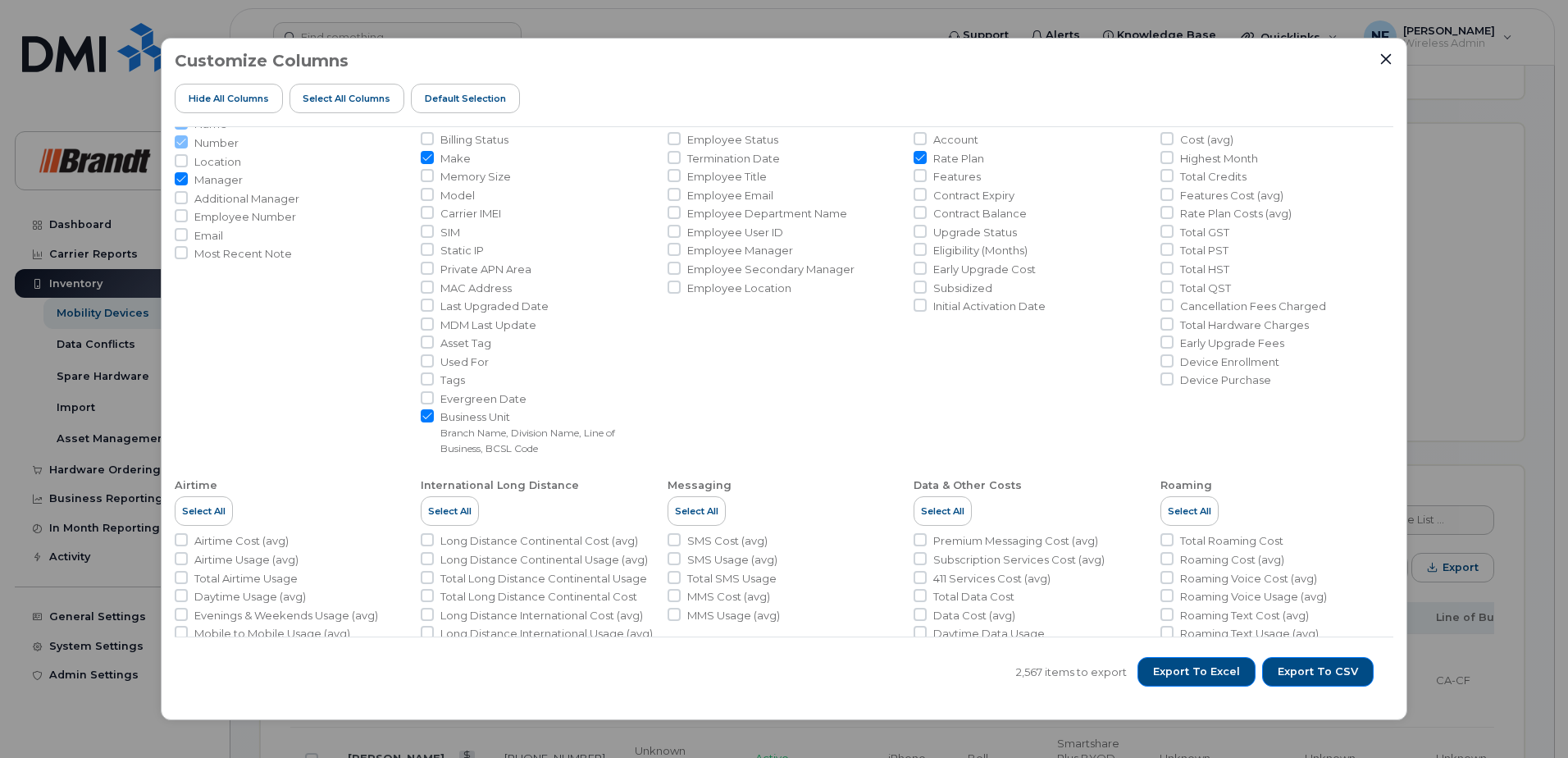
scroll to position [0, 0]
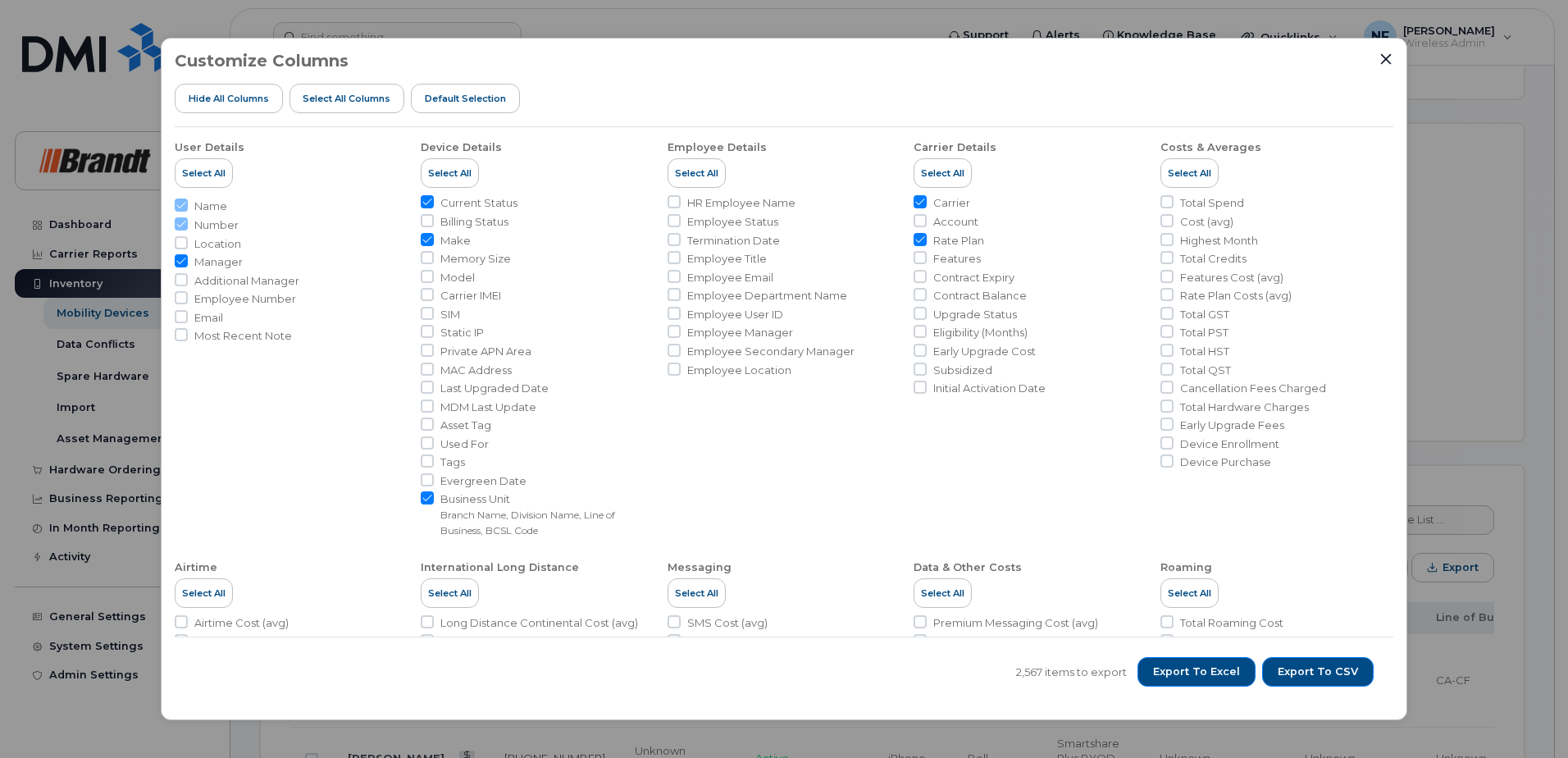
click at [427, 278] on input "Model" at bounding box center [428, 277] width 13 height 13
checkbox input "true"
drag, startPoint x: 1168, startPoint y: 50, endPoint x: 1212, endPoint y: 58, distance: 44.7
click at [1212, 58] on div "Customize Columns Hide All Columns Select all Columns Default Selection User De…" at bounding box center [784, 379] width 1247 height 682
click at [1229, 672] on span "Export to Excel" at bounding box center [1197, 672] width 87 height 15
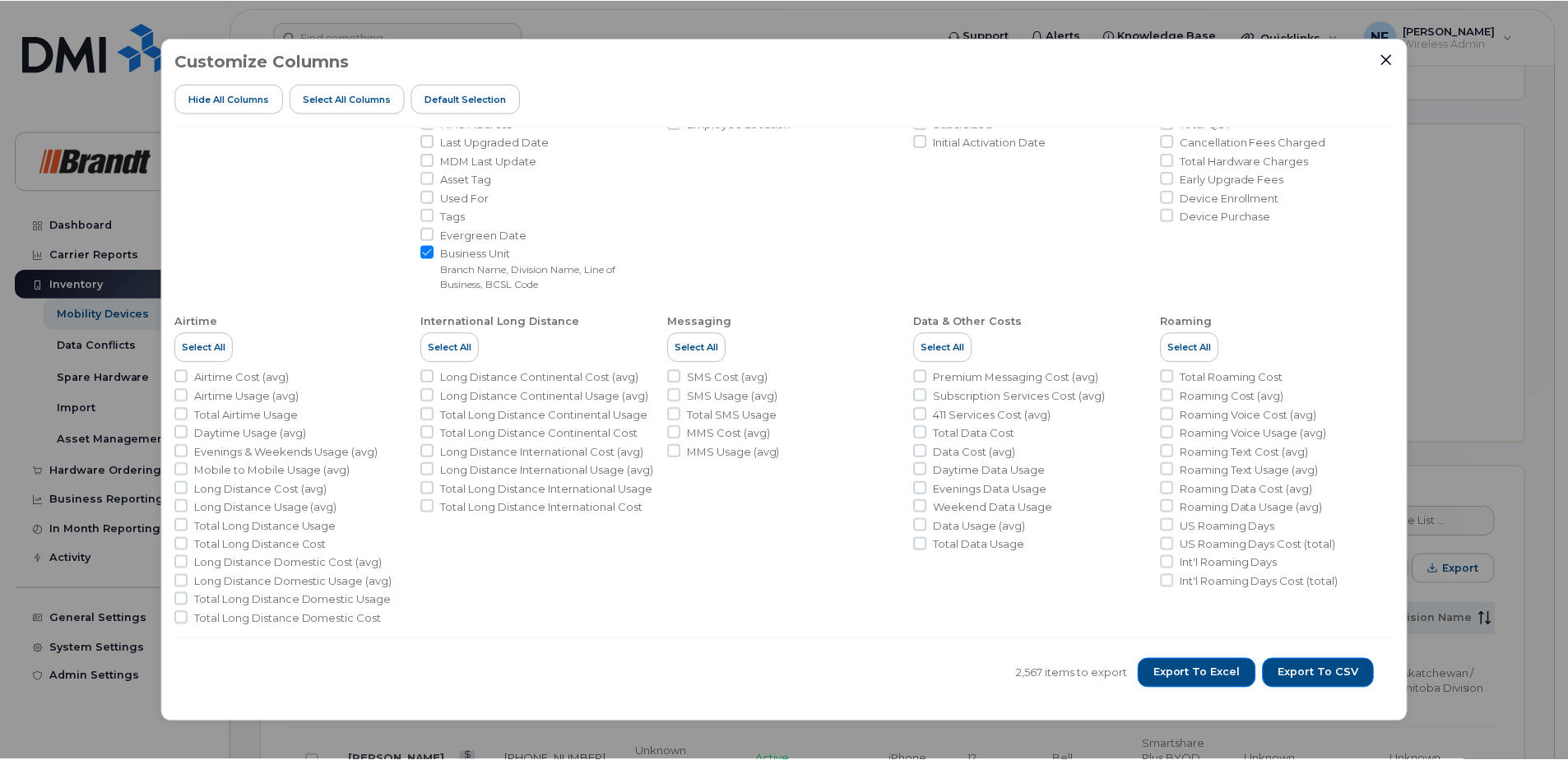
scroll to position [256, 0]
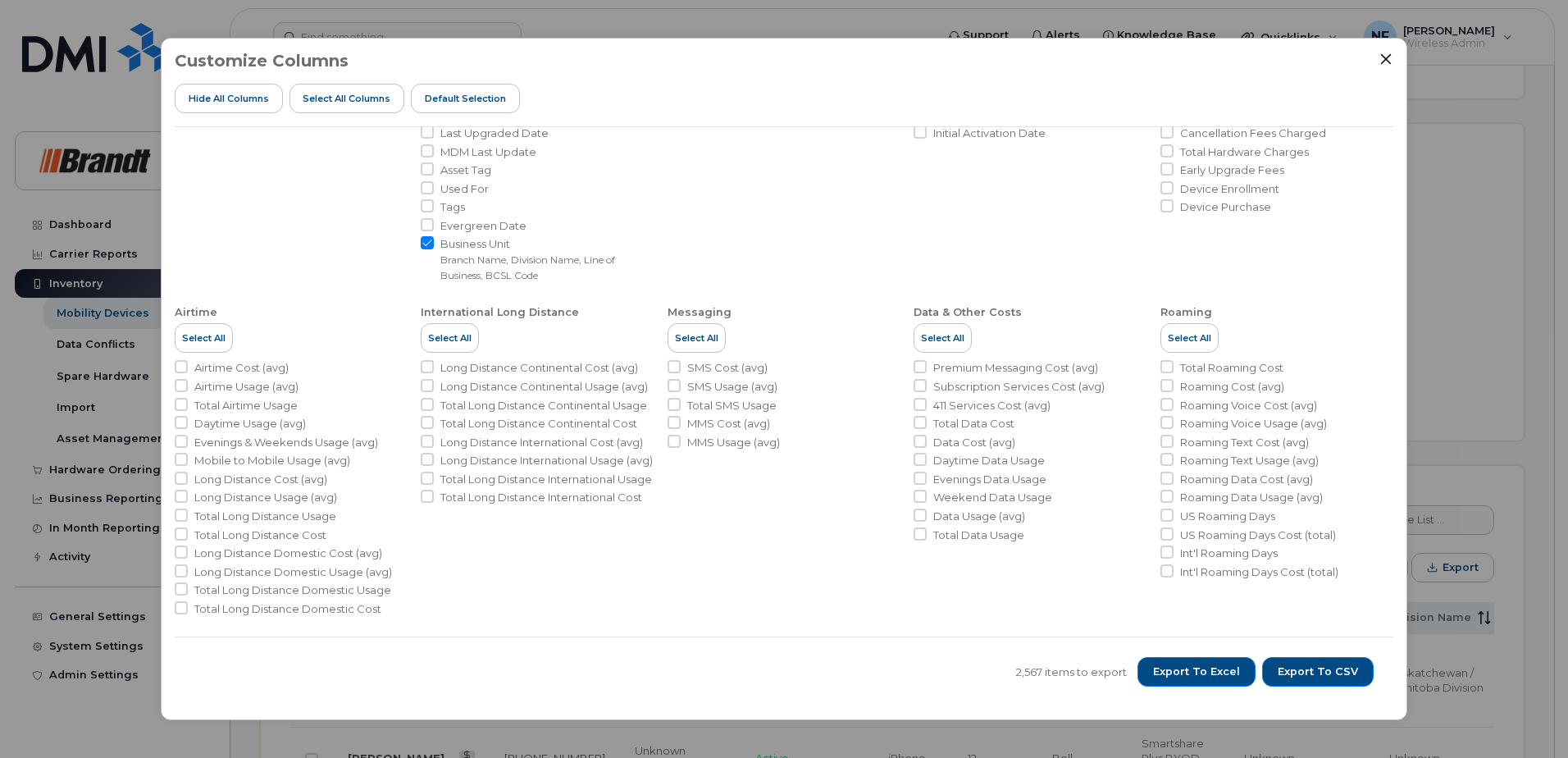
drag, startPoint x: 1052, startPoint y: 55, endPoint x: 1069, endPoint y: 61, distance: 18.0
click at [1052, 55] on div "Customize Columns Hide All Columns Select all Columns Default Selection" at bounding box center [784, 90] width 1219 height 76
click at [1388, 63] on icon "Close" at bounding box center [1386, 60] width 13 height 13
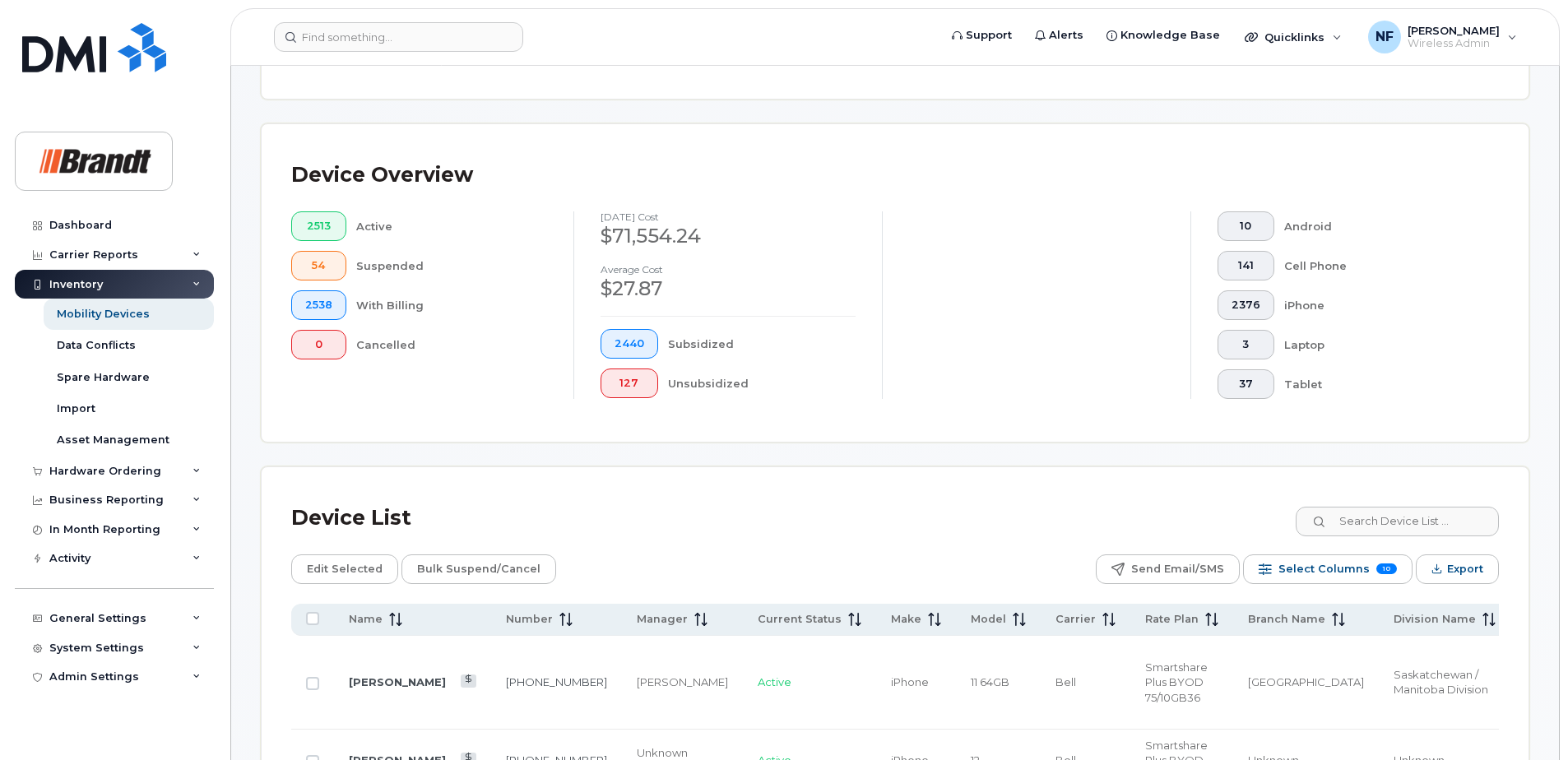
scroll to position [0, 0]
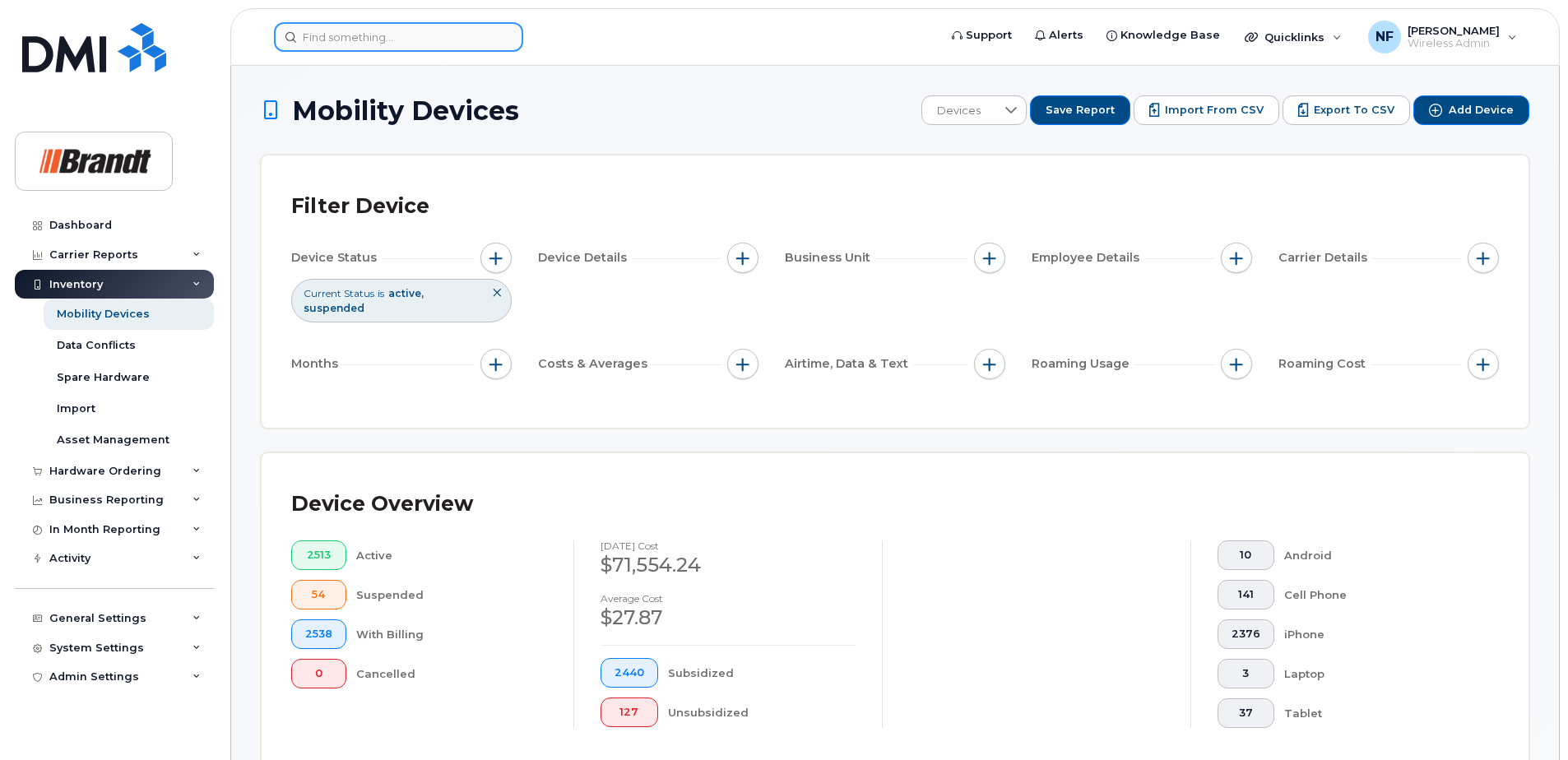
click at [449, 41] on input at bounding box center [399, 36] width 249 height 29
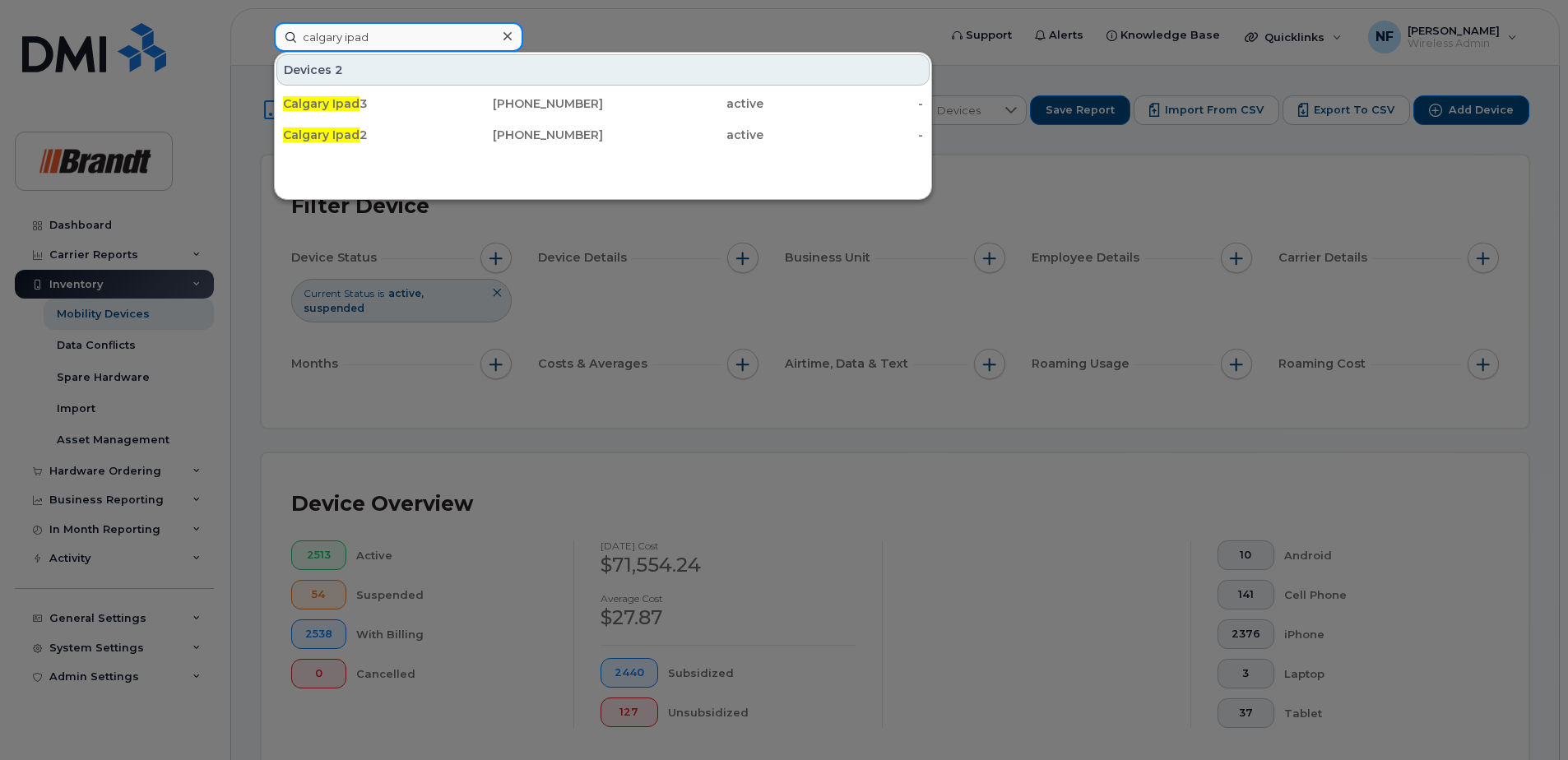
type input "calgary ipad"
click at [498, 39] on div at bounding box center [508, 36] width 24 height 24
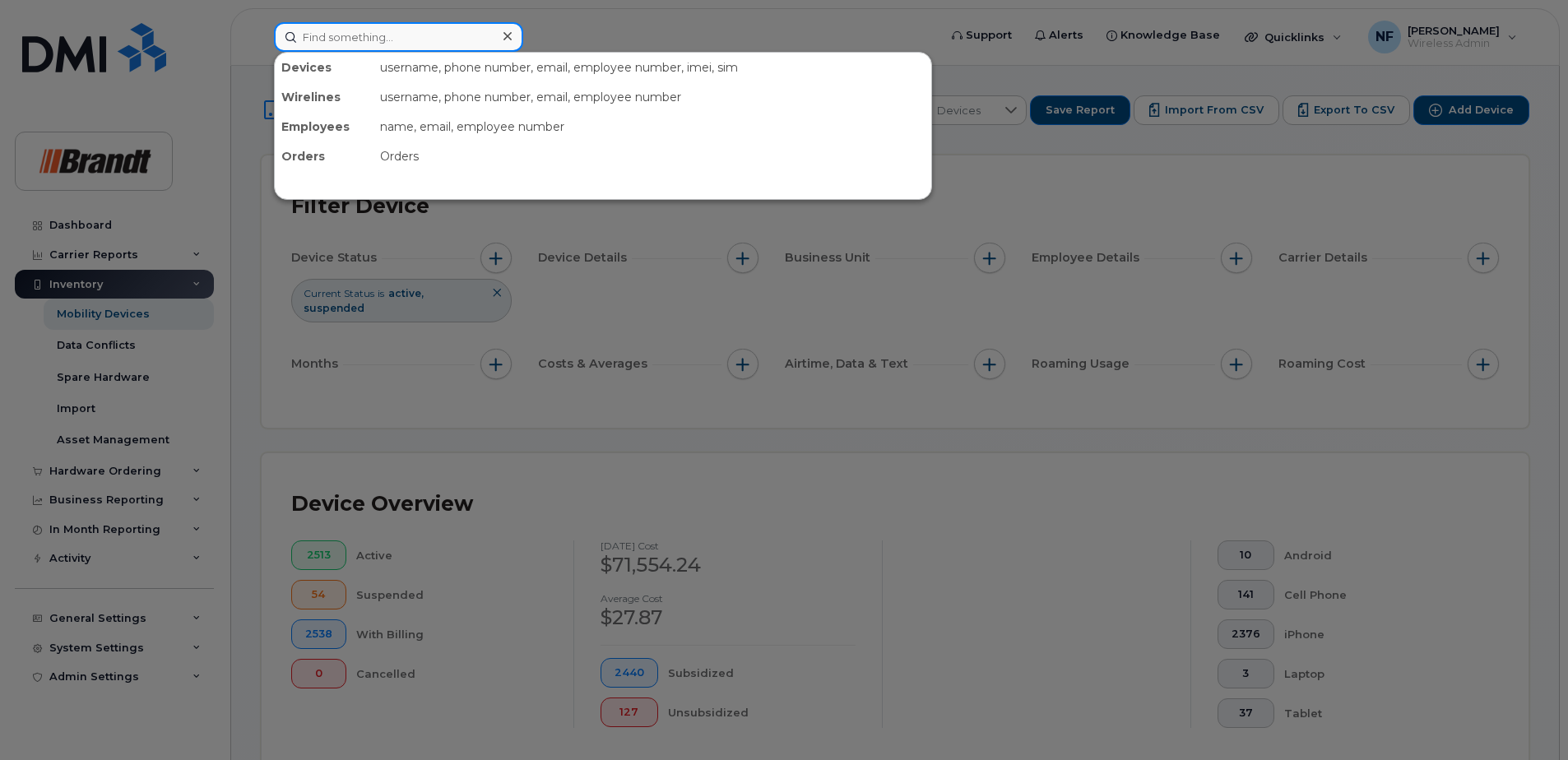
click at [480, 38] on input at bounding box center [399, 36] width 249 height 29
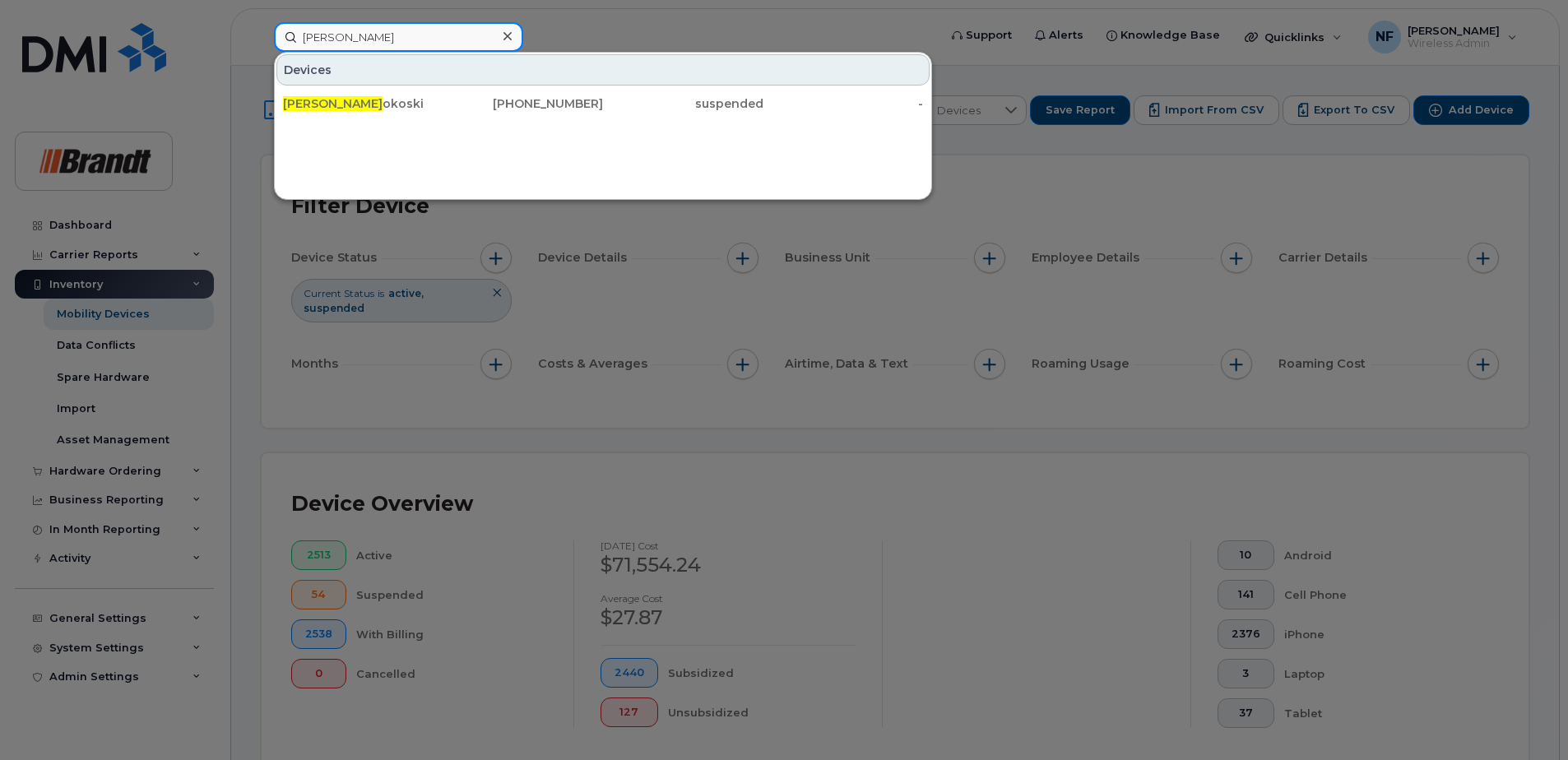
type input "KELLY bon"
click at [504, 35] on icon at bounding box center [508, 36] width 8 height 13
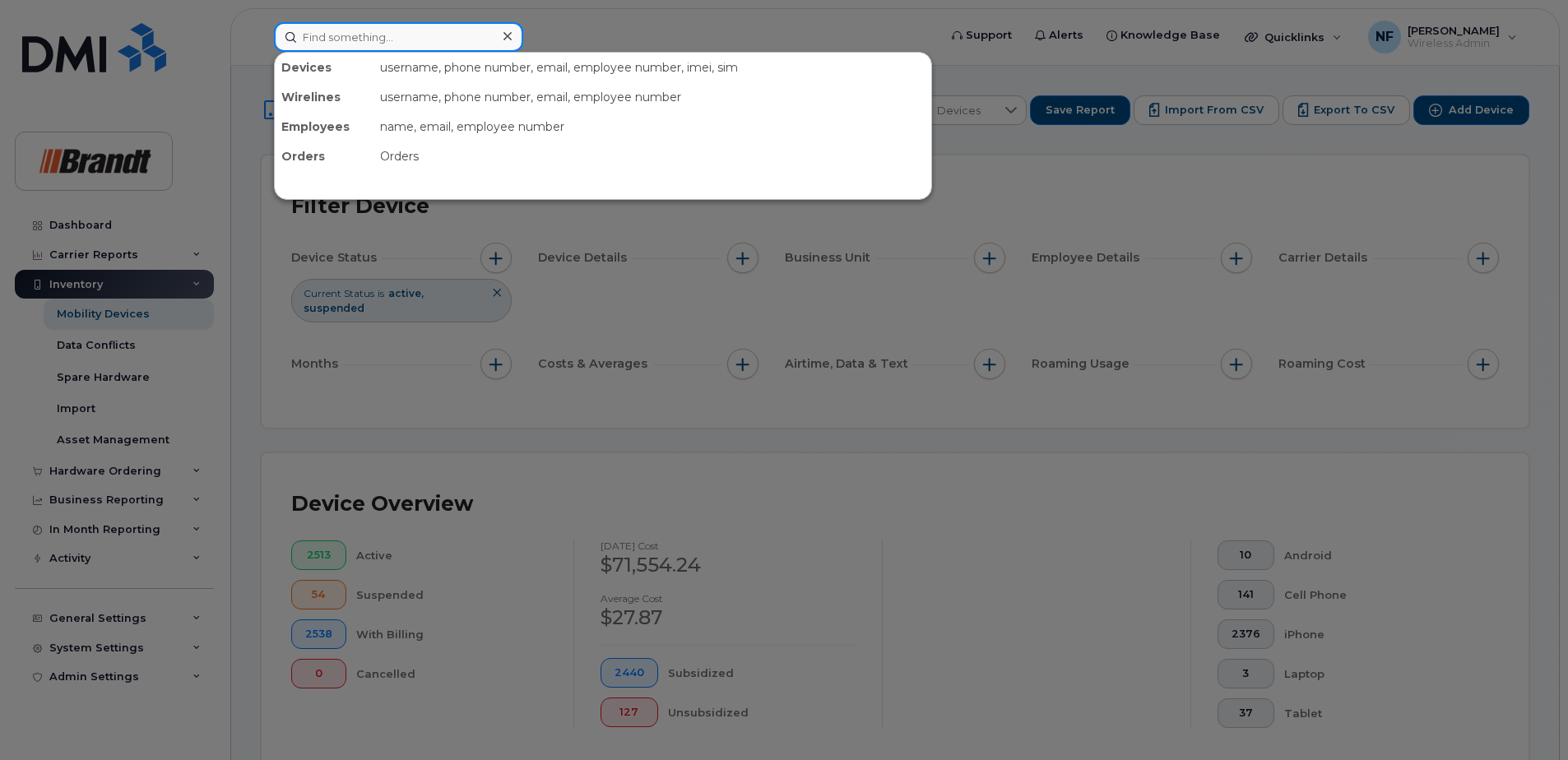
click at [373, 40] on input at bounding box center [399, 36] width 249 height 29
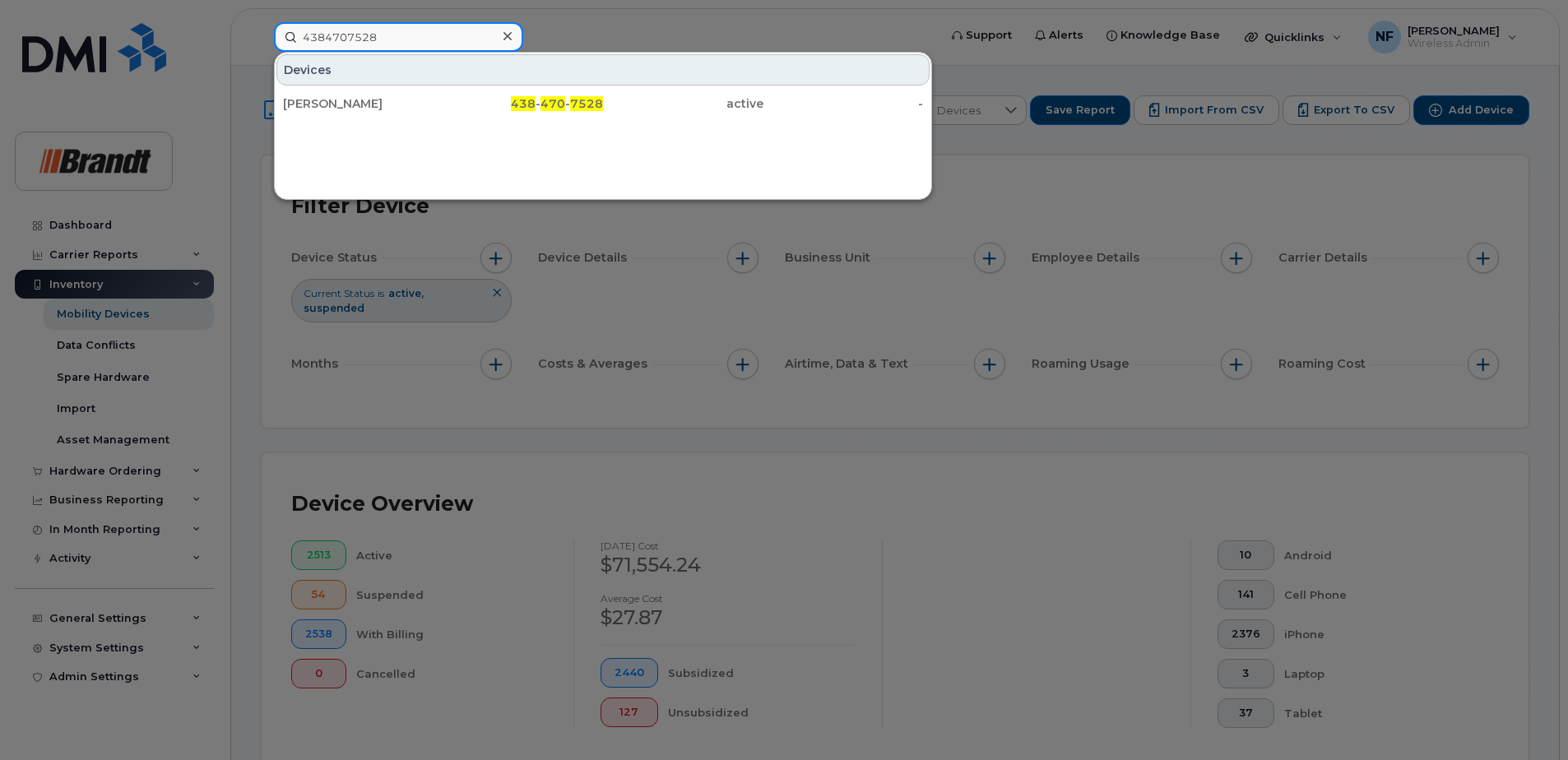
type input "4384707528"
click at [438, 104] on div "Mohammed Aboubi" at bounding box center [363, 104] width 161 height 17
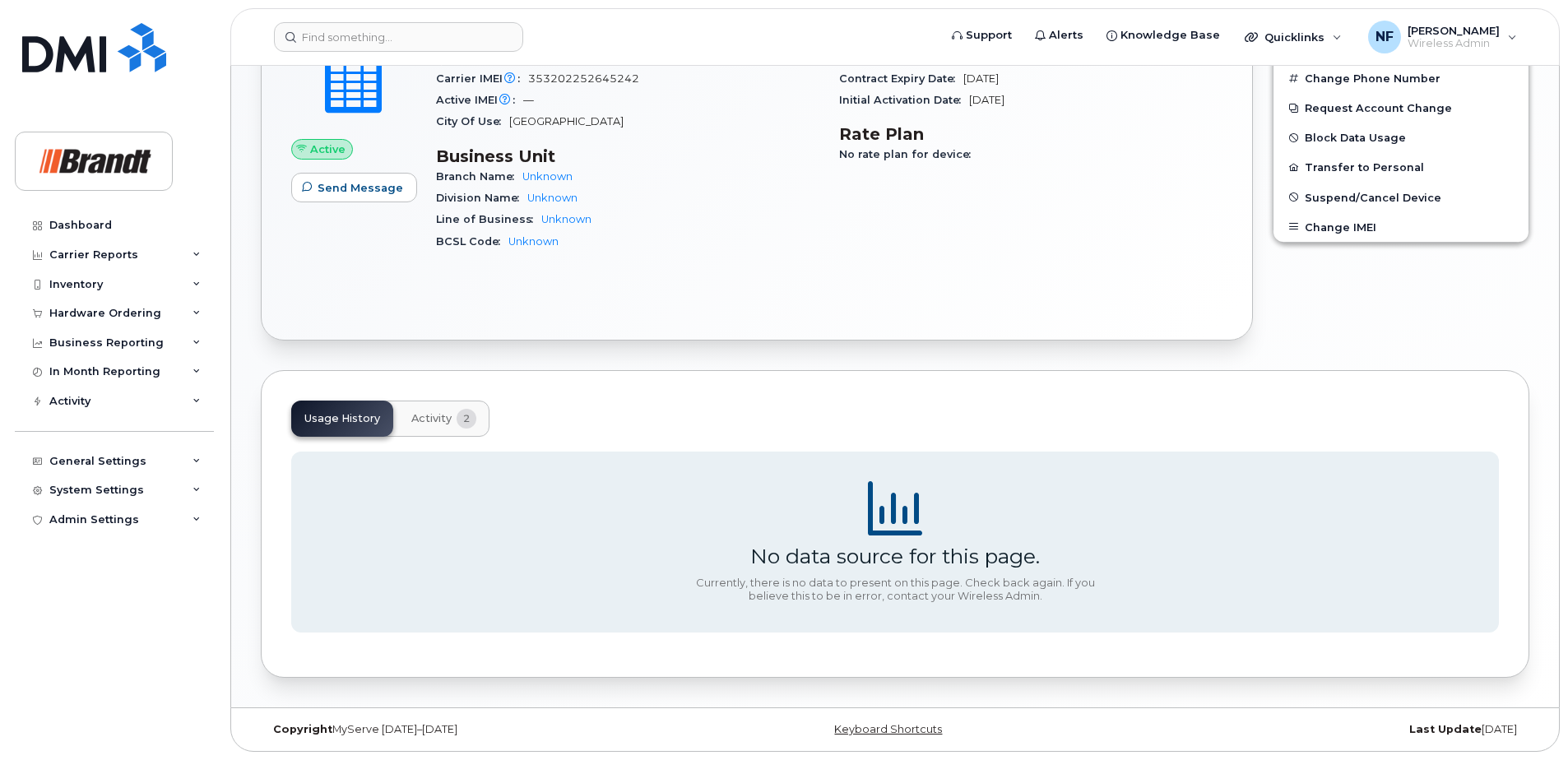
click at [463, 412] on span "2" at bounding box center [466, 418] width 19 height 19
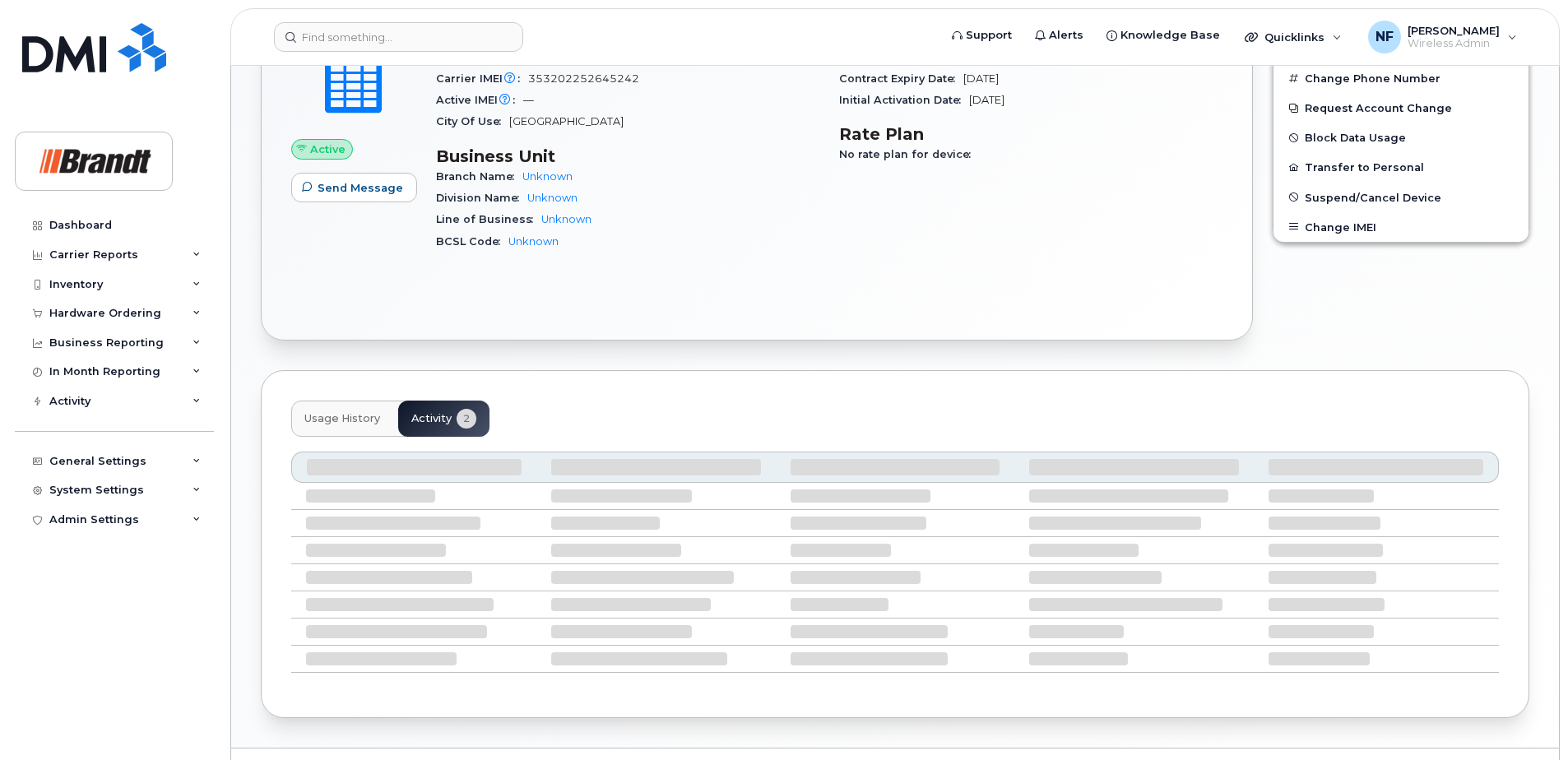
scroll to position [540, 0]
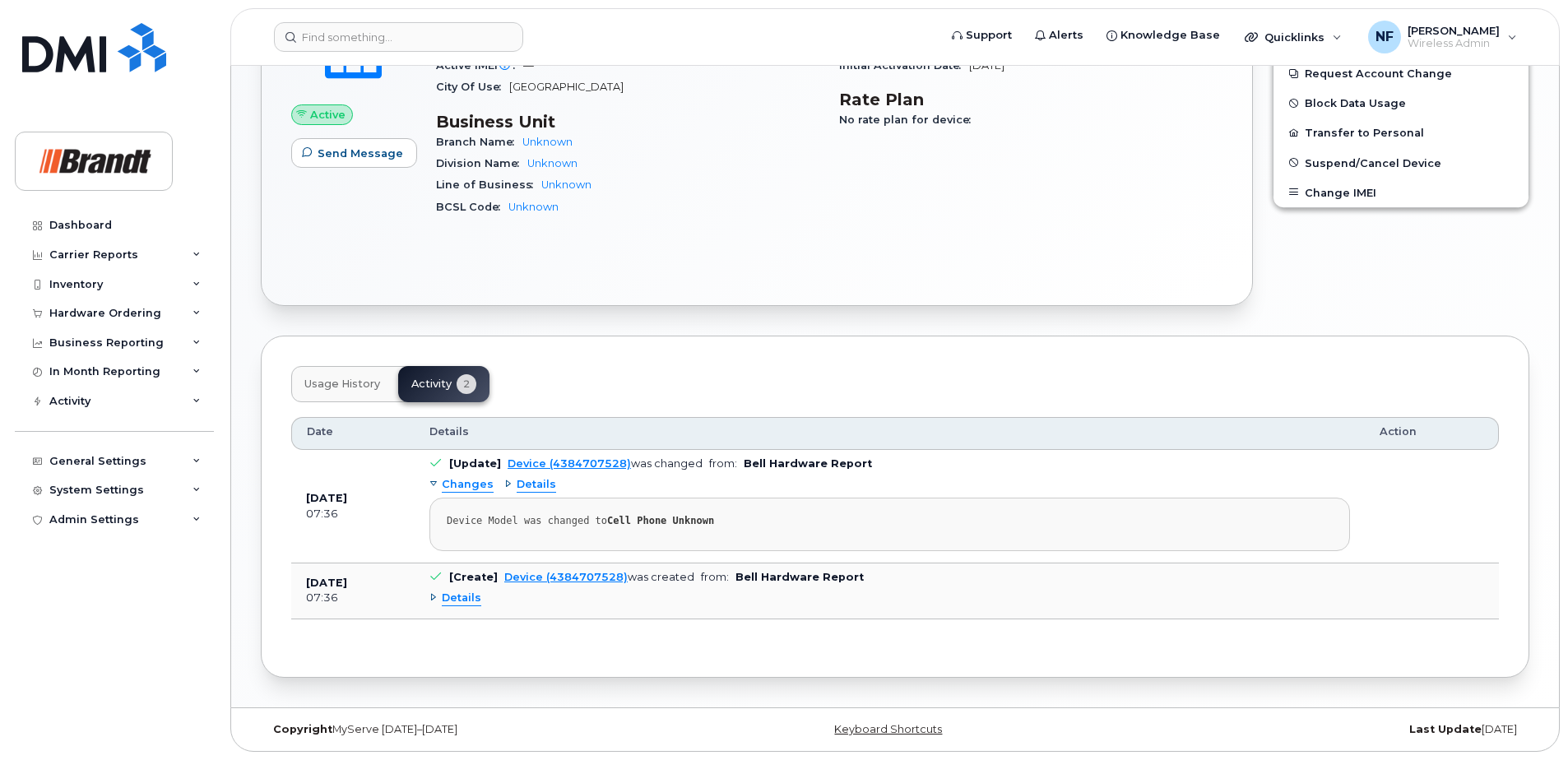
click at [365, 385] on span "Usage History" at bounding box center [343, 385] width 76 height 13
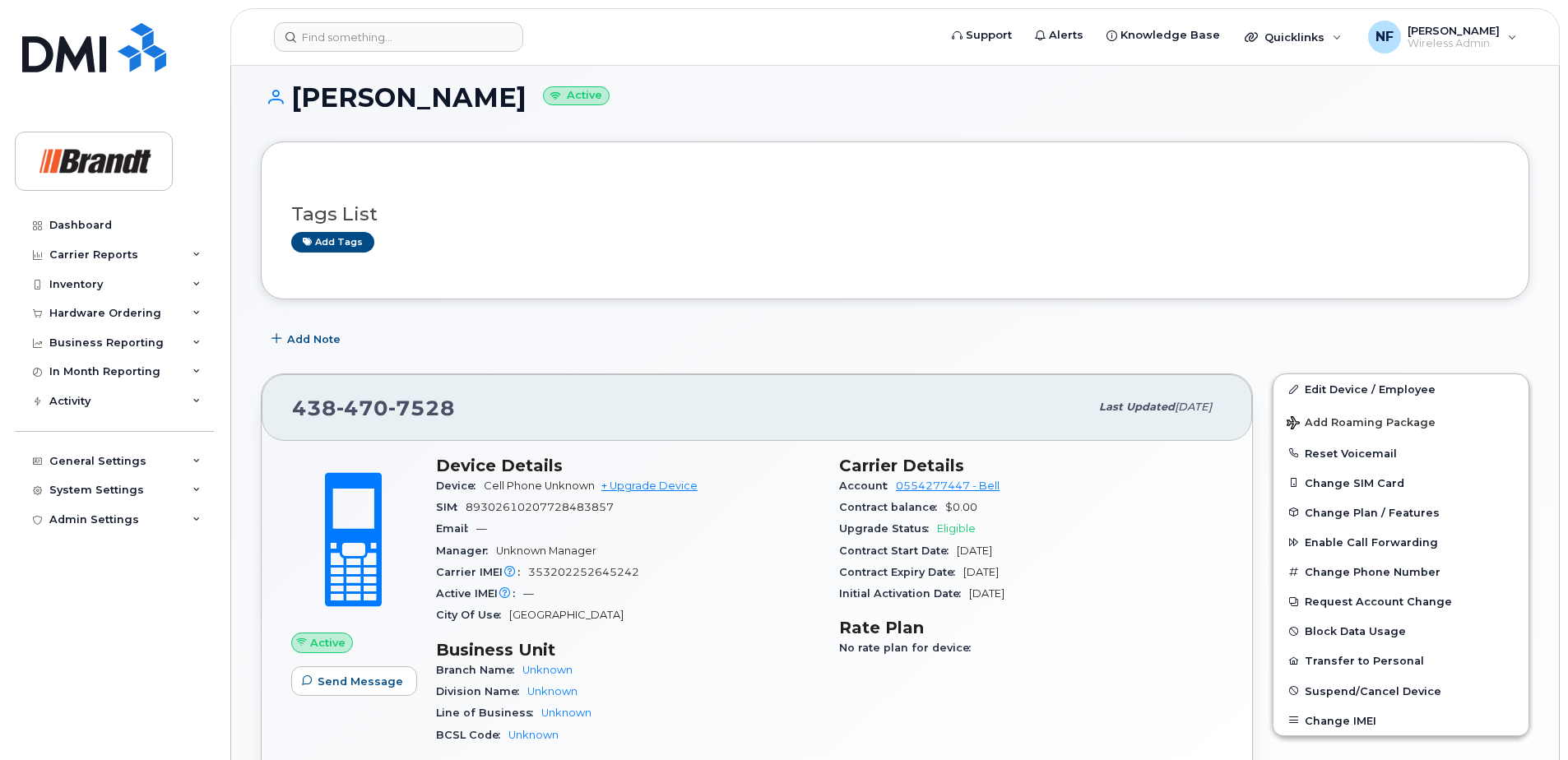
scroll to position [0, 0]
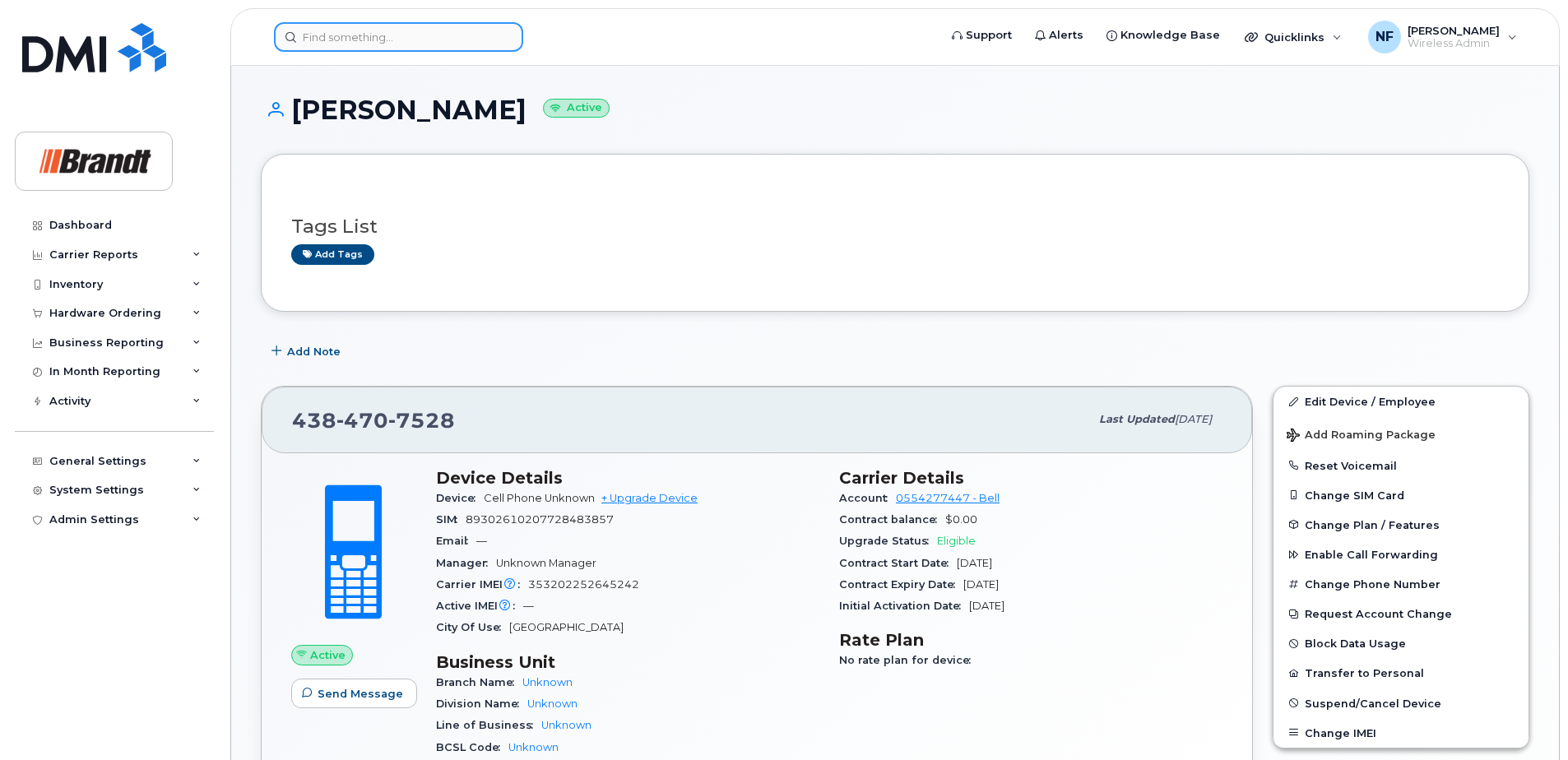
click at [384, 29] on input at bounding box center [399, 36] width 249 height 29
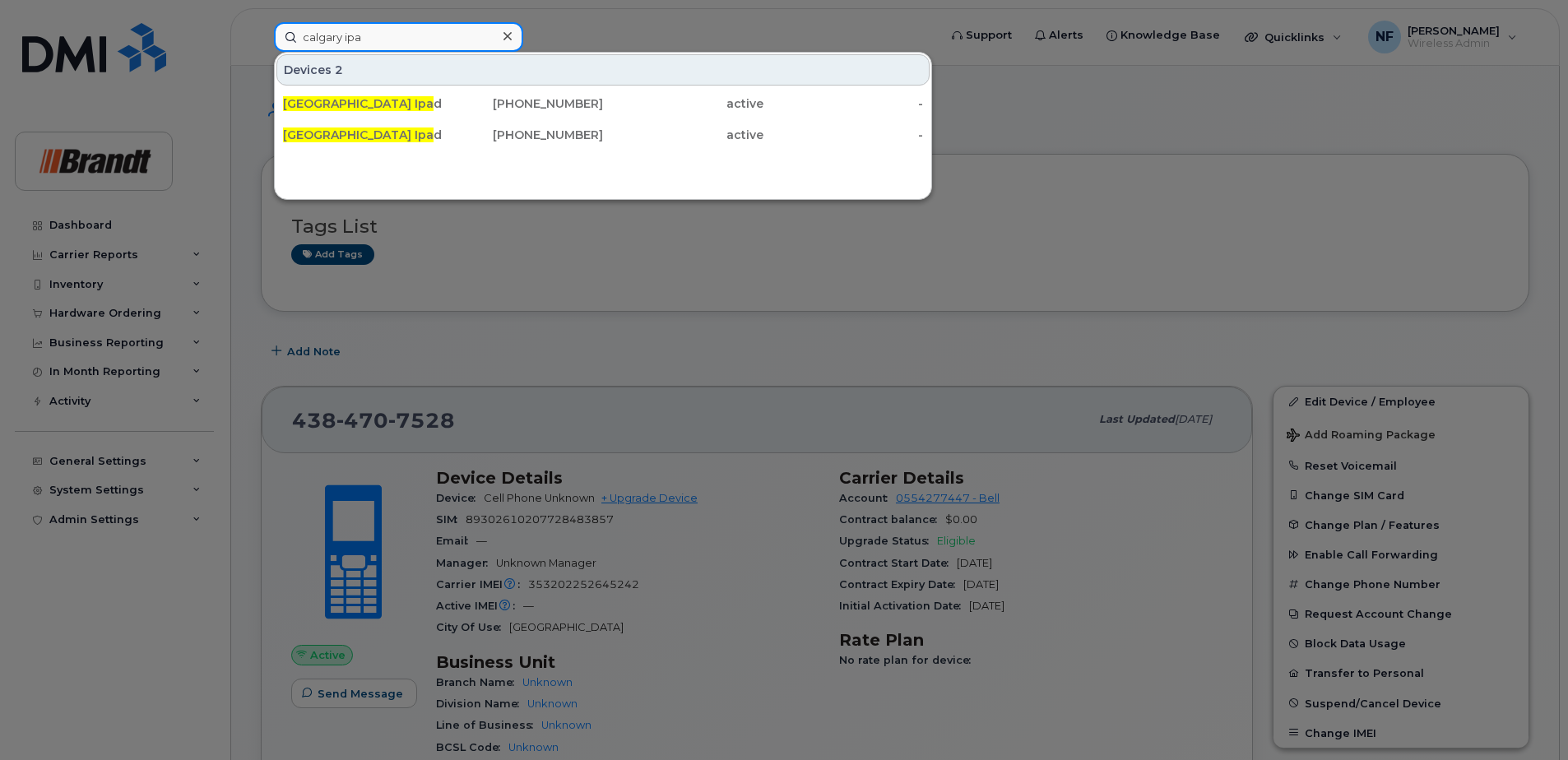
type input "calgary ipa"
click at [440, 95] on div "Calgary Ipa d 3" at bounding box center [363, 104] width 161 height 29
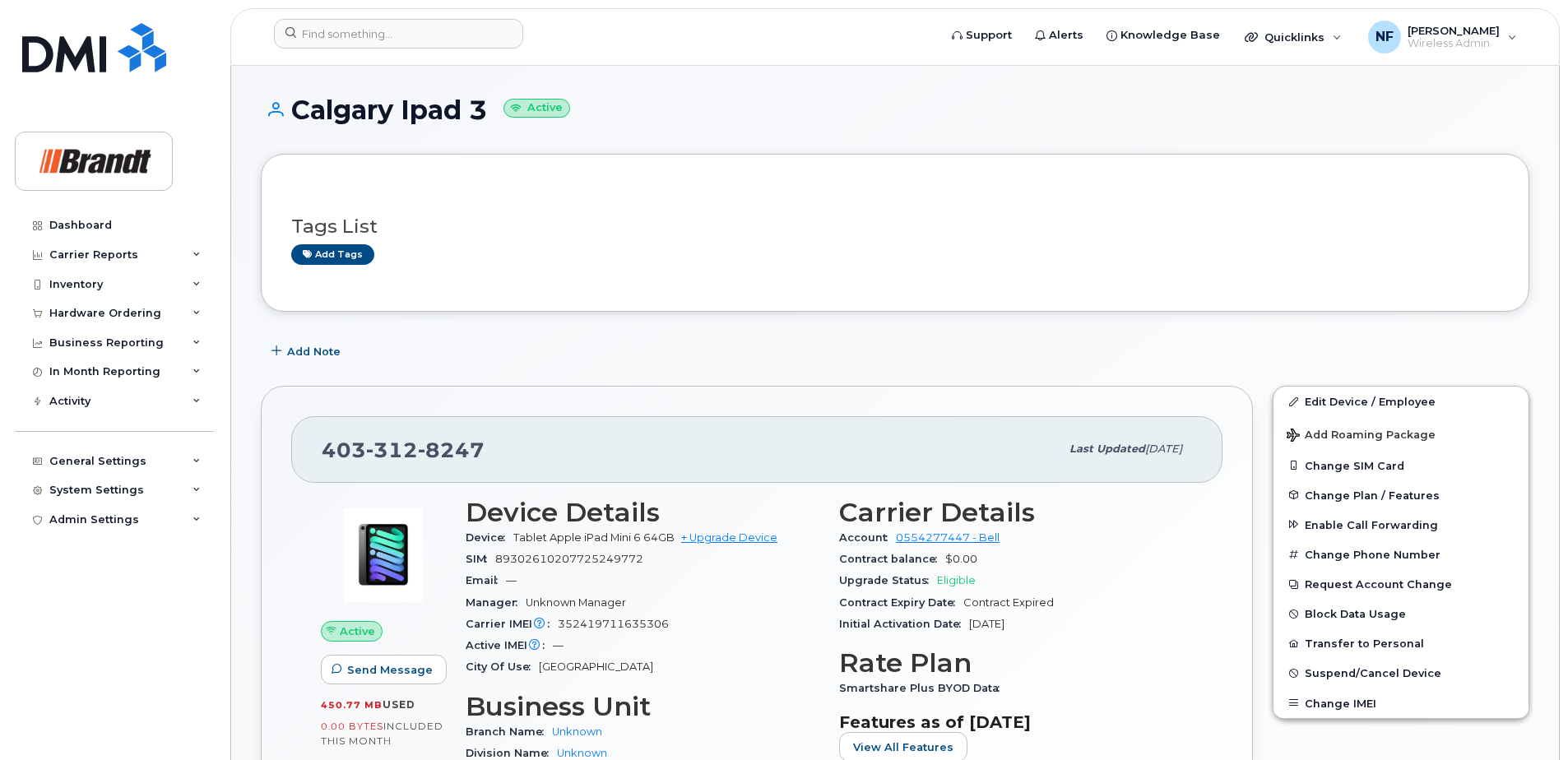
scroll to position [247, 0]
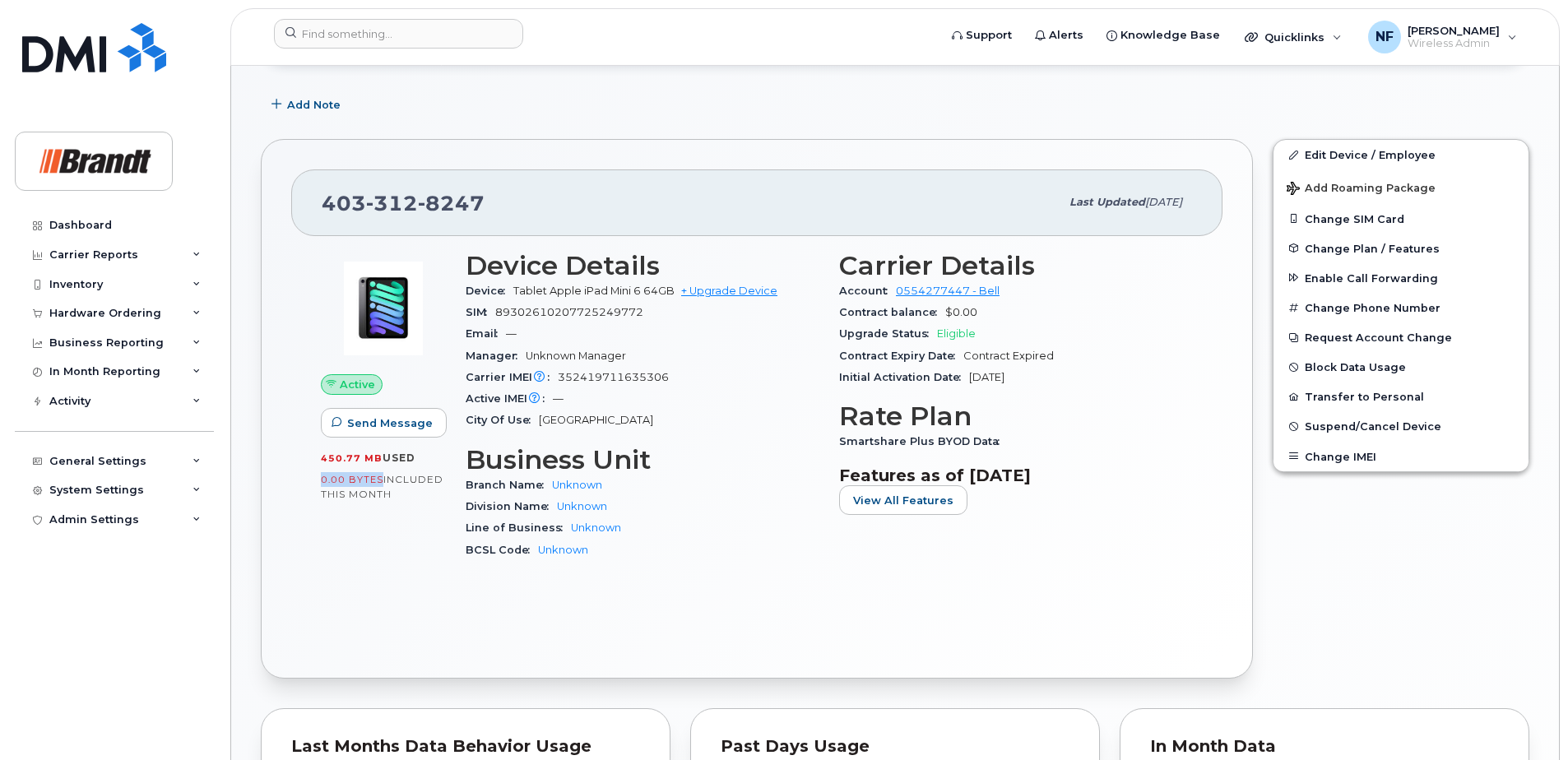
drag, startPoint x: 322, startPoint y: 480, endPoint x: 381, endPoint y: 480, distance: 59.0
click at [381, 480] on div "0.00 Bytes  included this month" at bounding box center [383, 486] width 125 height 29
drag, startPoint x: 381, startPoint y: 480, endPoint x: 363, endPoint y: 527, distance: 50.3
click at [363, 527] on div "Active Send Message 450.77 MB  used 0.00 Bytes  included this month" at bounding box center [384, 412] width 145 height 343
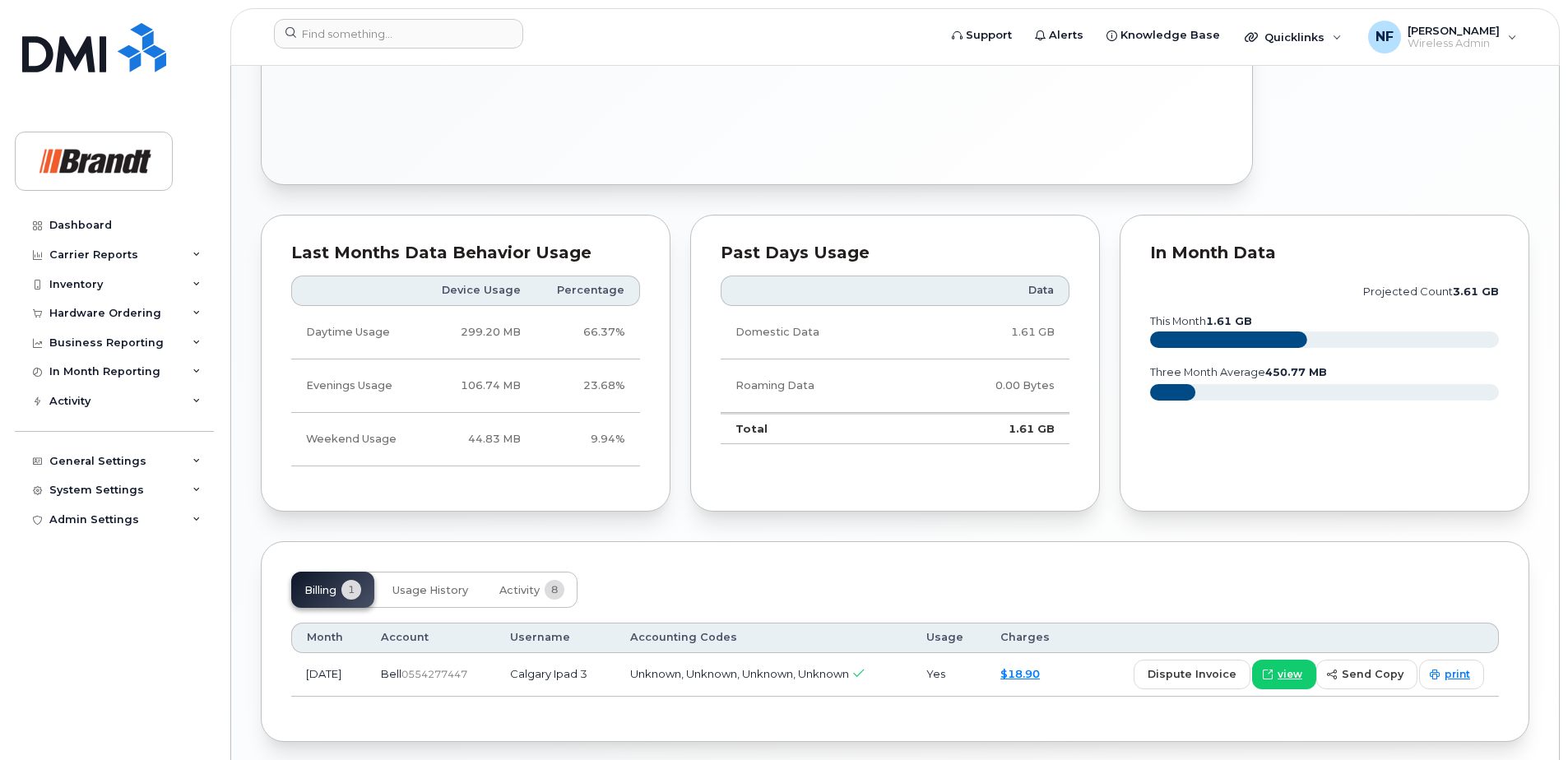
scroll to position [805, 0]
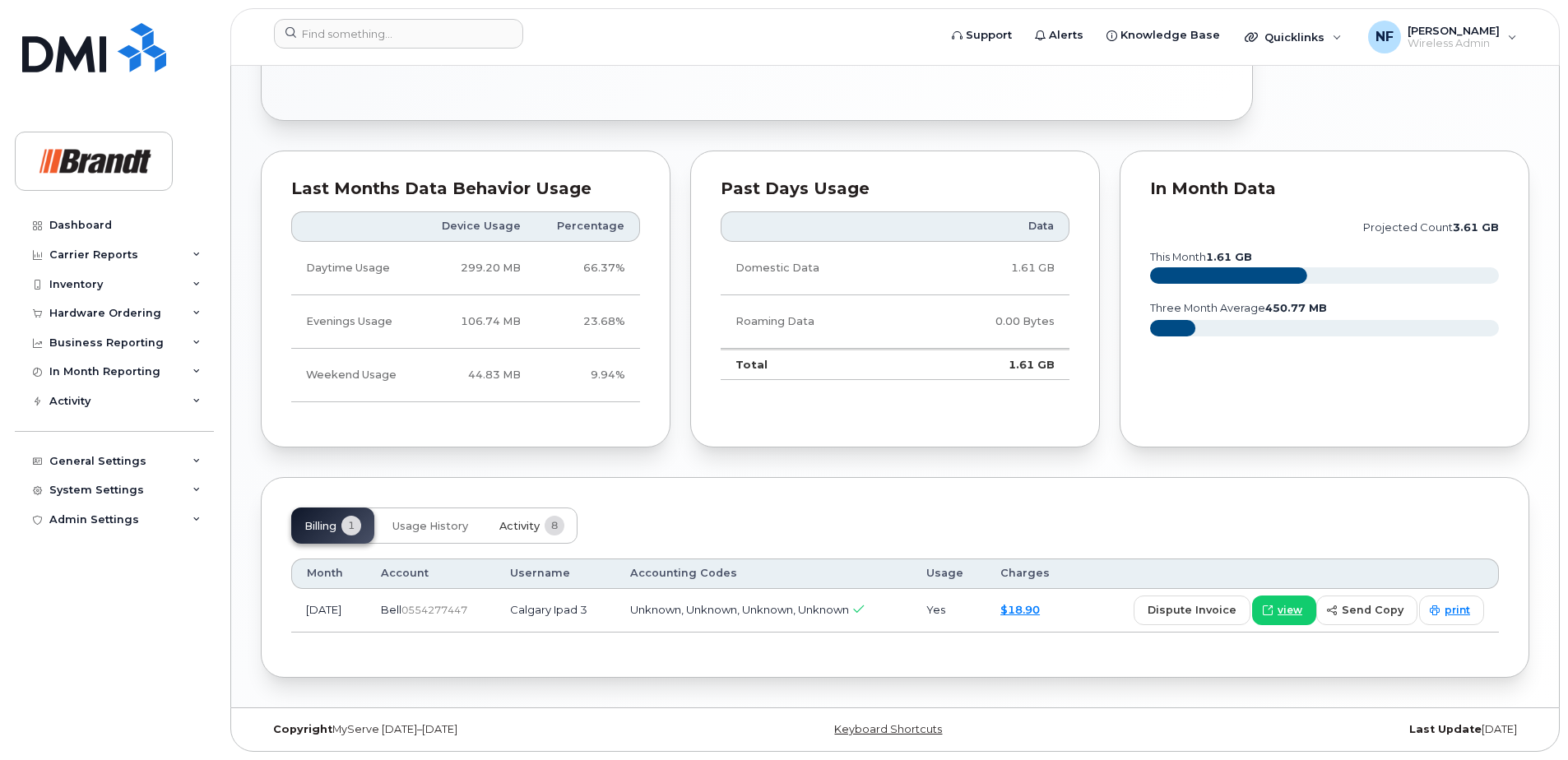
click at [515, 520] on span "Activity" at bounding box center [519, 527] width 40 height 13
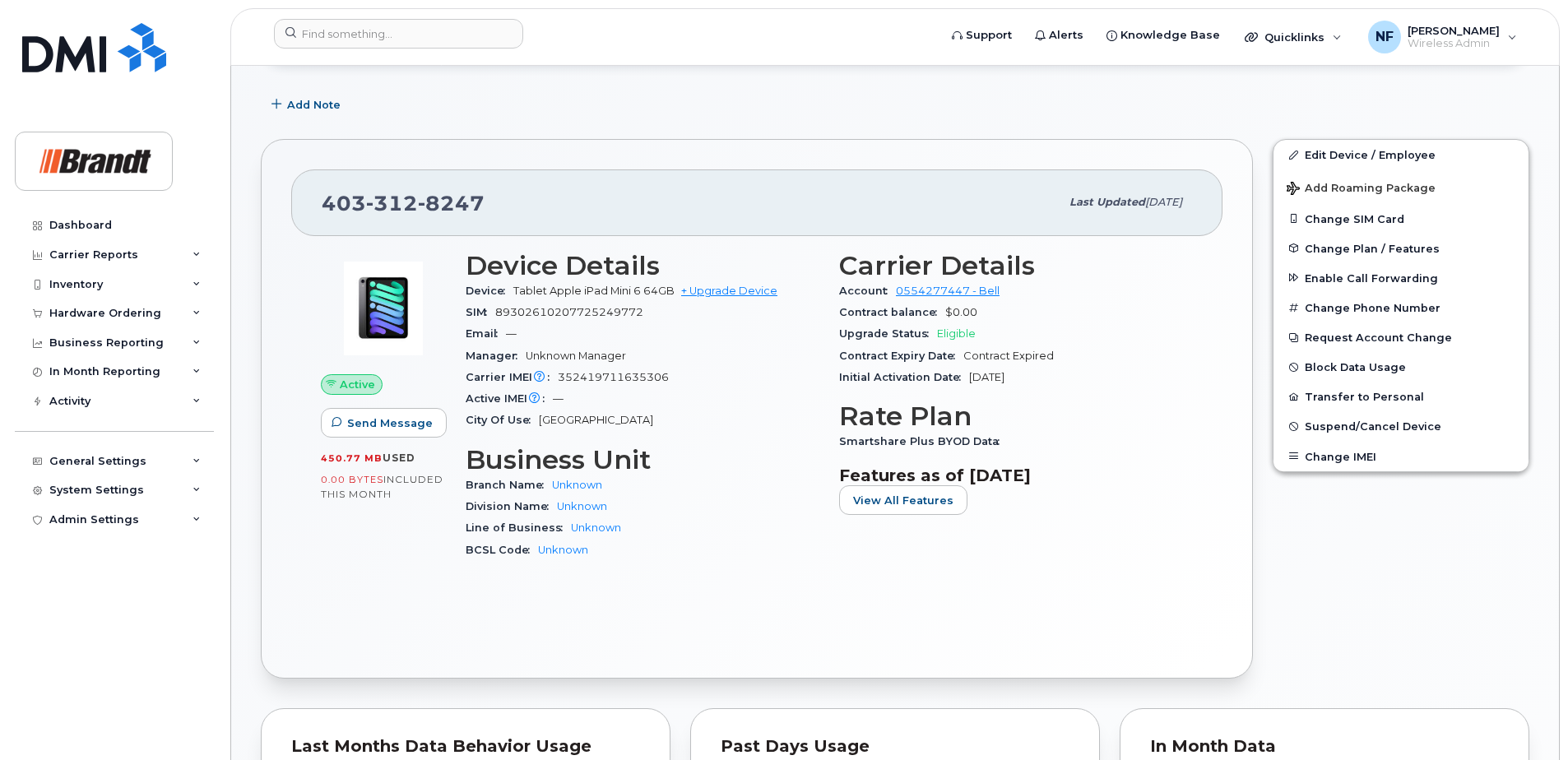
scroll to position [0, 0]
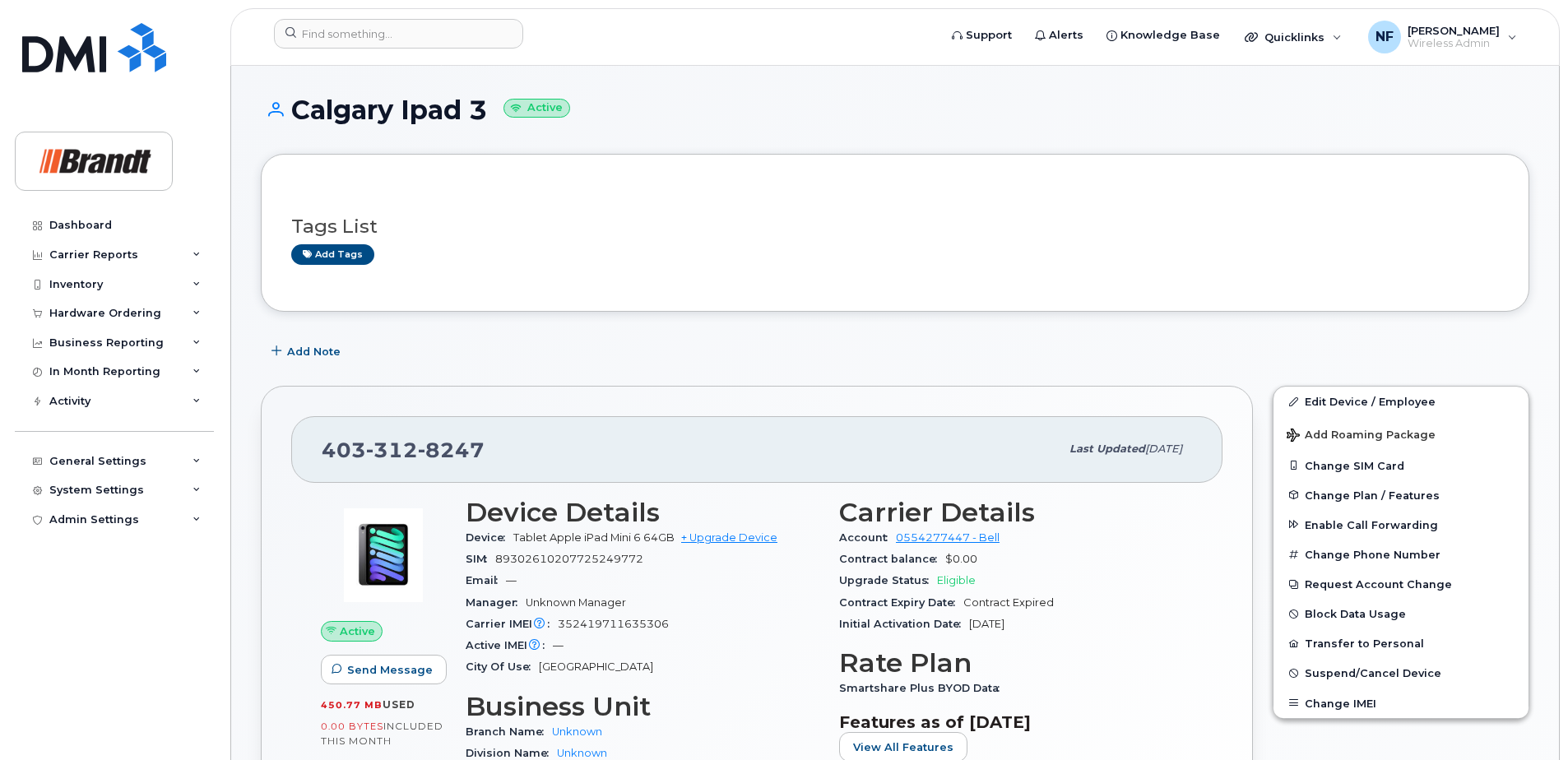
click at [456, 443] on span "8247" at bounding box center [451, 449] width 66 height 24
copy span "[PHONE_NUMBER]"
click at [395, 35] on input at bounding box center [399, 33] width 249 height 29
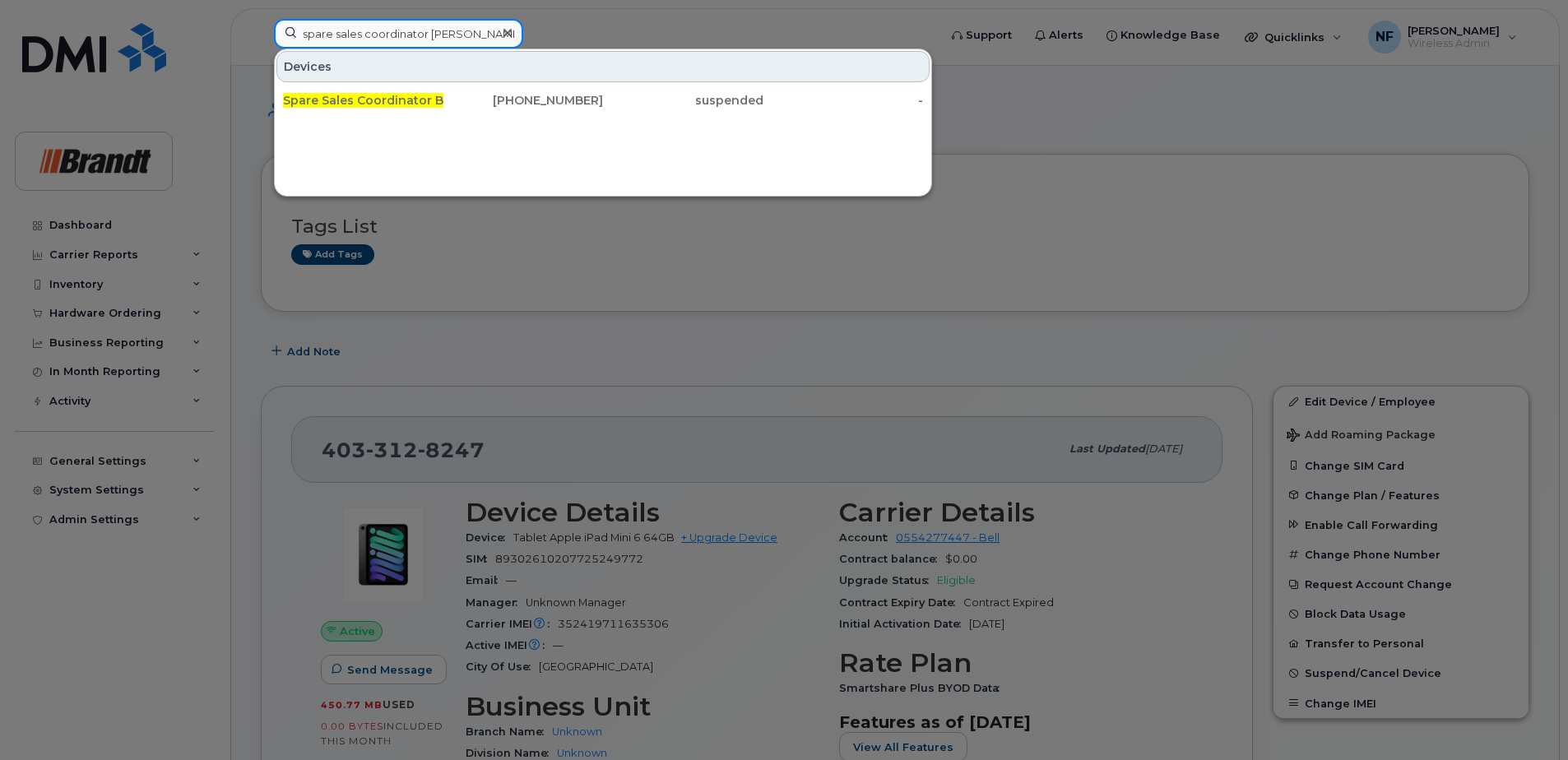
type input "spare sales coordinator [PERSON_NAME]"
click at [477, 101] on div "[PHONE_NUMBER]" at bounding box center [524, 100] width 161 height 17
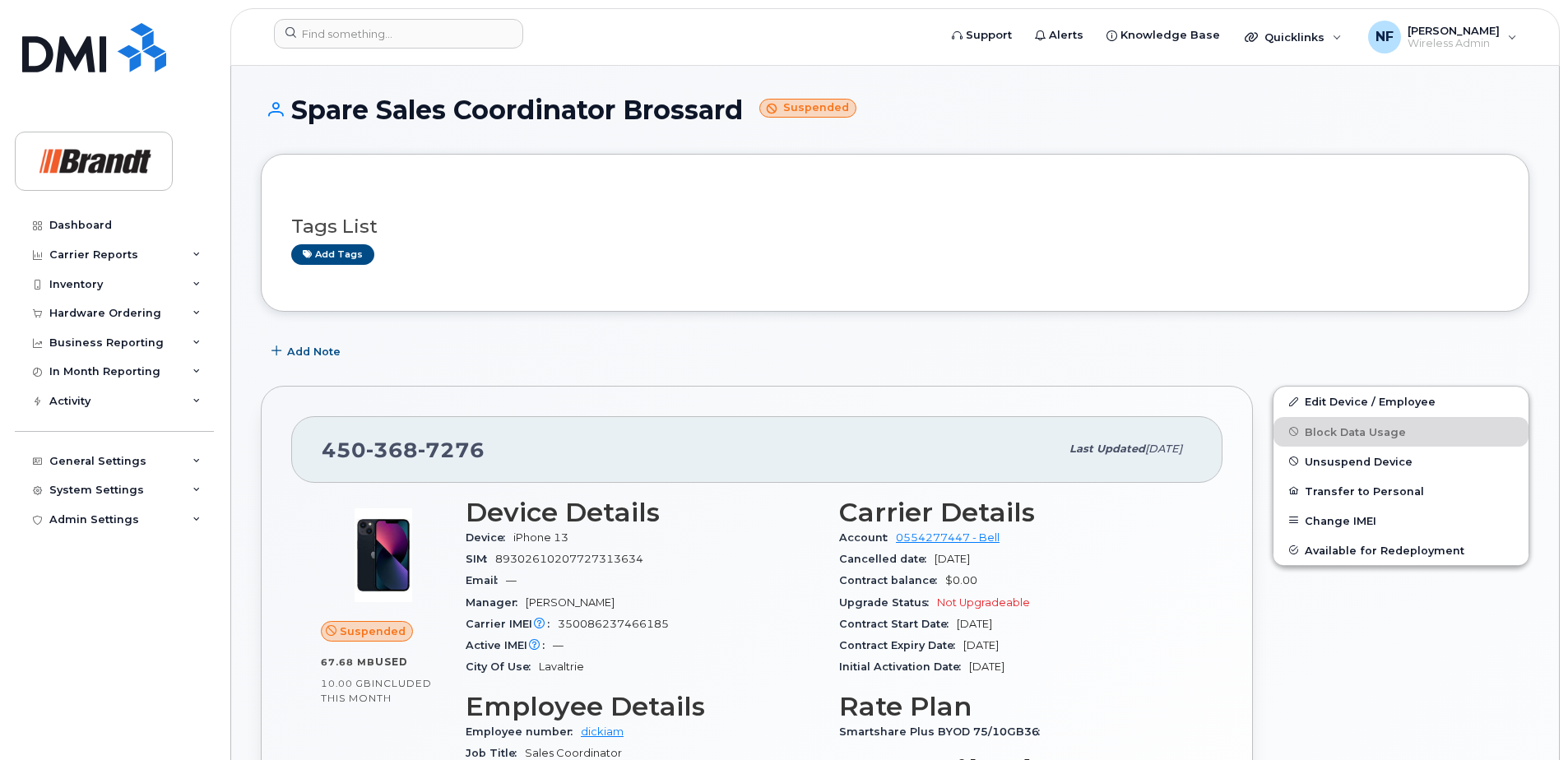
click at [1381, 454] on button "Unsuspend Device" at bounding box center [1401, 461] width 255 height 29
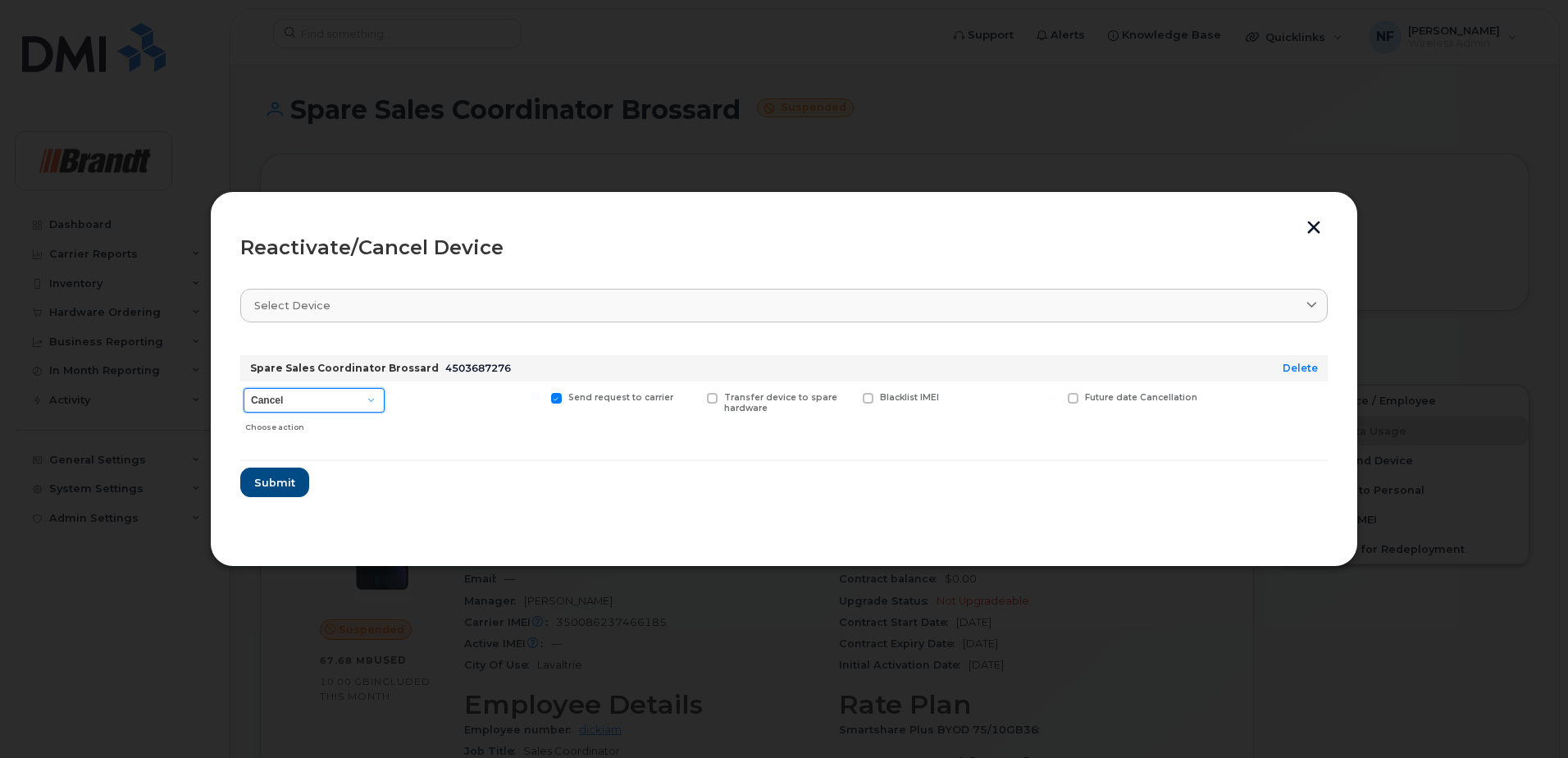
click at [318, 389] on select "Cancel Suspend - Extend Suspension Reactivate" at bounding box center [314, 400] width 141 height 24
select select "[object Object]"
click at [243, 388] on select "Cancel Suspend - Extend Suspension Reactivate" at bounding box center [314, 400] width 141 height 24
click at [996, 399] on span "New Username" at bounding box center [1017, 397] width 69 height 11
click at [954, 399] on input "New Username" at bounding box center [950, 397] width 8 height 8
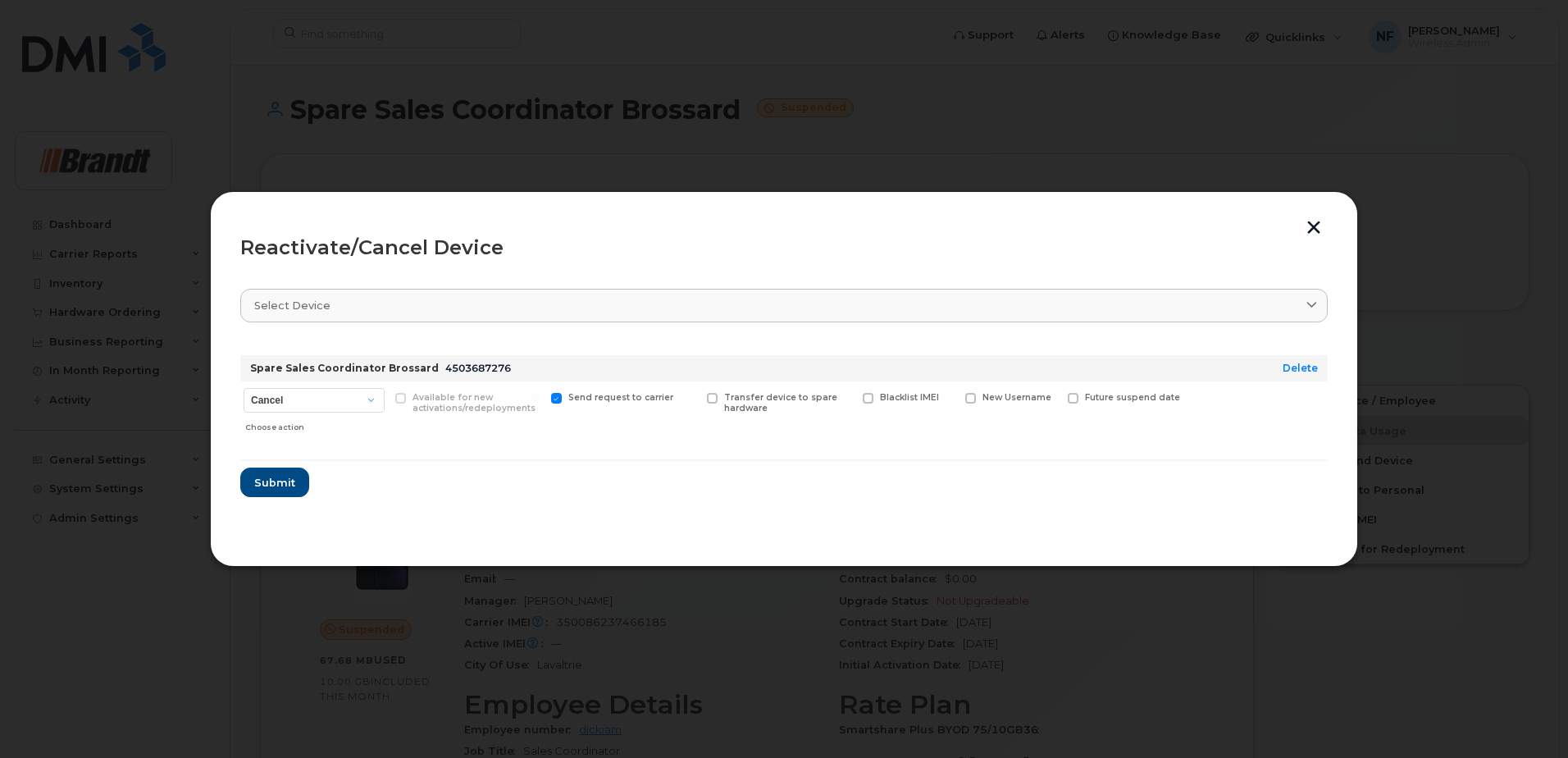
checkbox input "true"
click at [988, 425] on input "text" at bounding box center [1011, 423] width 91 height 29
type input "Audrey Aumond"
click at [279, 496] on button "Submit" at bounding box center [273, 487] width 67 height 29
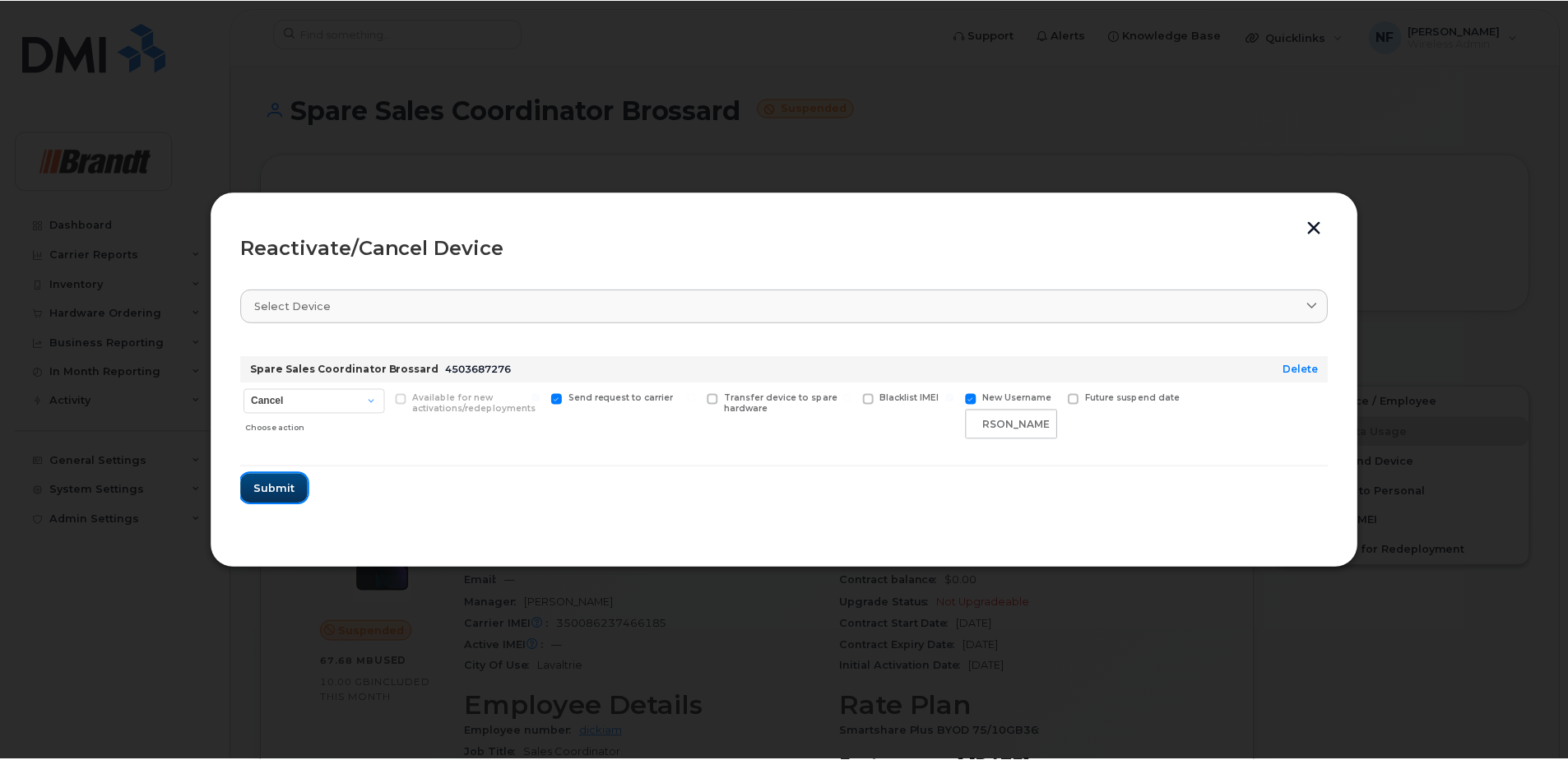
scroll to position [0, 0]
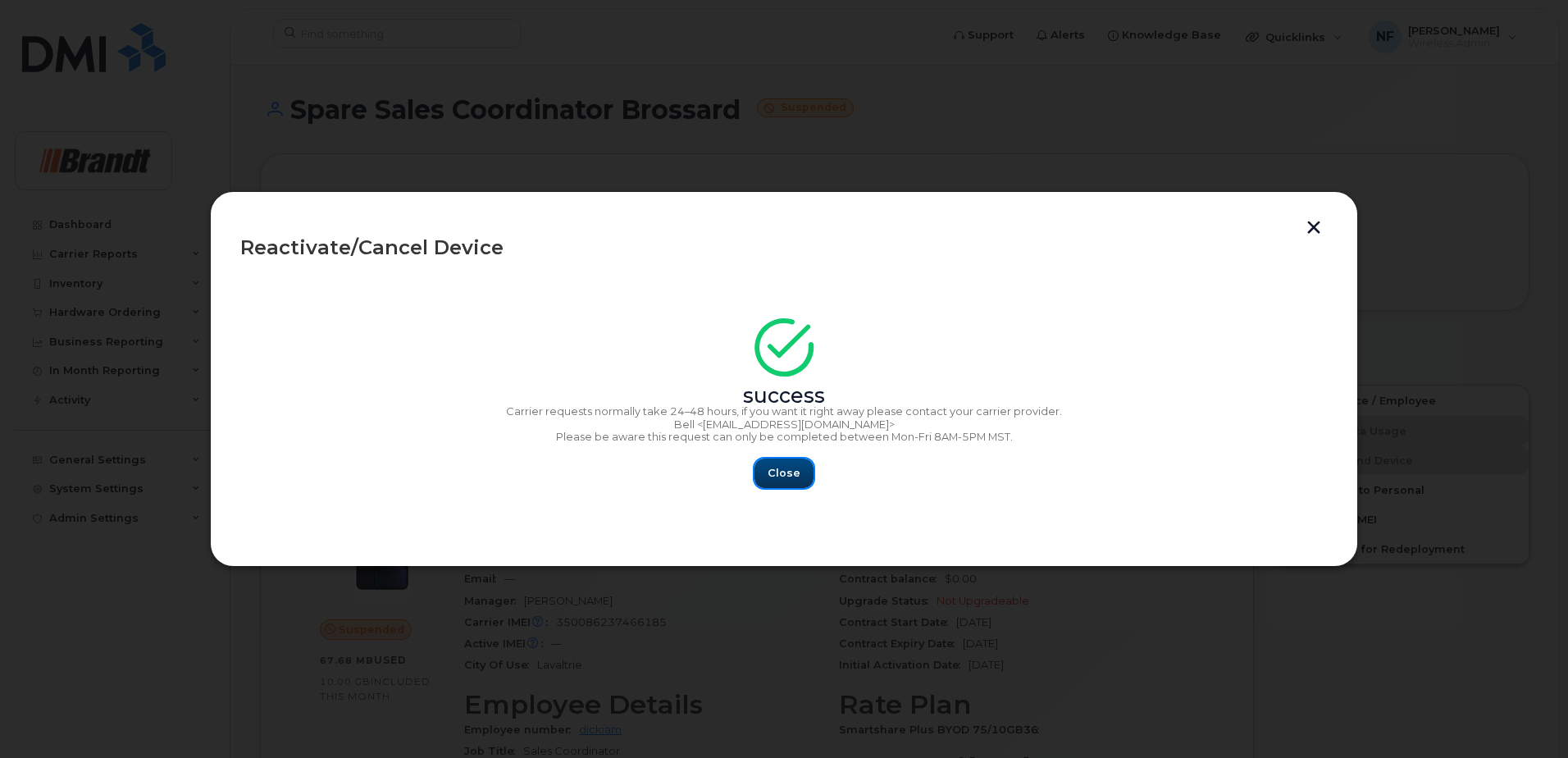
click at [774, 484] on button "Close" at bounding box center [784, 473] width 59 height 29
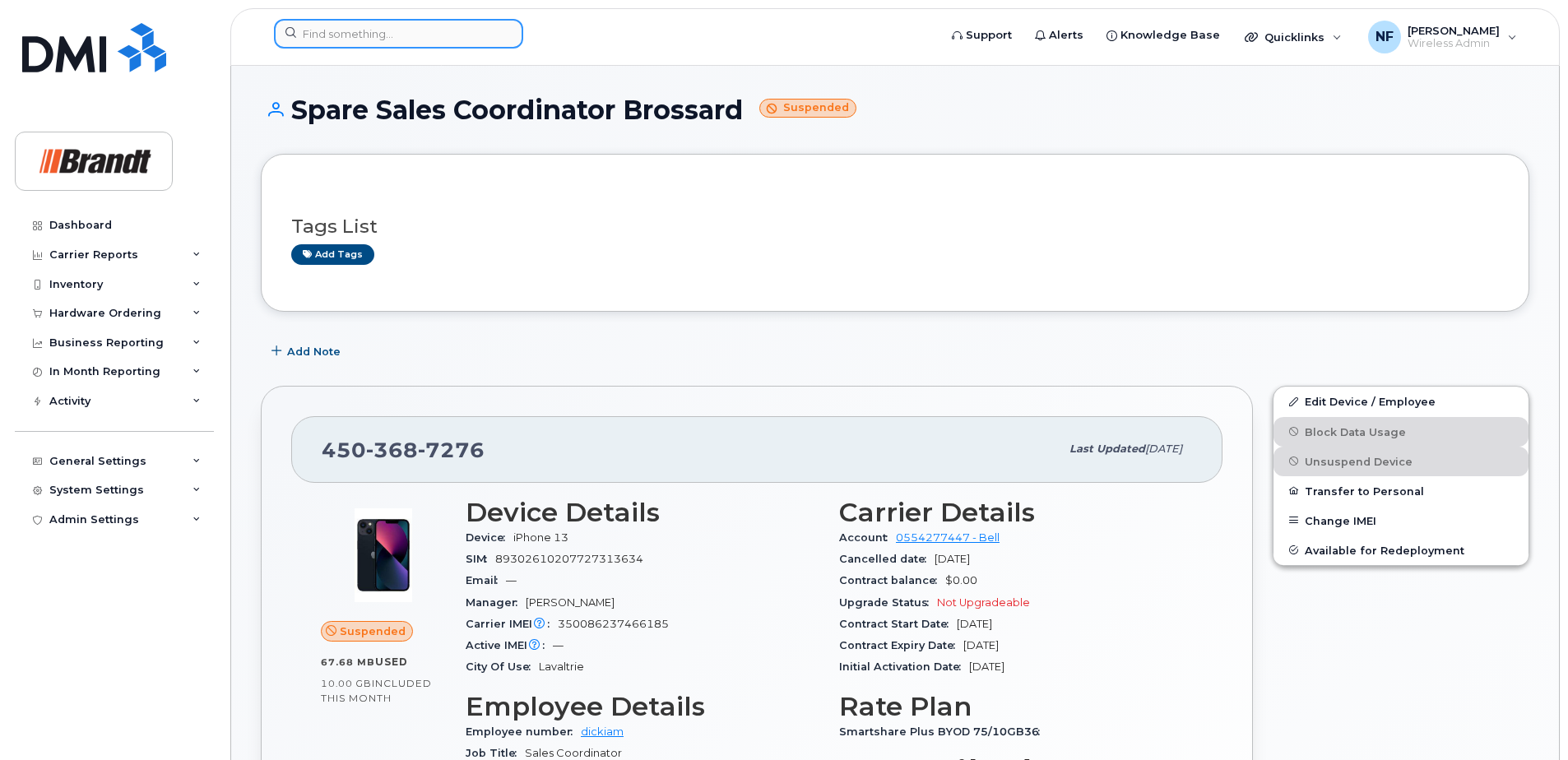
click at [425, 36] on input at bounding box center [399, 33] width 249 height 29
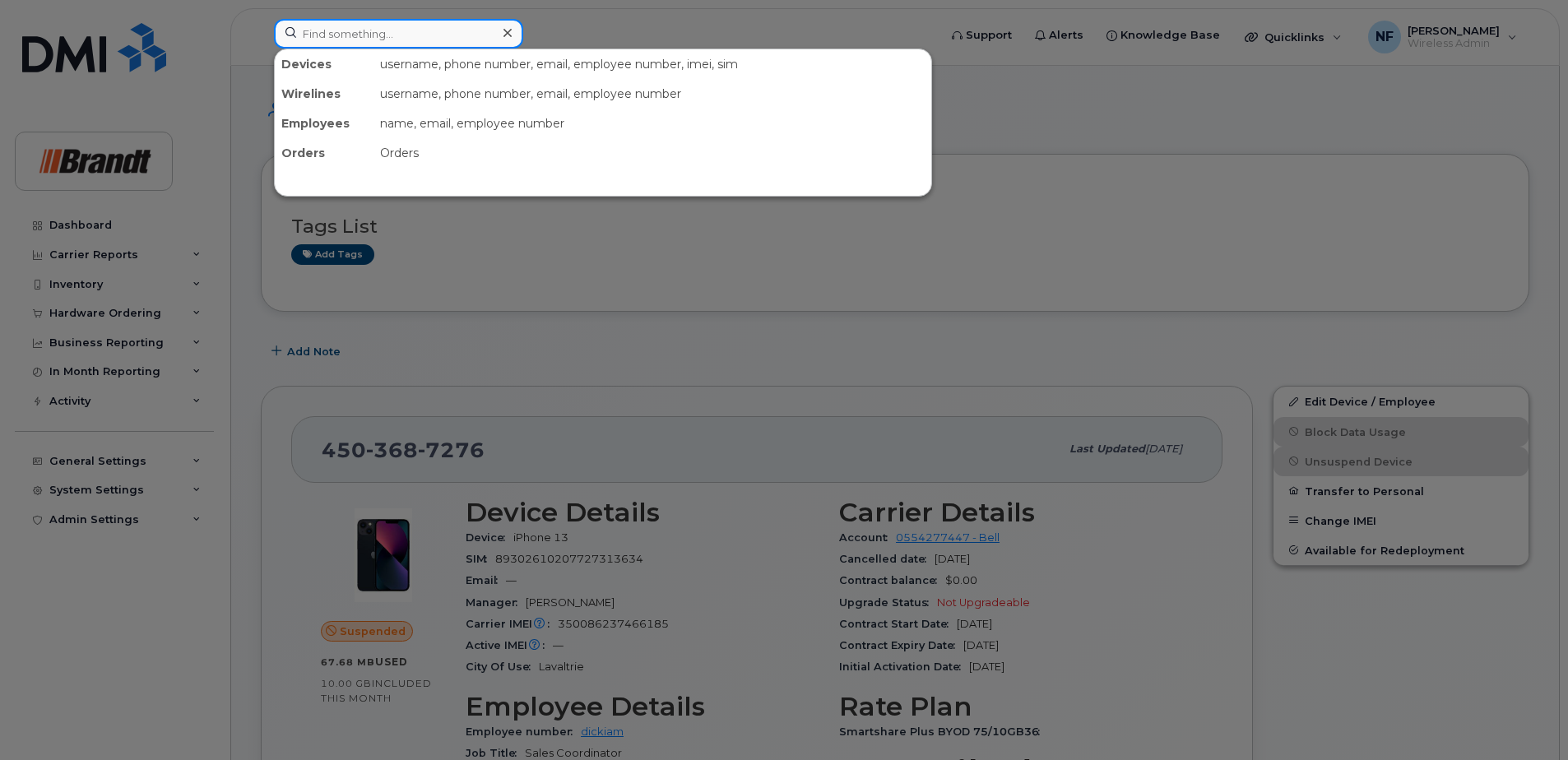
type input "i"
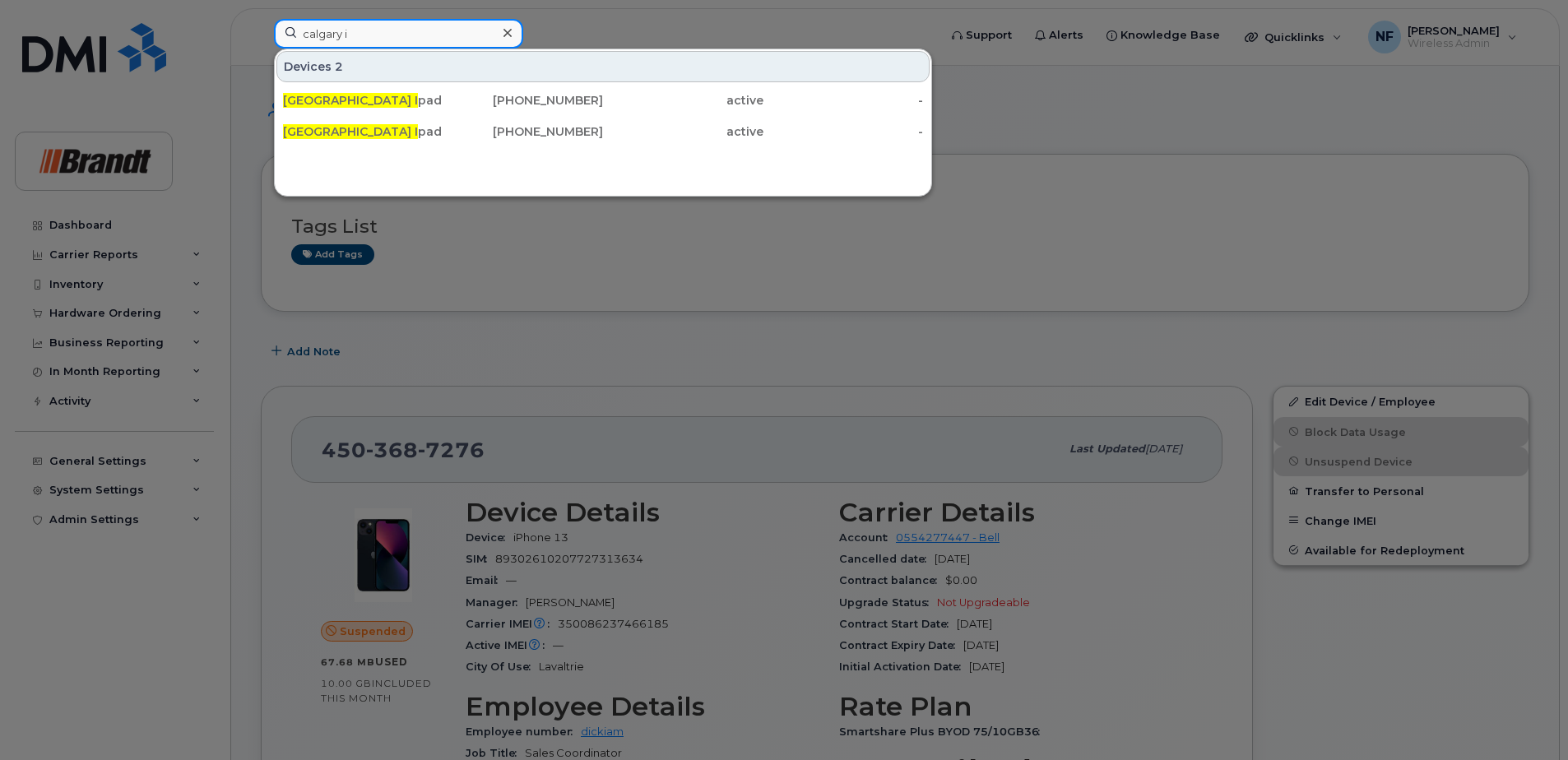
type input "calgary i"
click at [447, 120] on div "[PHONE_NUMBER]" at bounding box center [524, 131] width 161 height 29
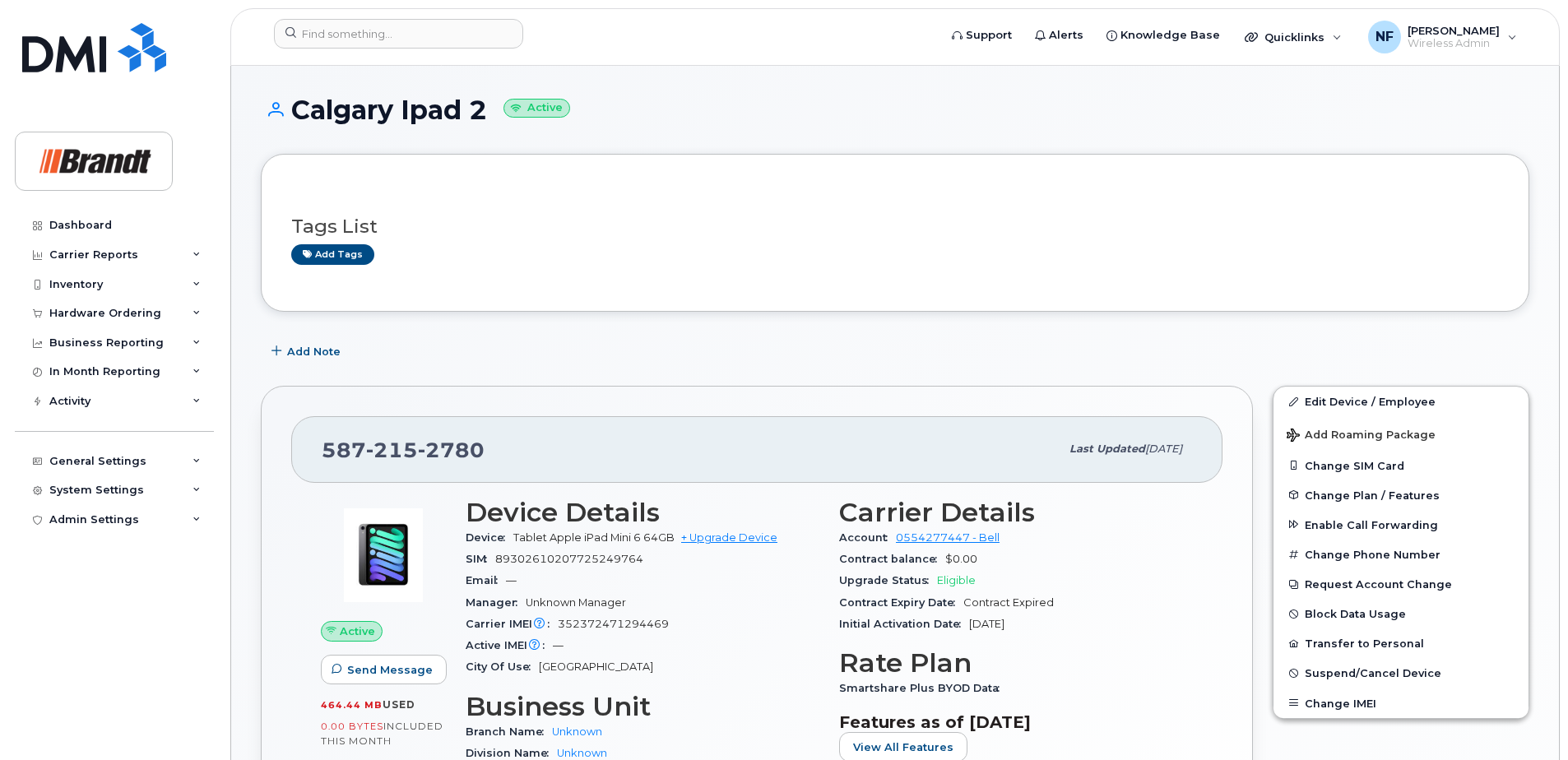
drag, startPoint x: 439, startPoint y: 53, endPoint x: 439, endPoint y: 43, distance: 10.0
click at [439, 51] on div at bounding box center [601, 36] width 680 height 36
click at [439, 35] on input at bounding box center [399, 33] width 249 height 29
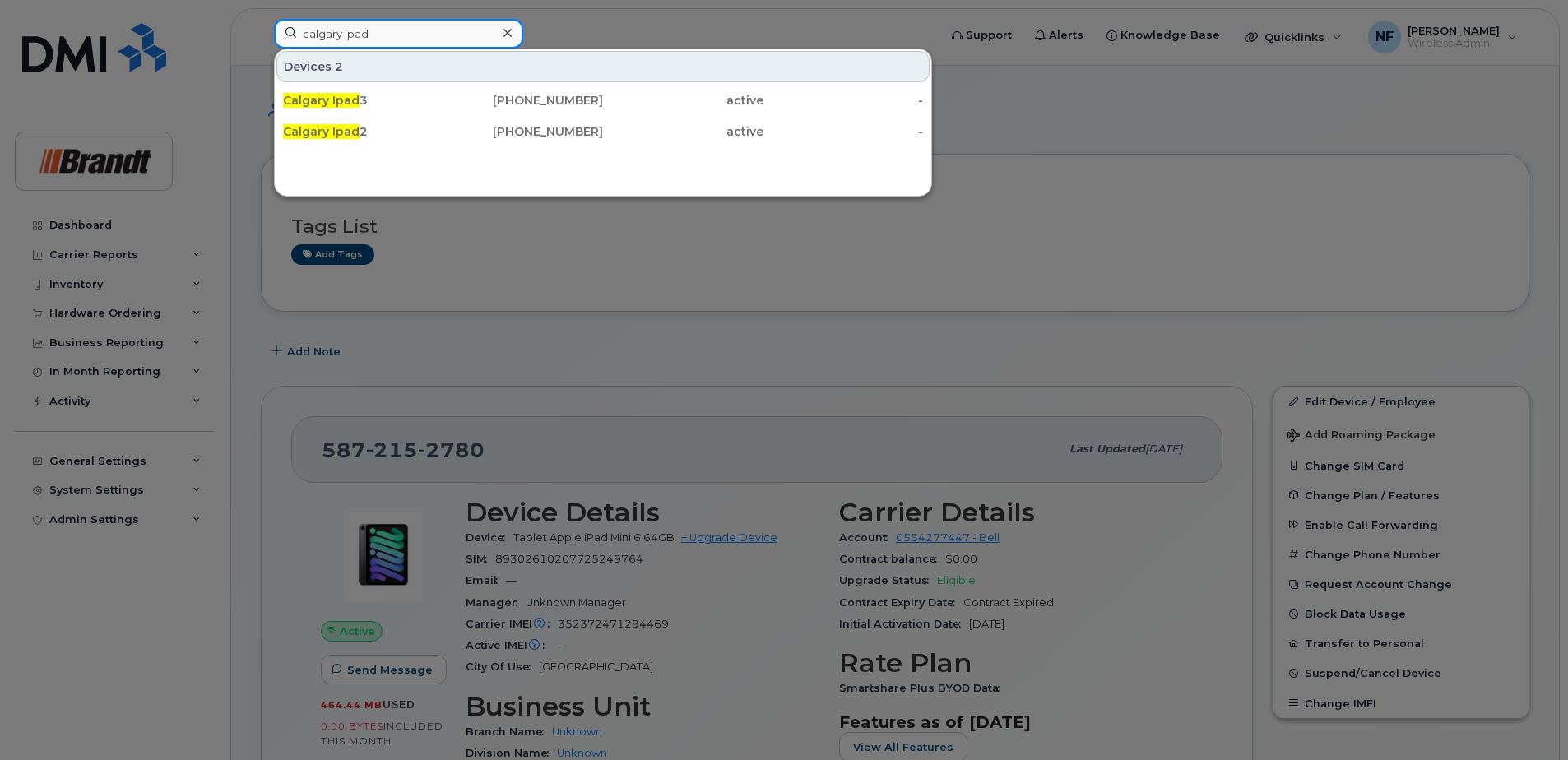
type input "calgary ipad"
click at [457, 103] on div "[PHONE_NUMBER]" at bounding box center [524, 100] width 161 height 17
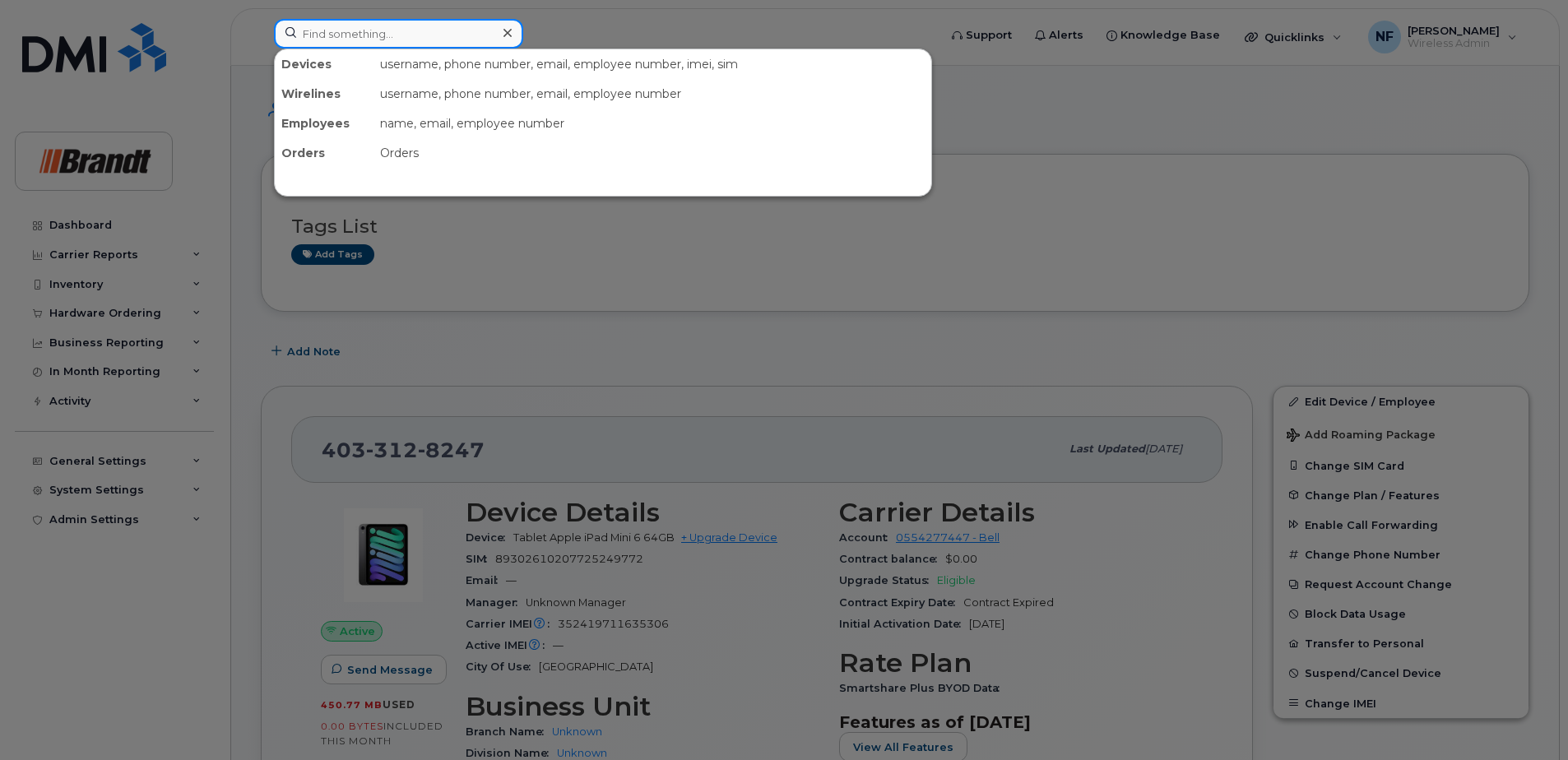
click at [407, 38] on input at bounding box center [399, 33] width 249 height 29
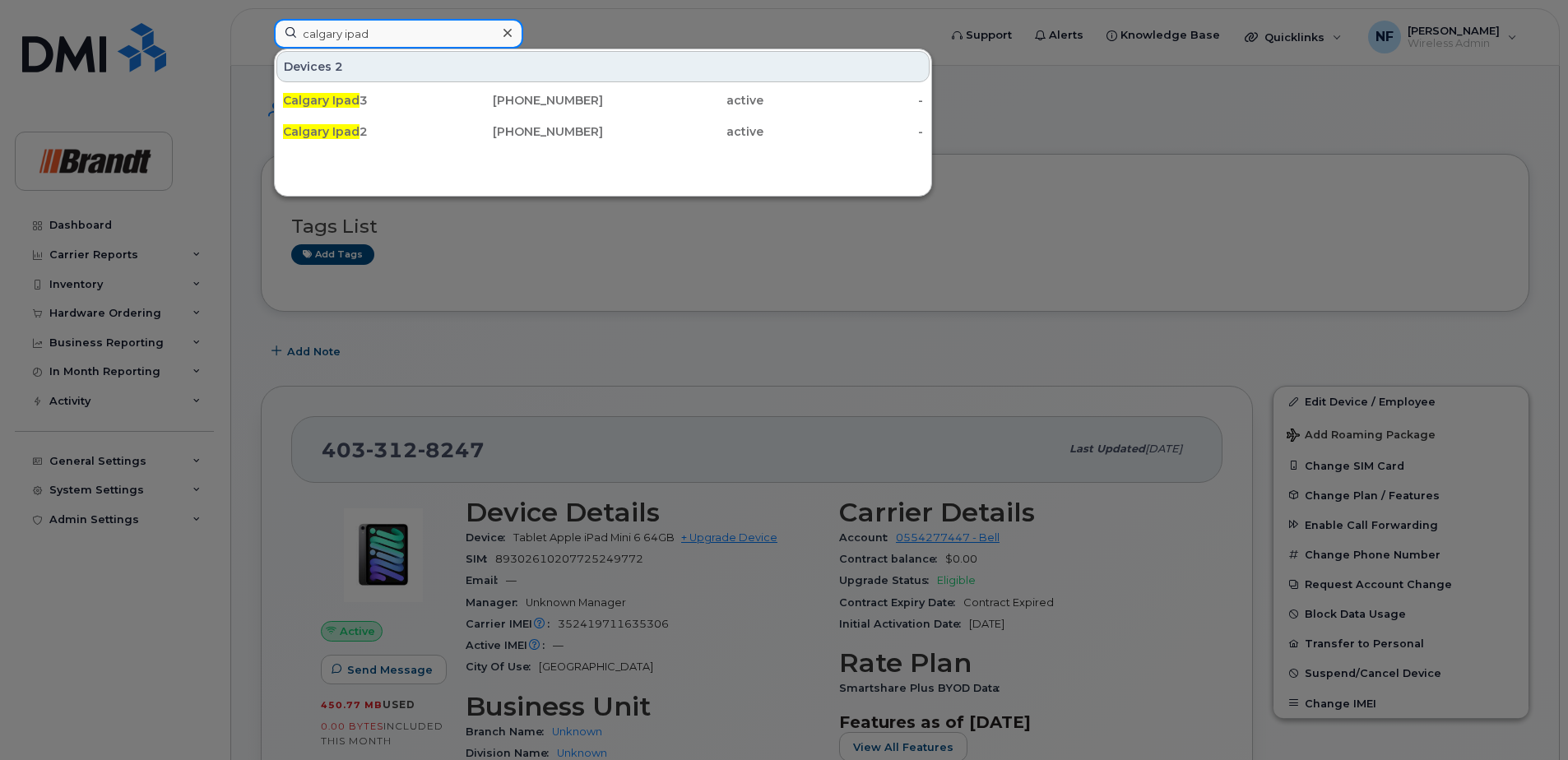
type input "calgary ipad"
click at [398, 127] on div "Calgary Ipad 2" at bounding box center [363, 132] width 161 height 17
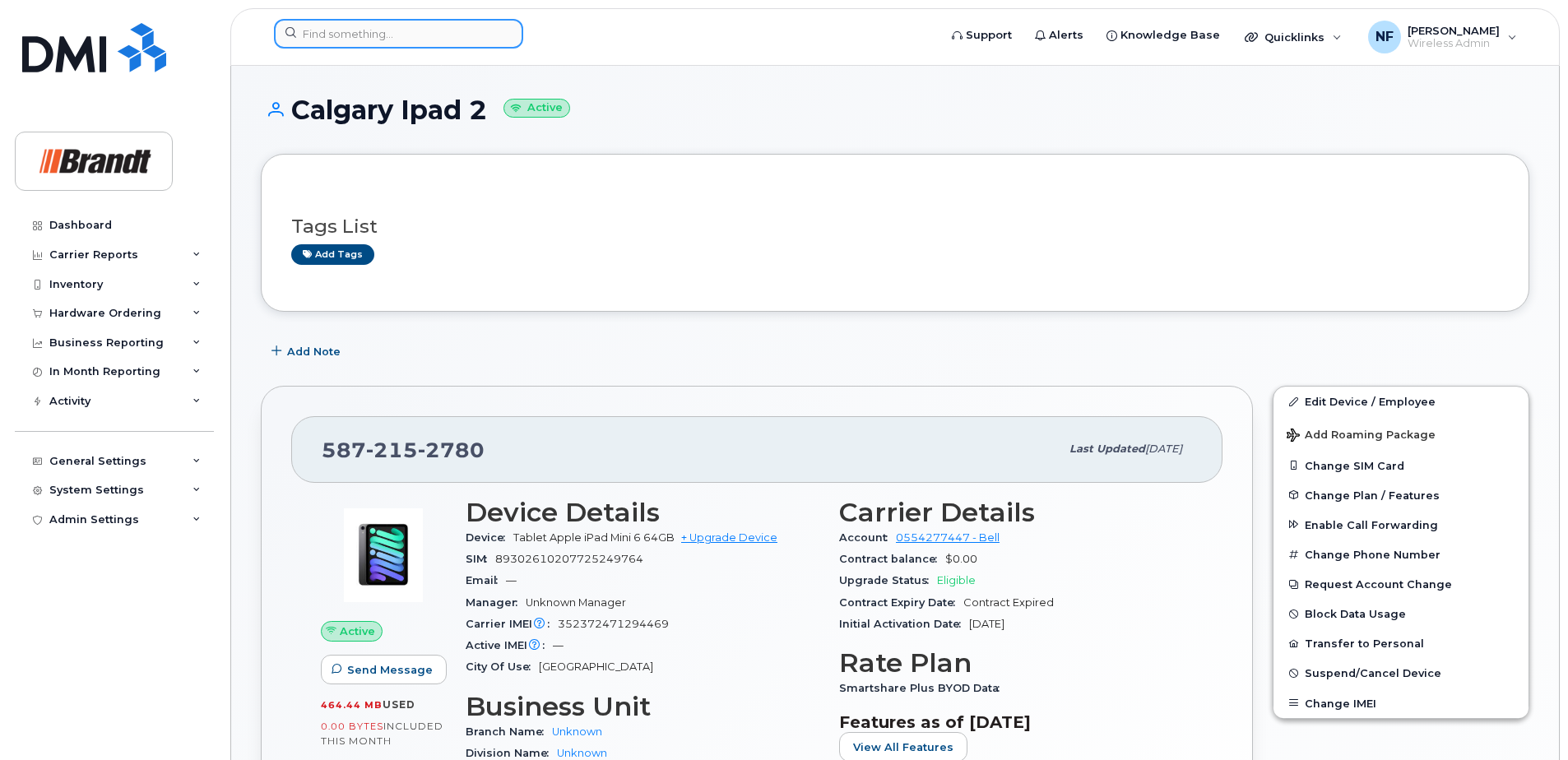
click at [402, 27] on input at bounding box center [399, 33] width 249 height 29
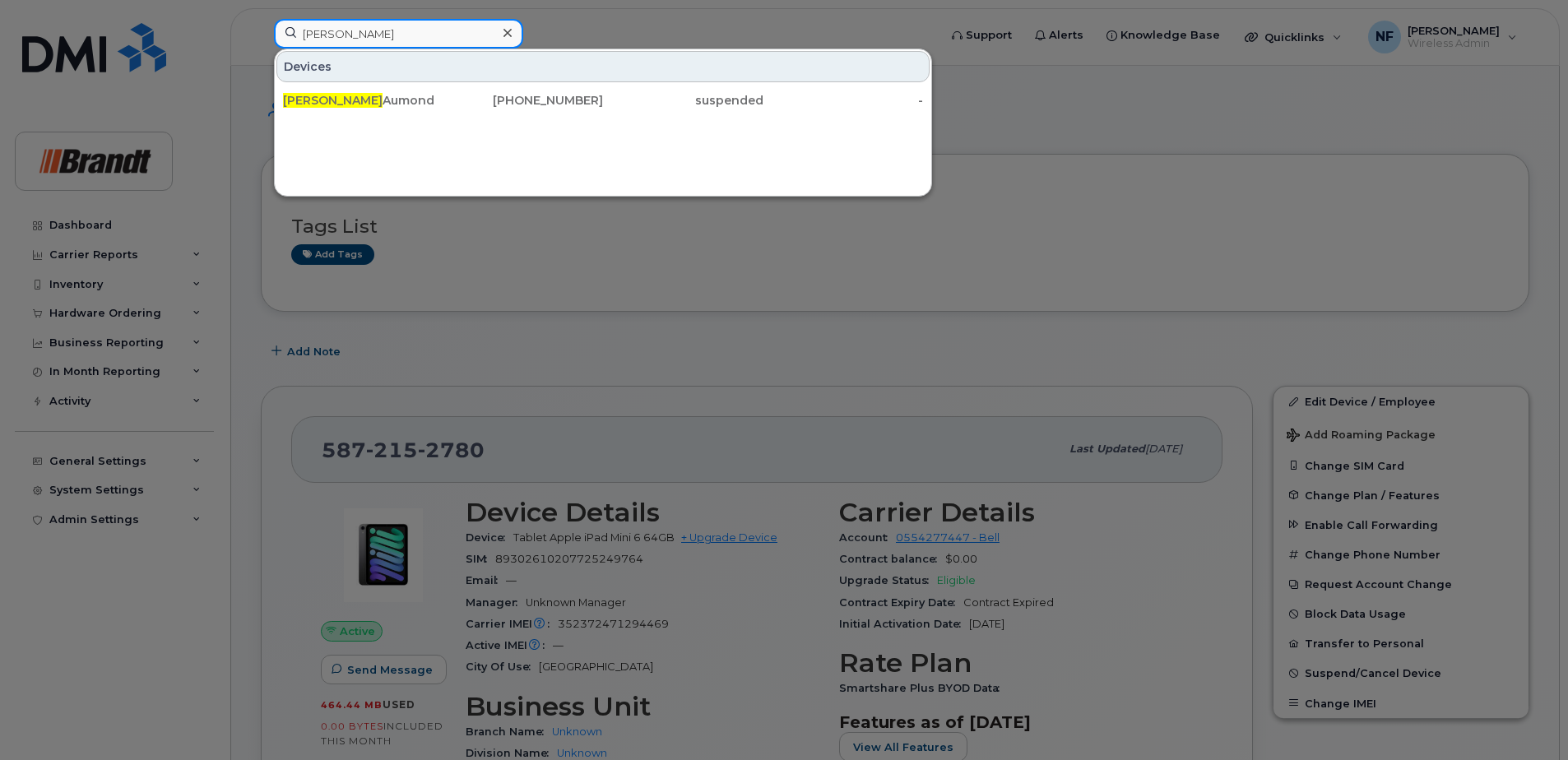
type input "[PERSON_NAME]"
click at [452, 101] on div "[PHONE_NUMBER]" at bounding box center [524, 100] width 161 height 17
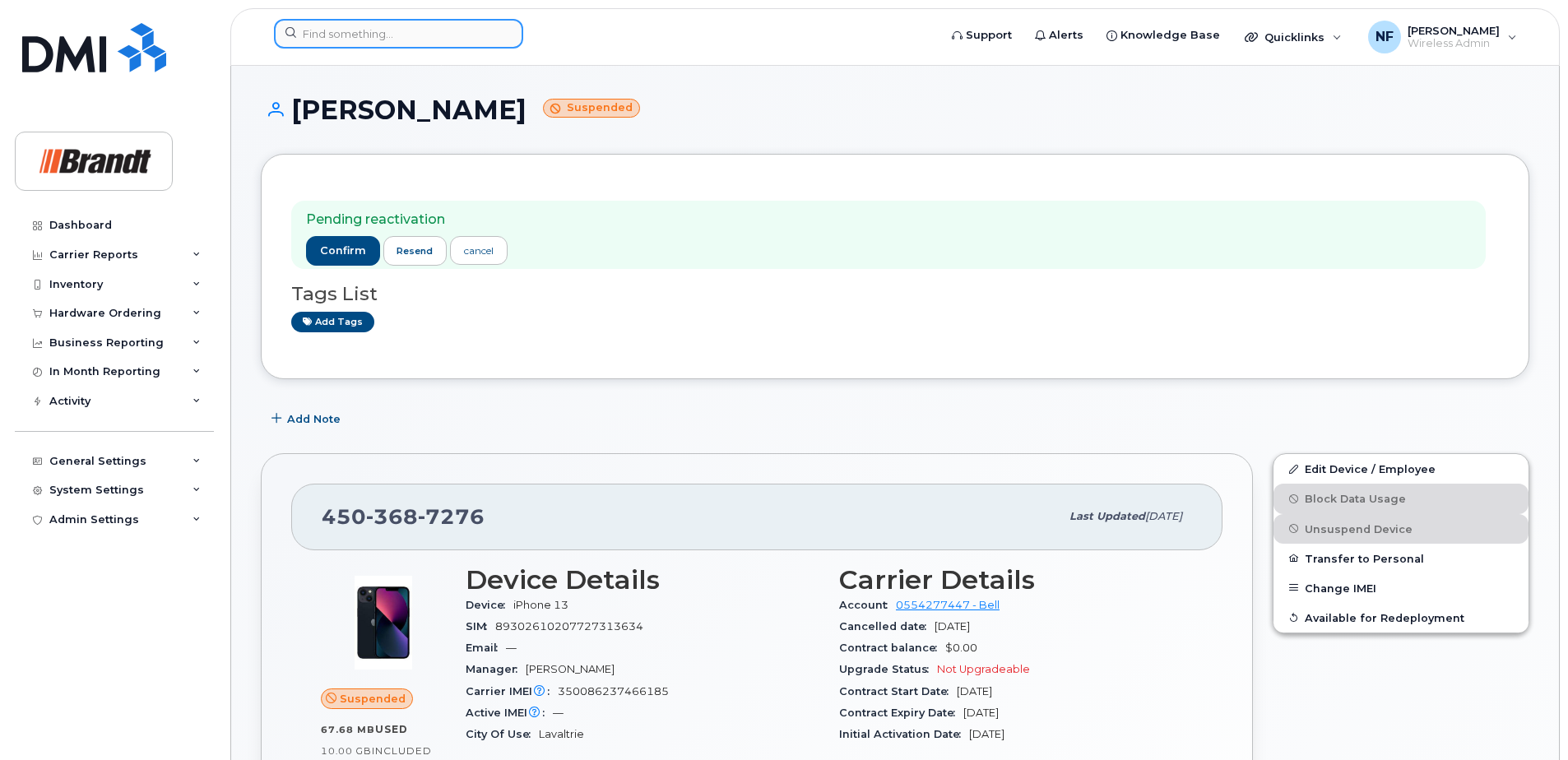
click at [404, 29] on input at bounding box center [399, 33] width 249 height 29
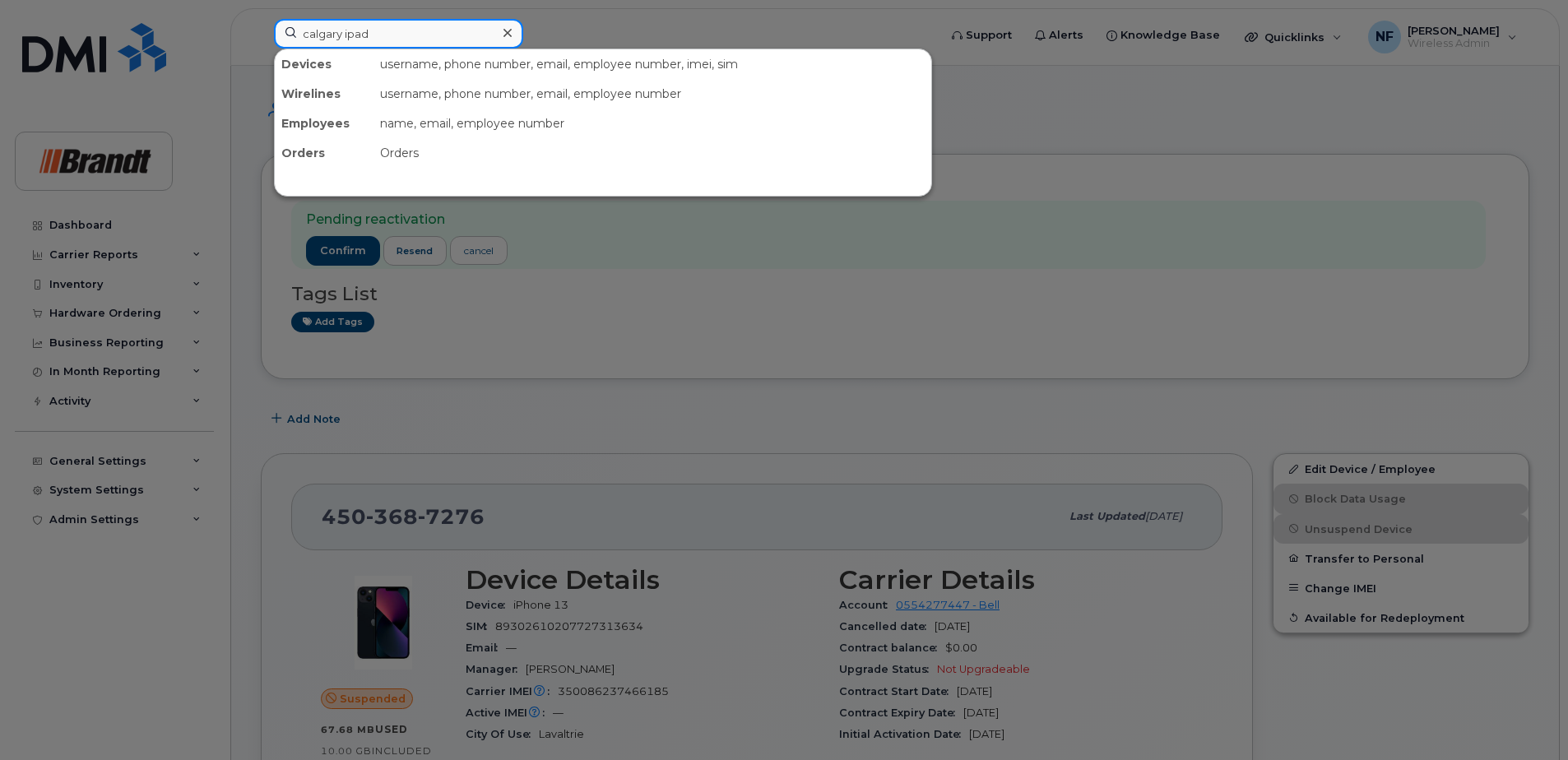
type input "calgary ipad"
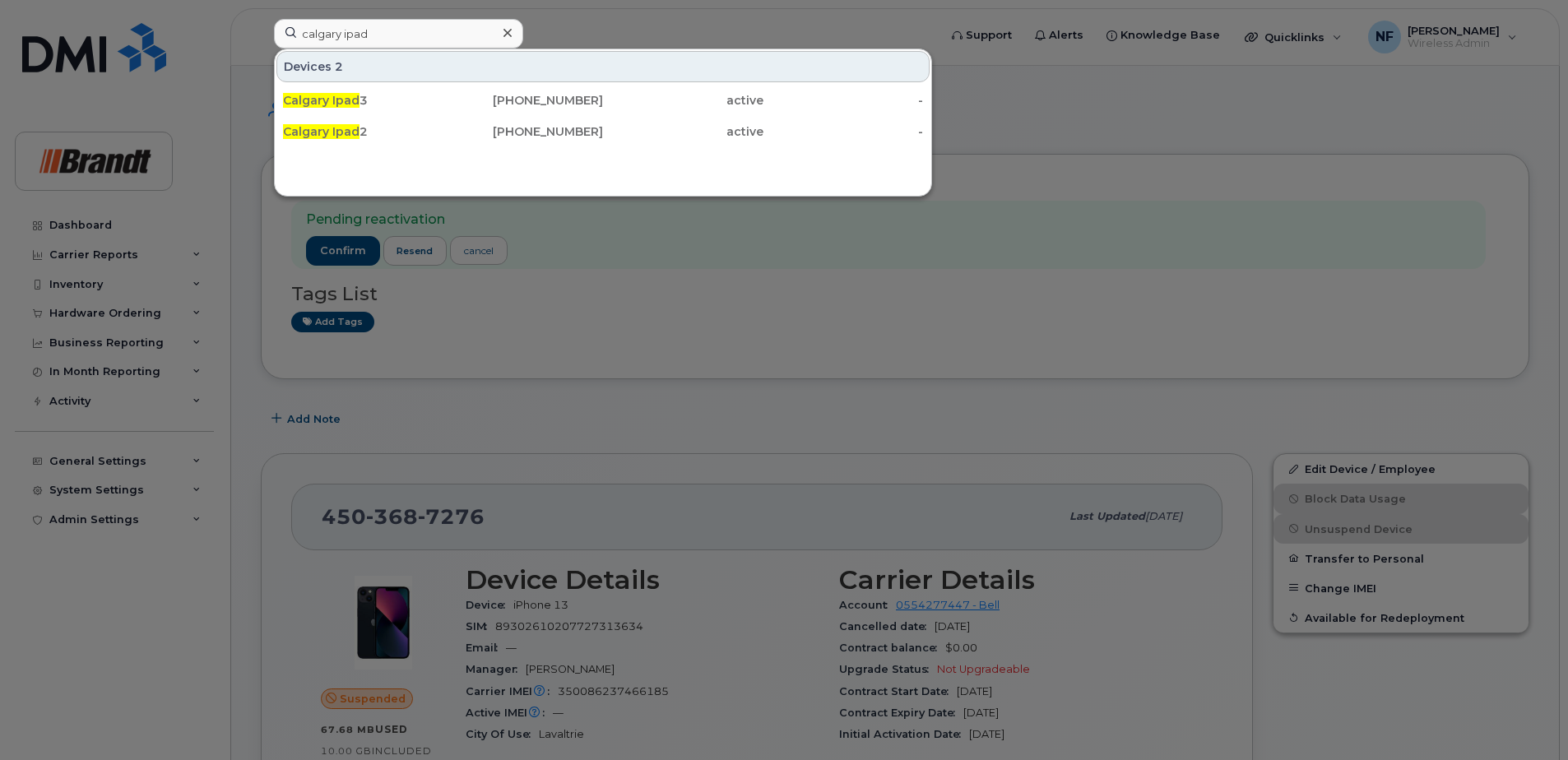
click at [412, 130] on div "Calgary Ipad 2" at bounding box center [363, 132] width 161 height 17
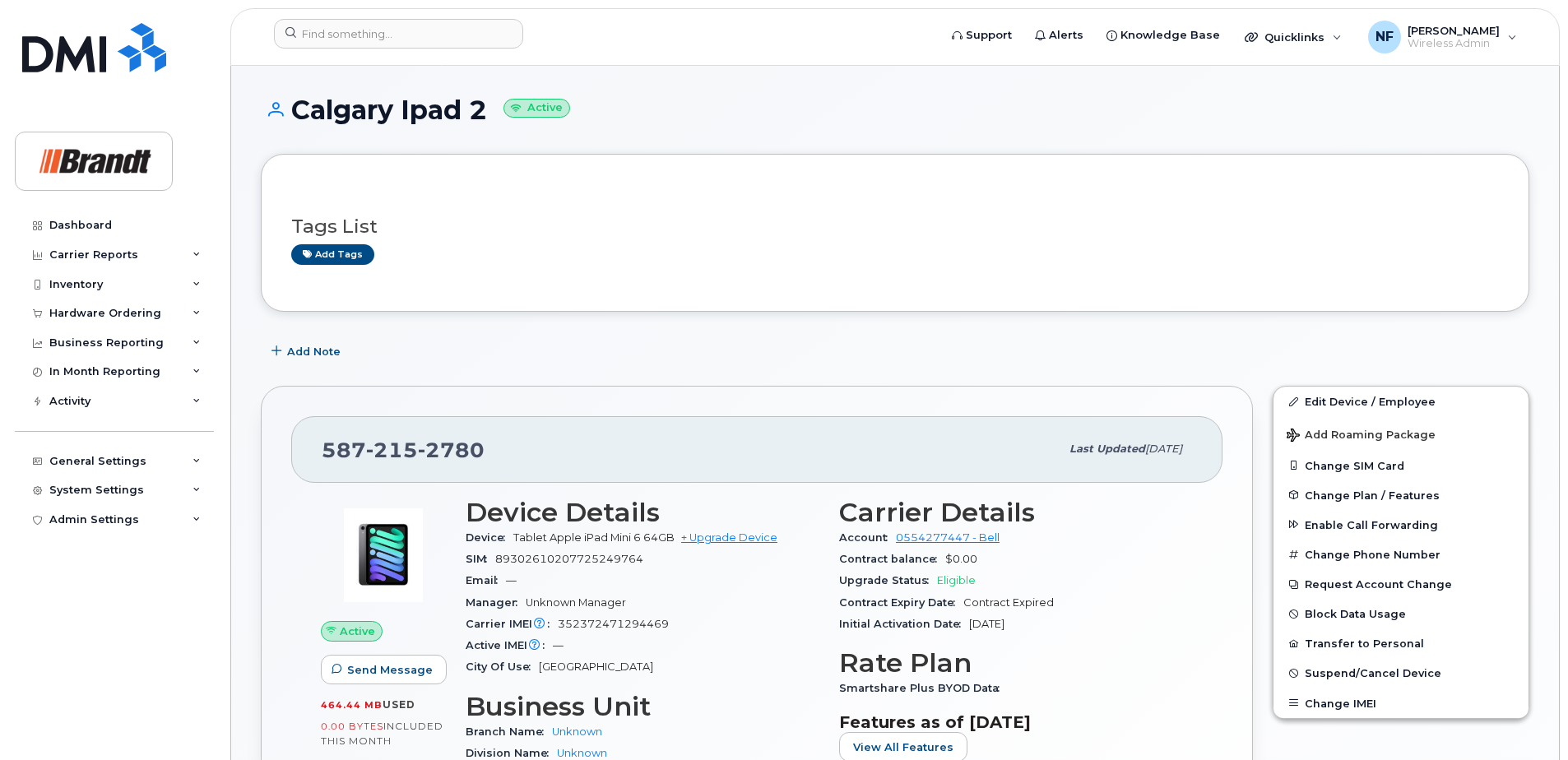
click at [452, 444] on span "2780" at bounding box center [451, 449] width 66 height 24
copy span "[PHONE_NUMBER]"
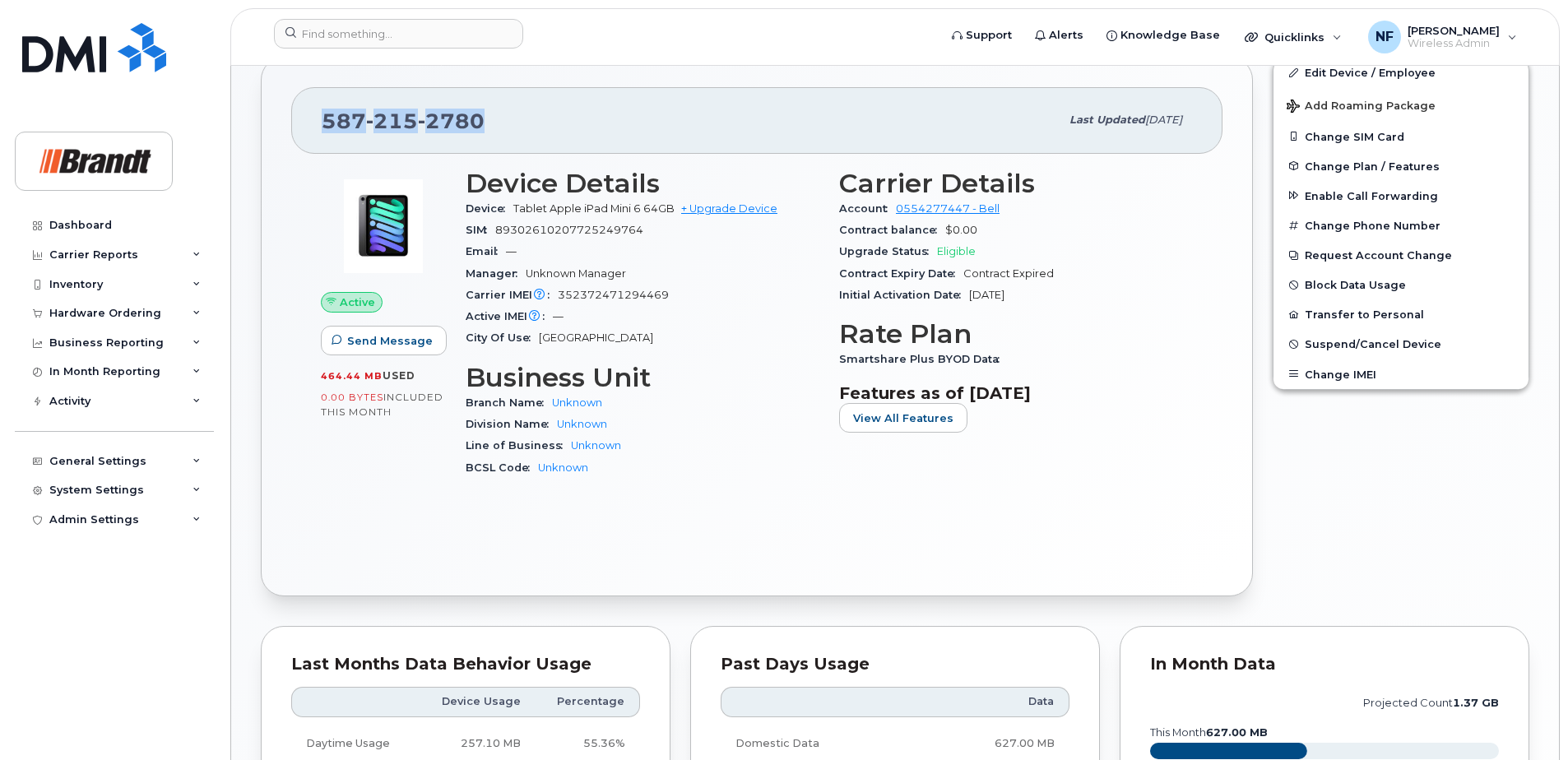
scroll to position [247, 0]
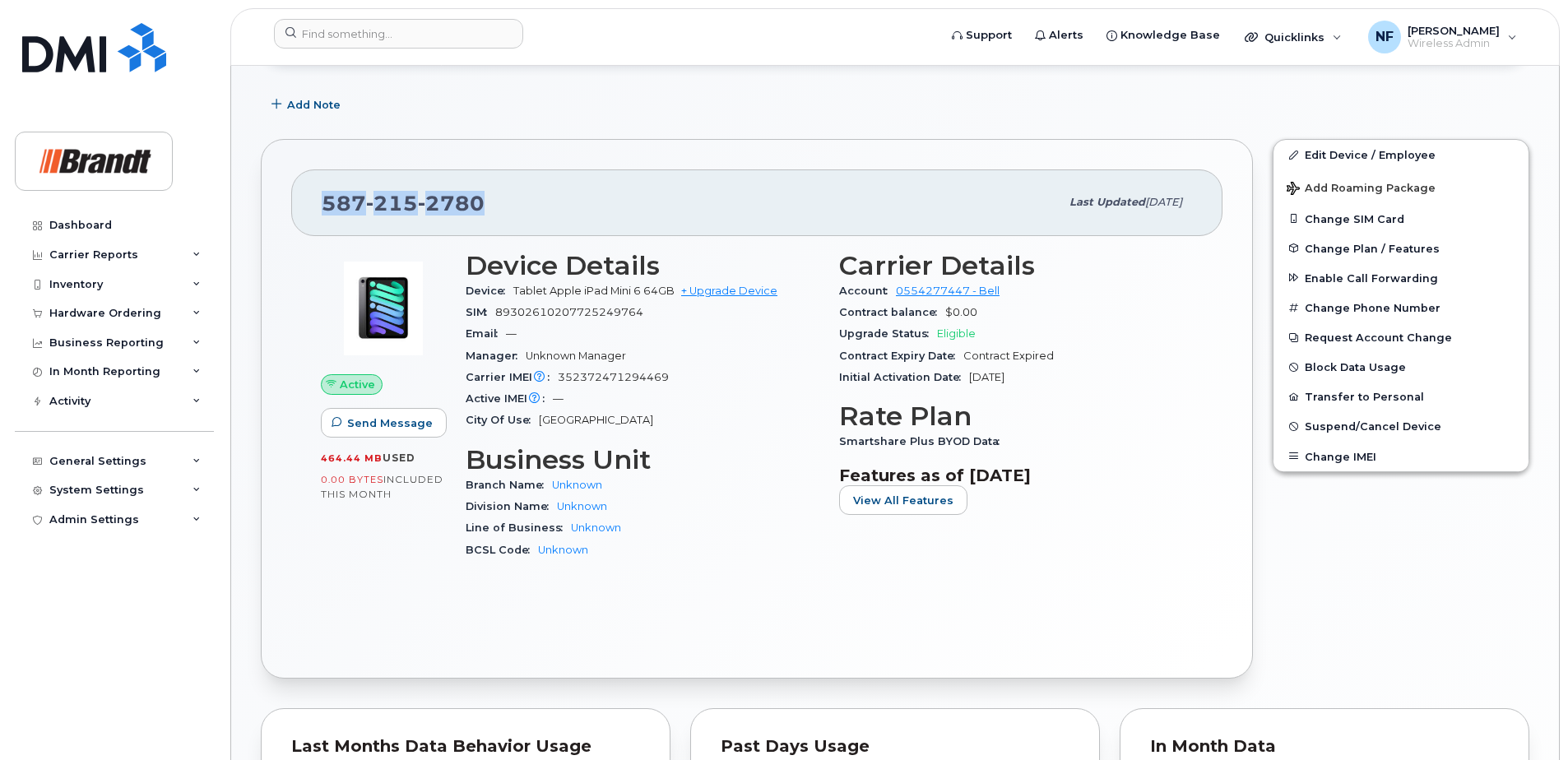
click at [395, 515] on div "Active Send Message 464.44 MB  used 0.00 Bytes  included this month" at bounding box center [384, 412] width 145 height 343
click at [359, 45] on input at bounding box center [399, 33] width 249 height 29
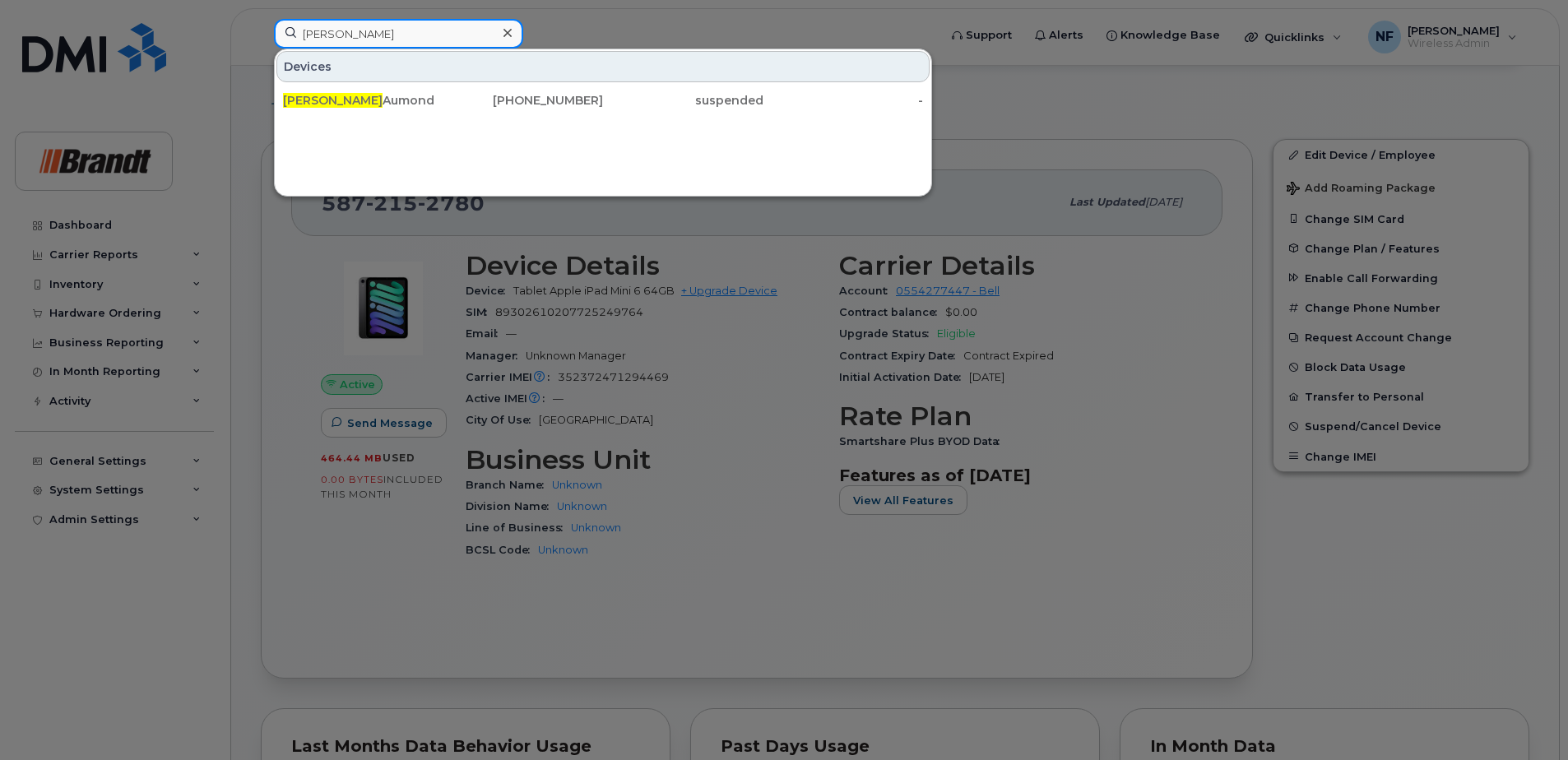
type input "audrey"
click at [514, 30] on div at bounding box center [508, 33] width 24 height 24
